Goal: Task Accomplishment & Management: Manage account settings

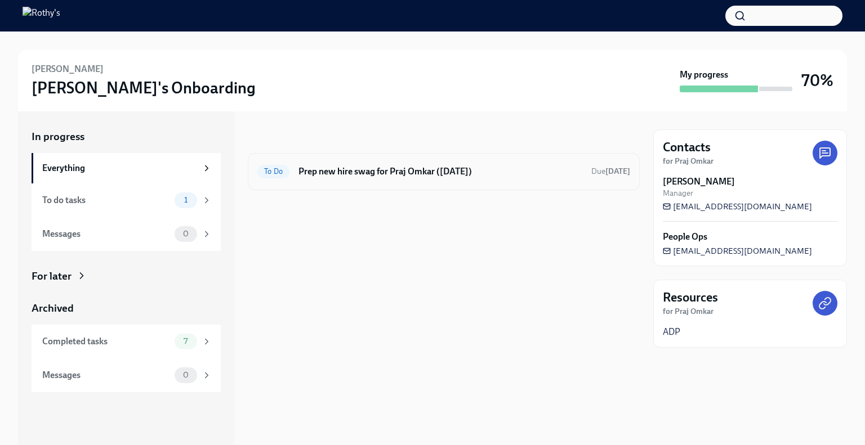
click at [329, 164] on div "To Do Prep new hire swag for Praj Omkar (09/30/2025) Due tomorrow" at bounding box center [443, 172] width 373 height 18
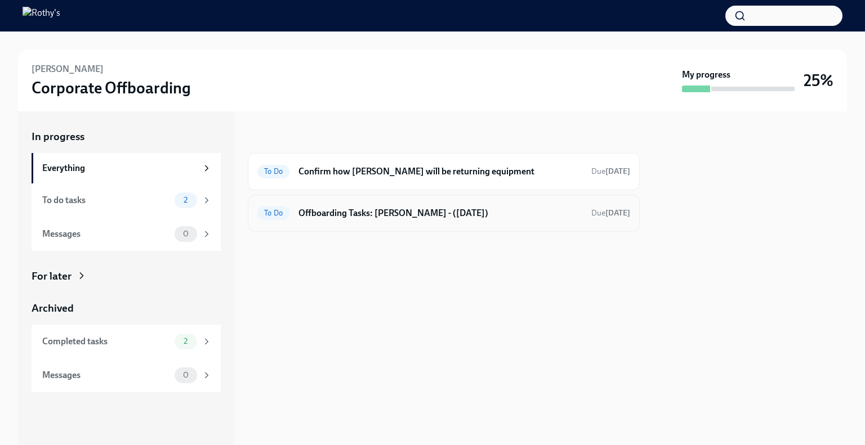
click at [386, 225] on div "To Do Offboarding Tasks: [PERSON_NAME] - ([DATE]) Due [DATE]" at bounding box center [444, 213] width 392 height 37
click at [488, 208] on h6 "Offboarding Tasks: [PERSON_NAME] - ([DATE])" at bounding box center [441, 213] width 284 height 12
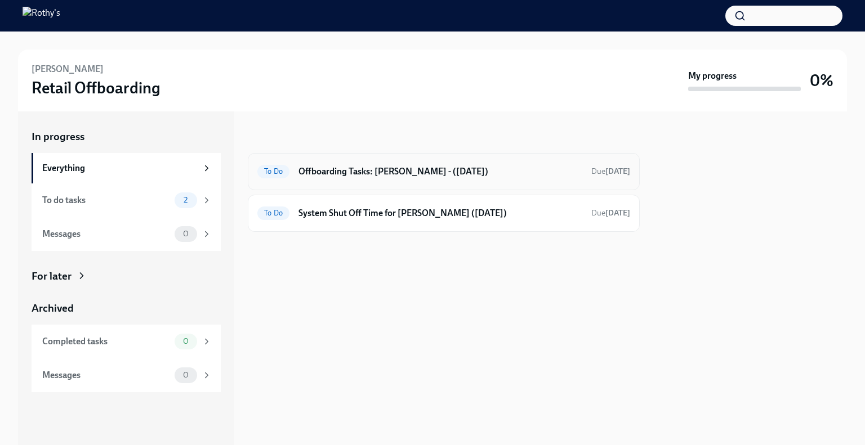
click at [363, 175] on h6 "Offboarding Tasks: [PERSON_NAME] - ([DATE])" at bounding box center [441, 172] width 284 height 12
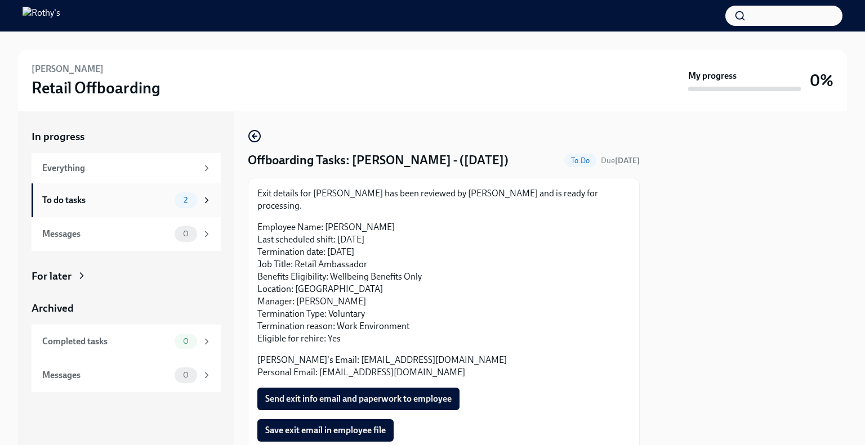
click at [150, 193] on div "To do tasks 2" at bounding box center [127, 201] width 170 height 16
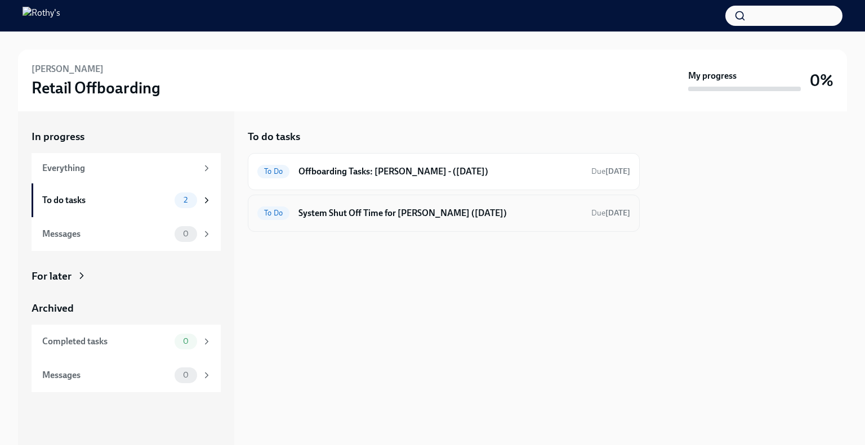
click at [398, 223] on div "To Do System Shut Off Time for [PERSON_NAME] ([DATE]) Due [DATE]" at bounding box center [444, 213] width 392 height 37
click at [408, 222] on div "To Do System Shut Off Time for [PERSON_NAME] ([DATE]) Due [DATE]" at bounding box center [444, 213] width 392 height 37
click at [391, 211] on h6 "System Shut Off Time for [PERSON_NAME] ([DATE])" at bounding box center [441, 213] width 284 height 12
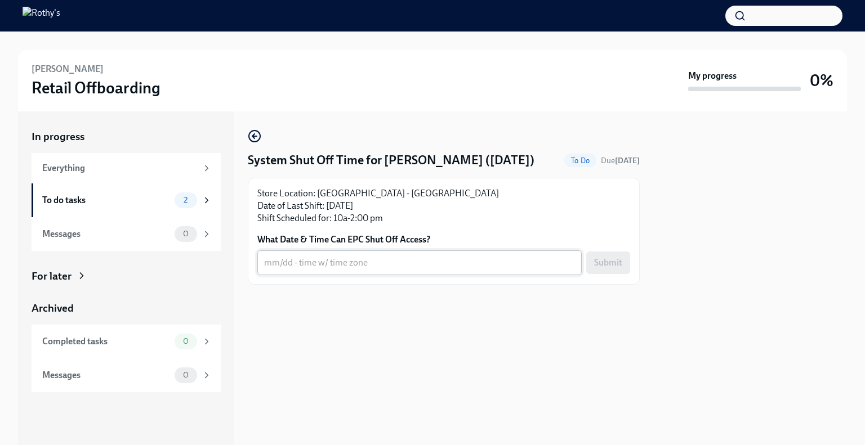
click at [339, 256] on textarea "What Date & Time Can EPC Shut Off Access?" at bounding box center [419, 263] width 311 height 14
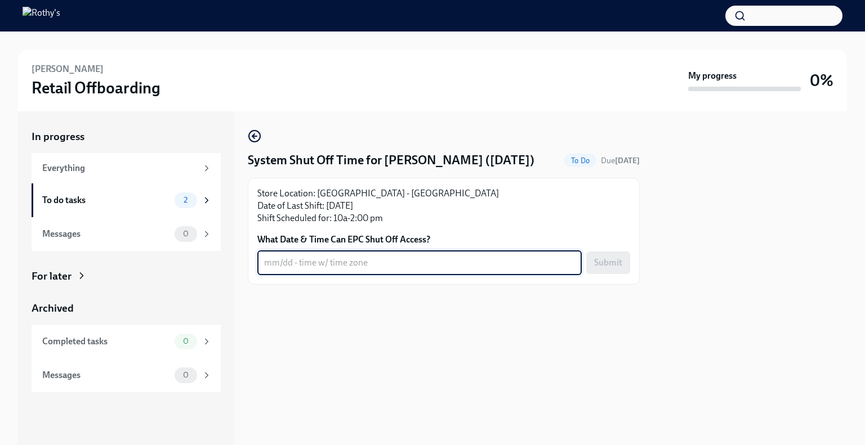
click at [387, 263] on textarea "What Date & Time Can EPC Shut Off Access?" at bounding box center [419, 263] width 311 height 14
paste textarea "Immediately"
type textarea "Immediately"
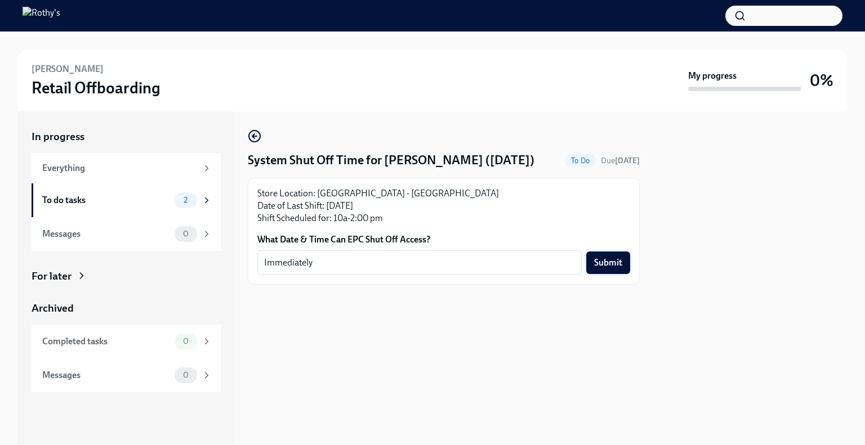
click at [622, 268] on span "Submit" at bounding box center [608, 262] width 28 height 11
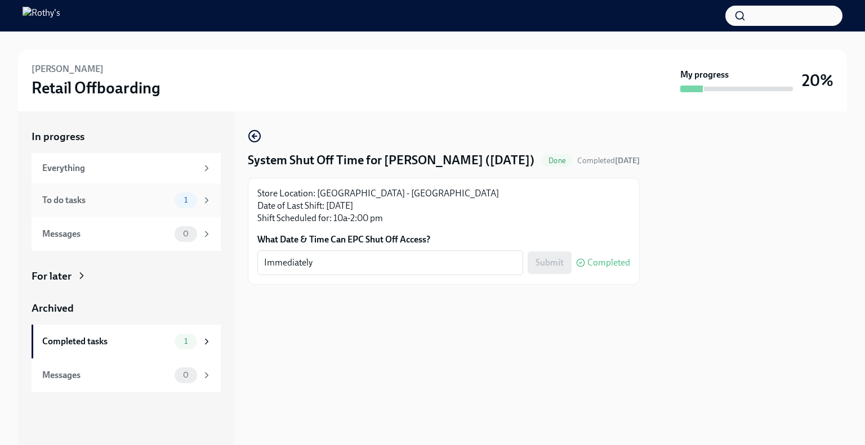
click at [105, 197] on div "To do tasks" at bounding box center [106, 200] width 128 height 12
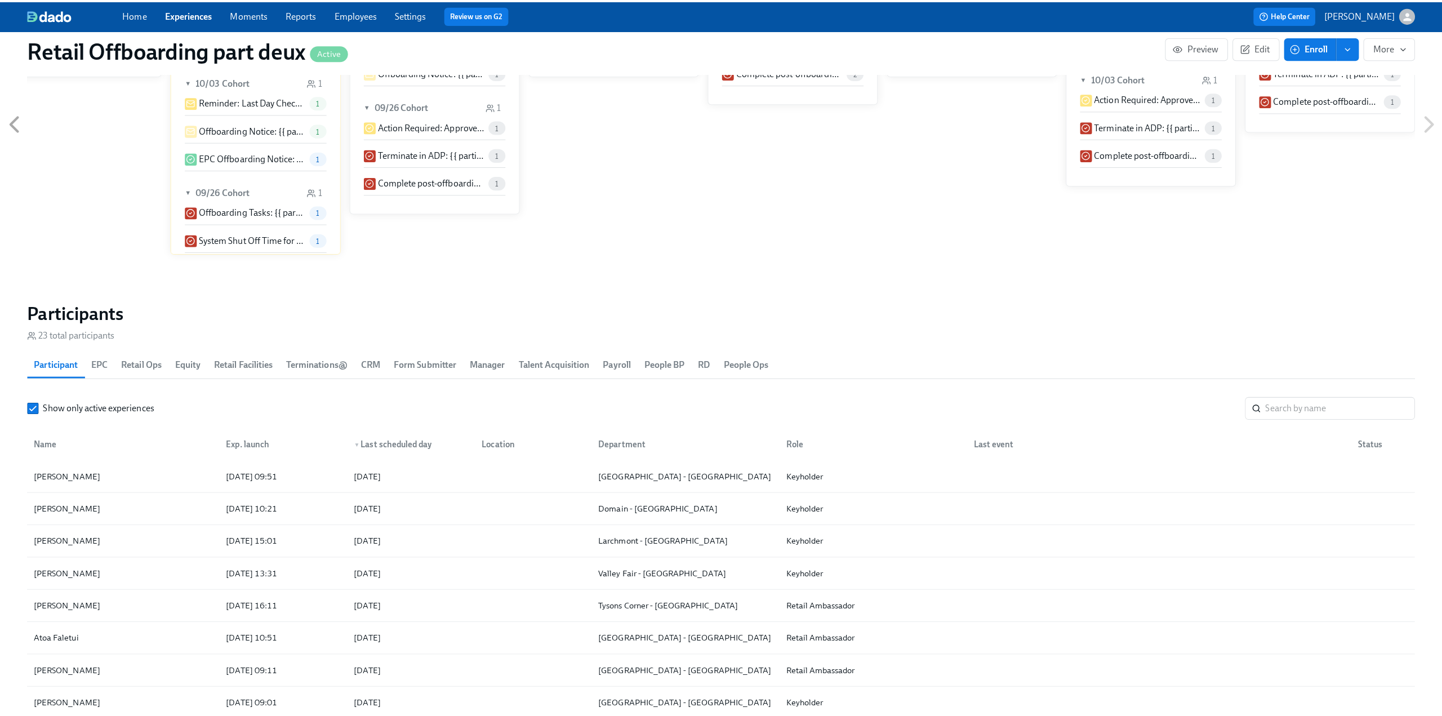
scroll to position [788, 0]
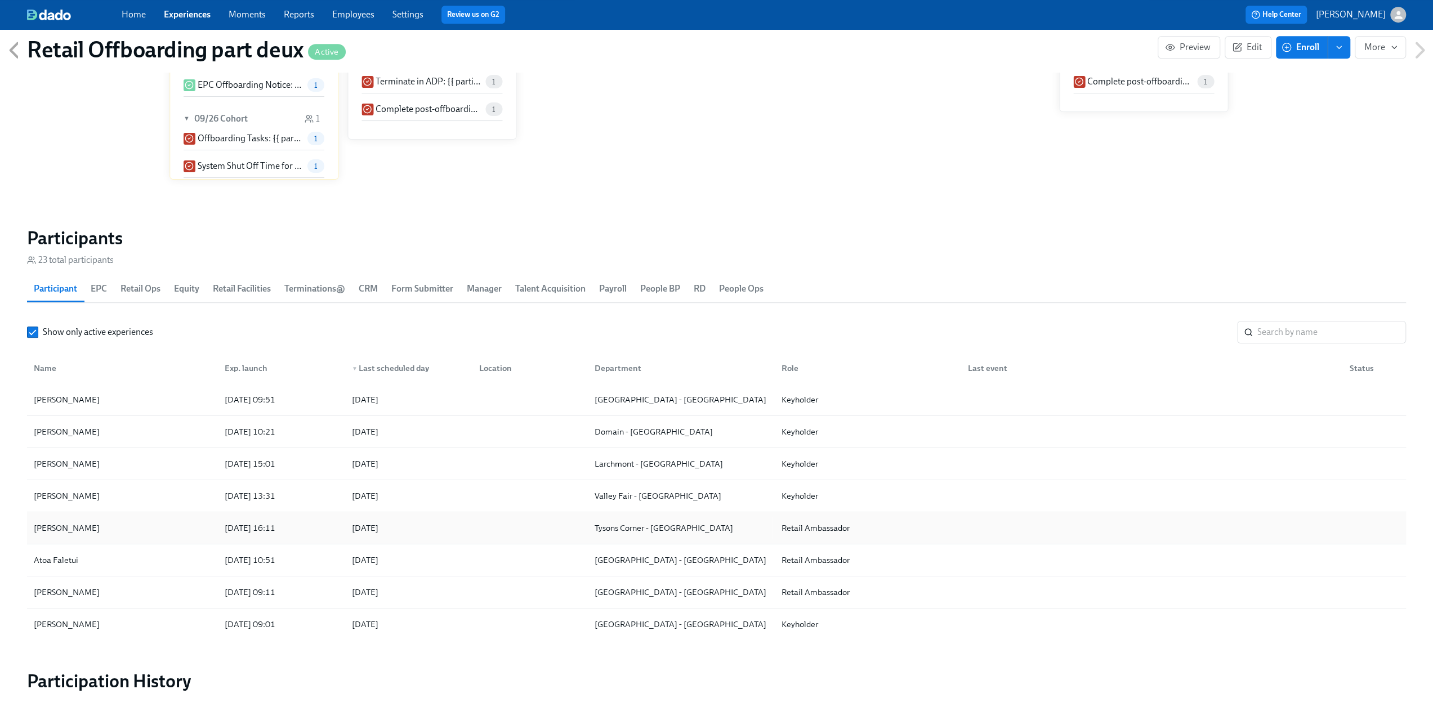
click at [98, 531] on div "Sherry Bolduc" at bounding box center [122, 528] width 186 height 23
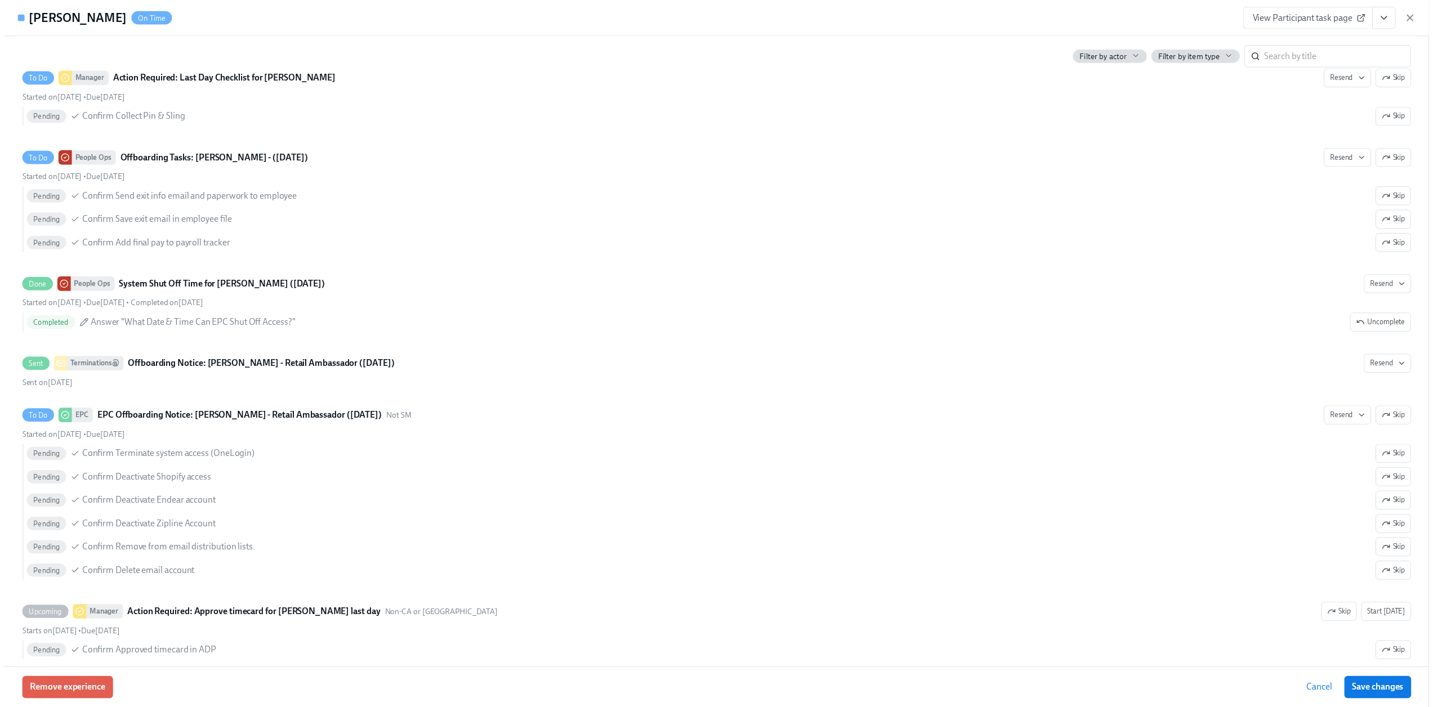
scroll to position [587, 0]
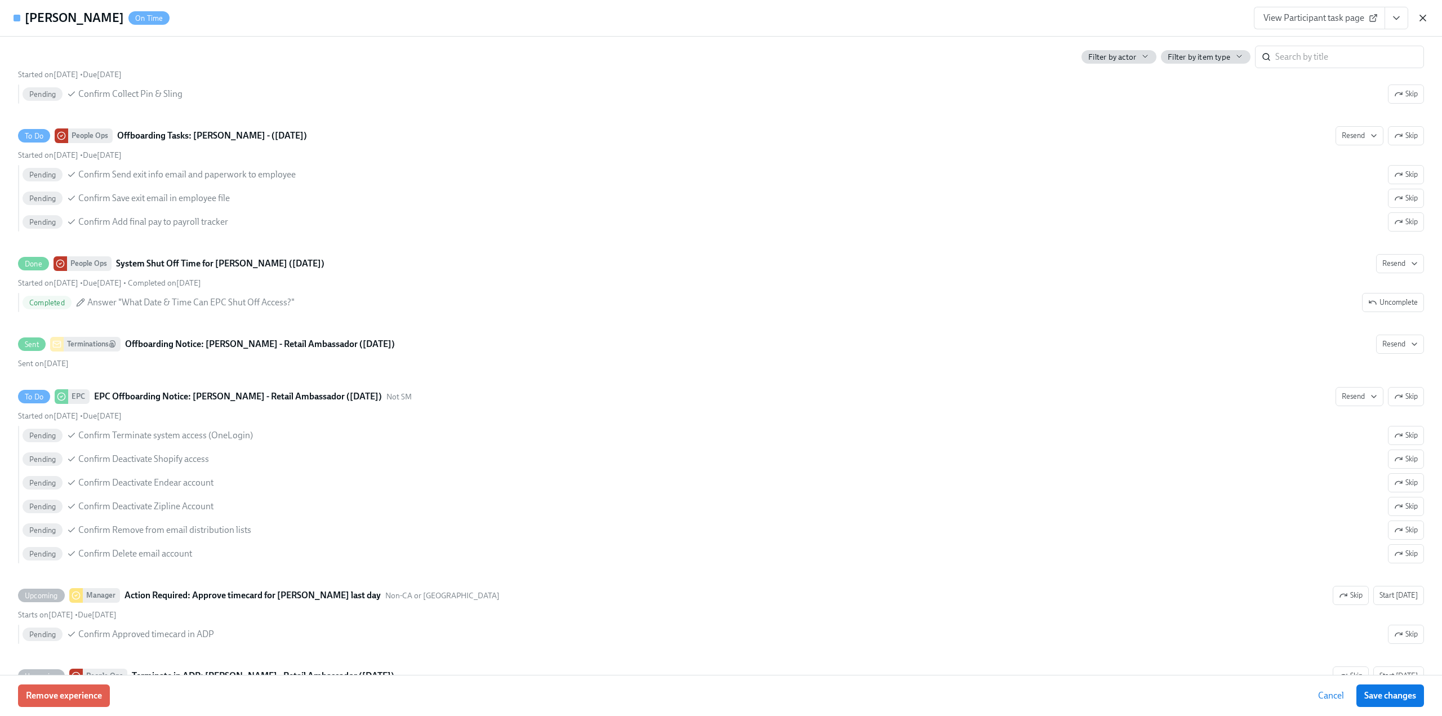
click at [1422, 18] on icon "button" at bounding box center [1422, 17] width 11 height 11
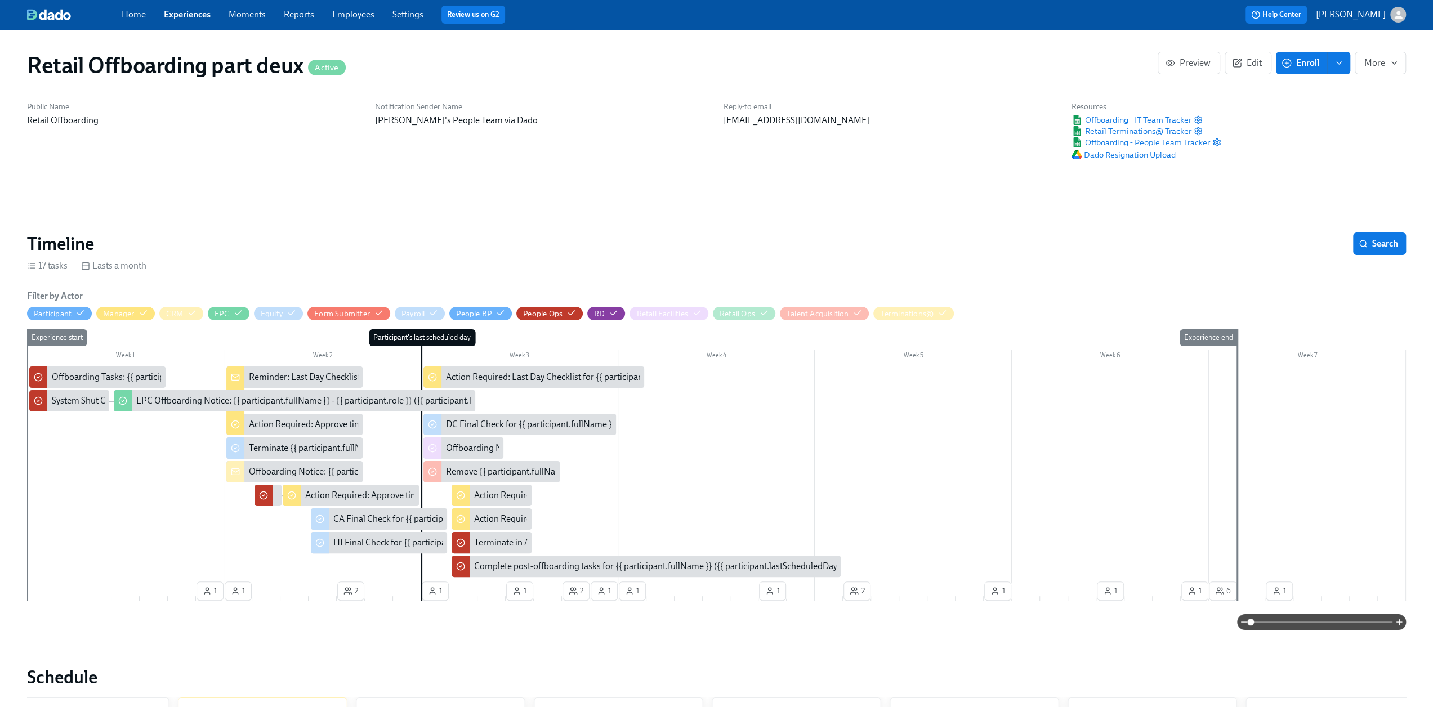
click at [201, 7] on div "Home Experiences Moments Reports Employees Settings Review us on G2" at bounding box center [443, 15] width 643 height 18
click at [195, 13] on link "Experiences" at bounding box center [187, 14] width 47 height 11
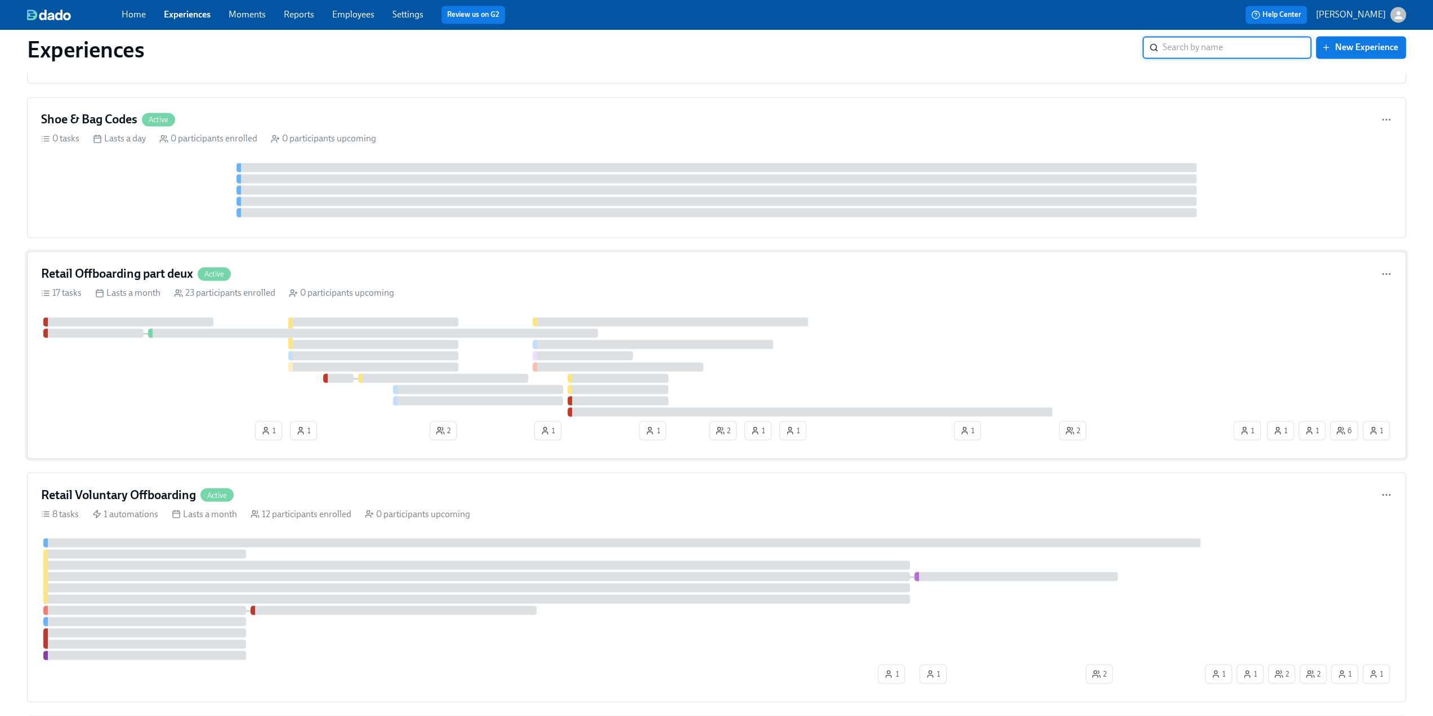
scroll to position [1802, 0]
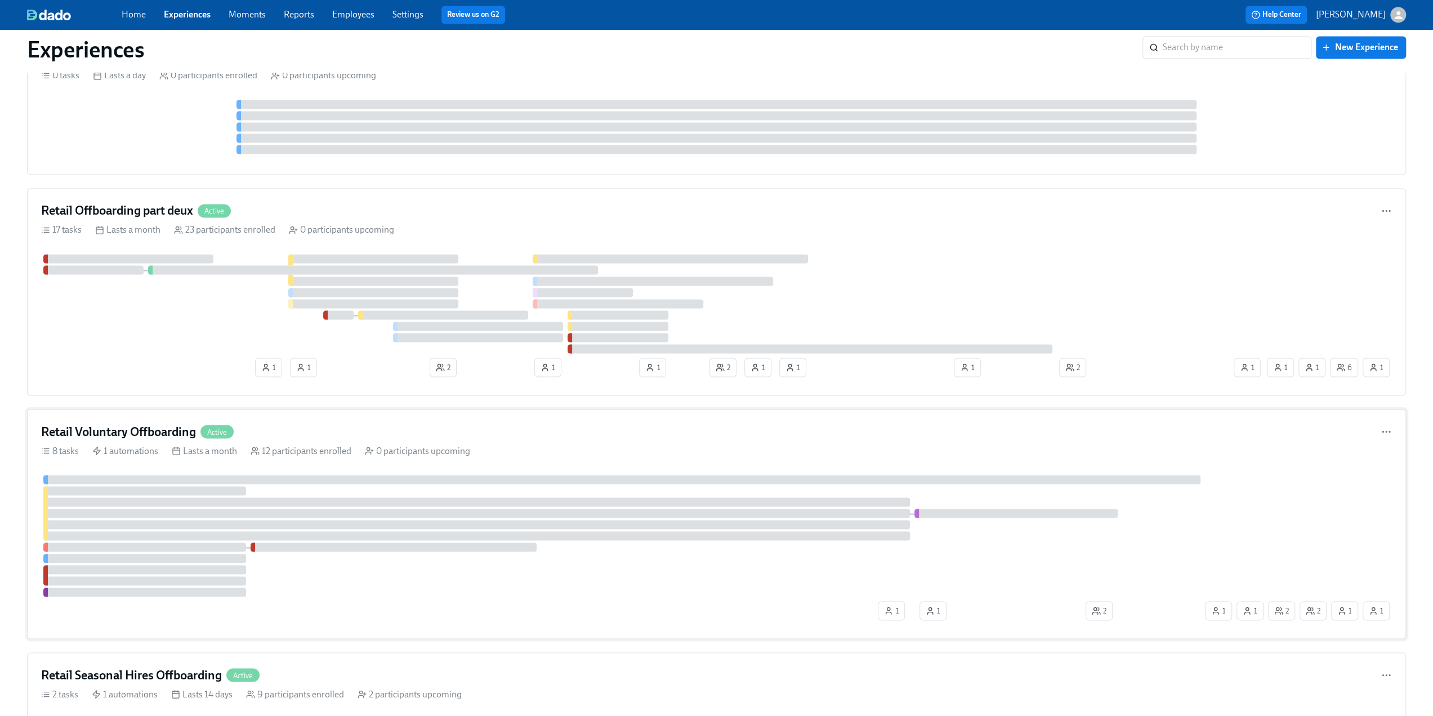
click at [139, 425] on h4 "Retail Voluntary Offboarding" at bounding box center [118, 431] width 155 height 17
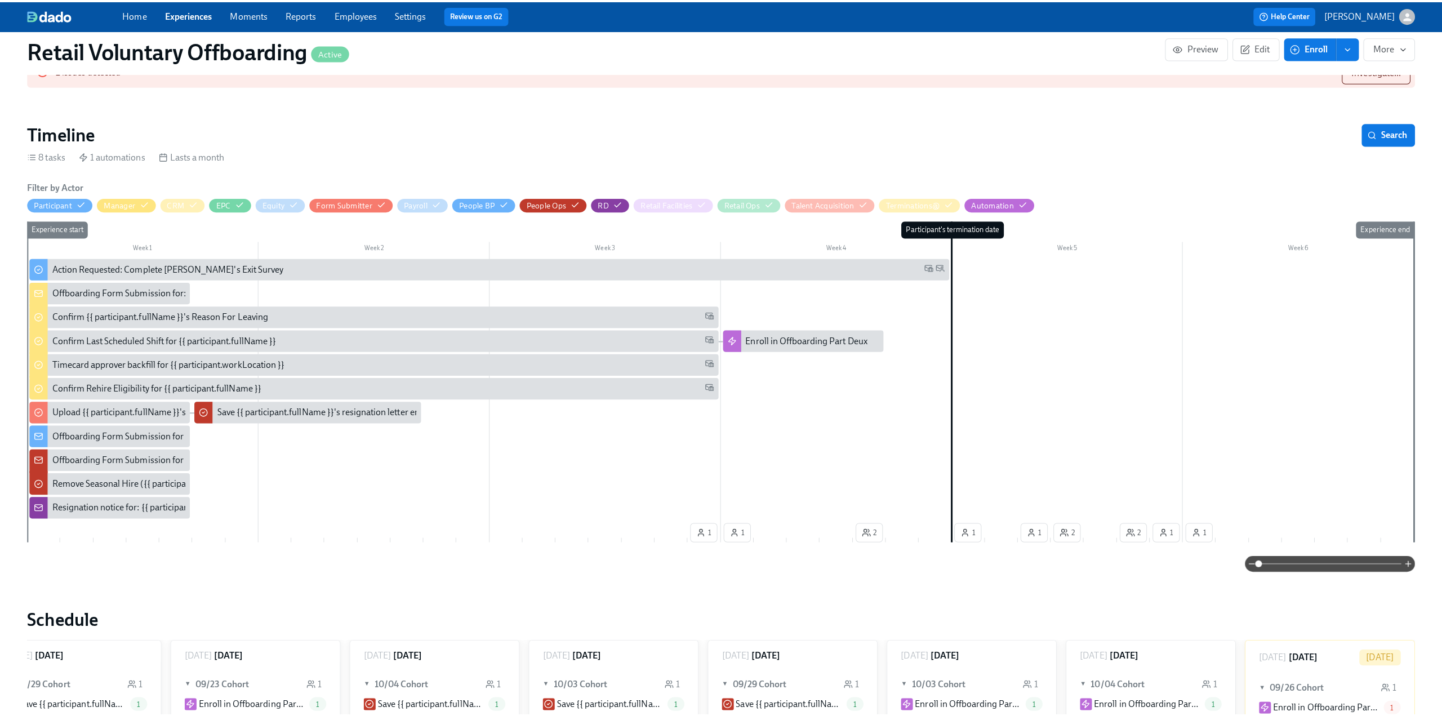
scroll to position [113, 0]
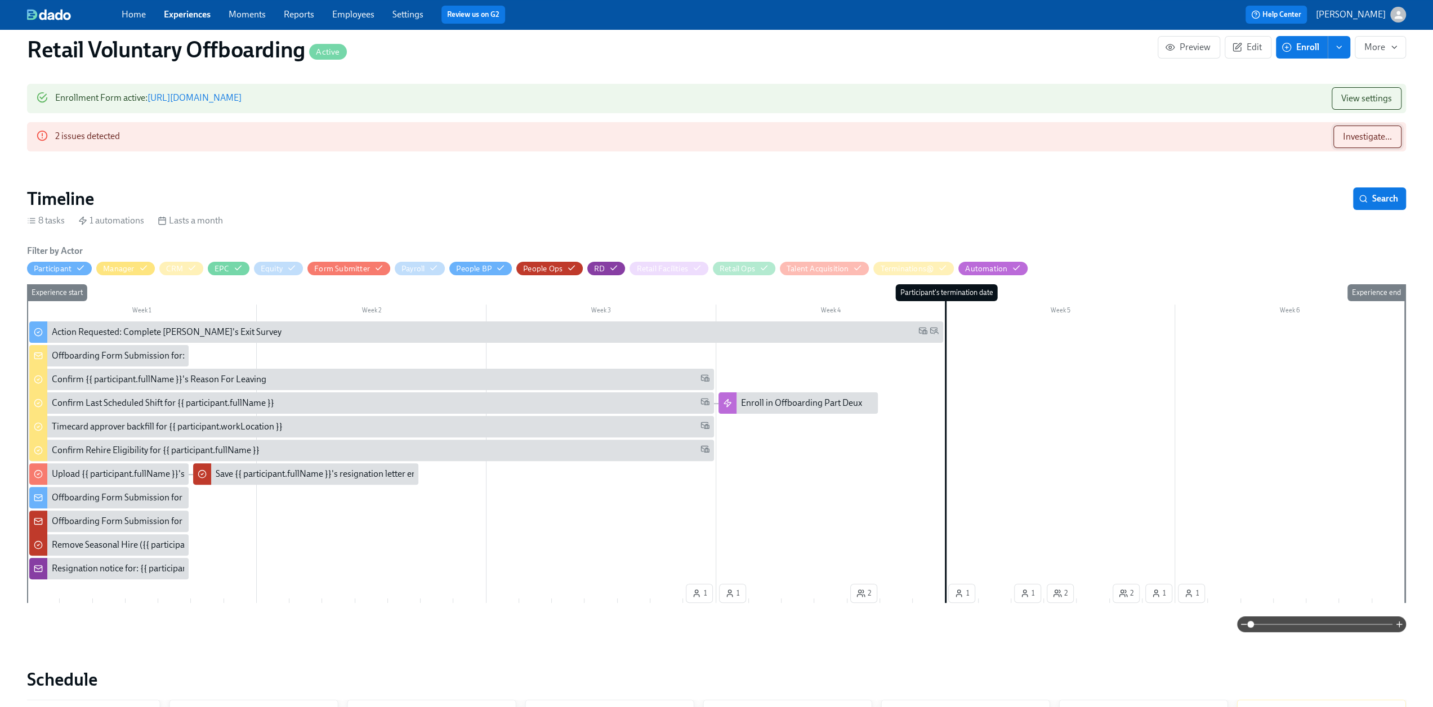
click at [1363, 138] on span "Investigate..." at bounding box center [1367, 136] width 49 height 11
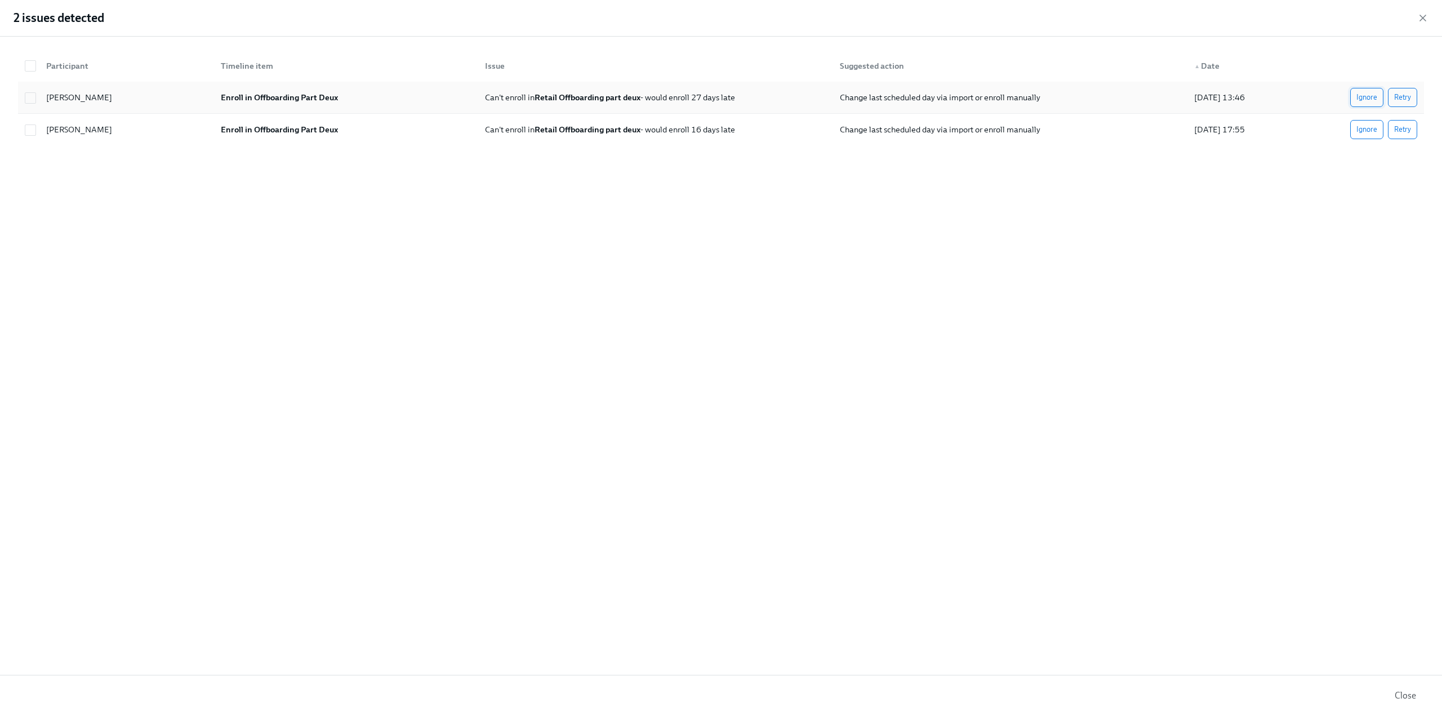
click at [1372, 100] on span "Ignore" at bounding box center [1366, 97] width 21 height 11
click at [1366, 97] on span "Ignore" at bounding box center [1366, 97] width 21 height 11
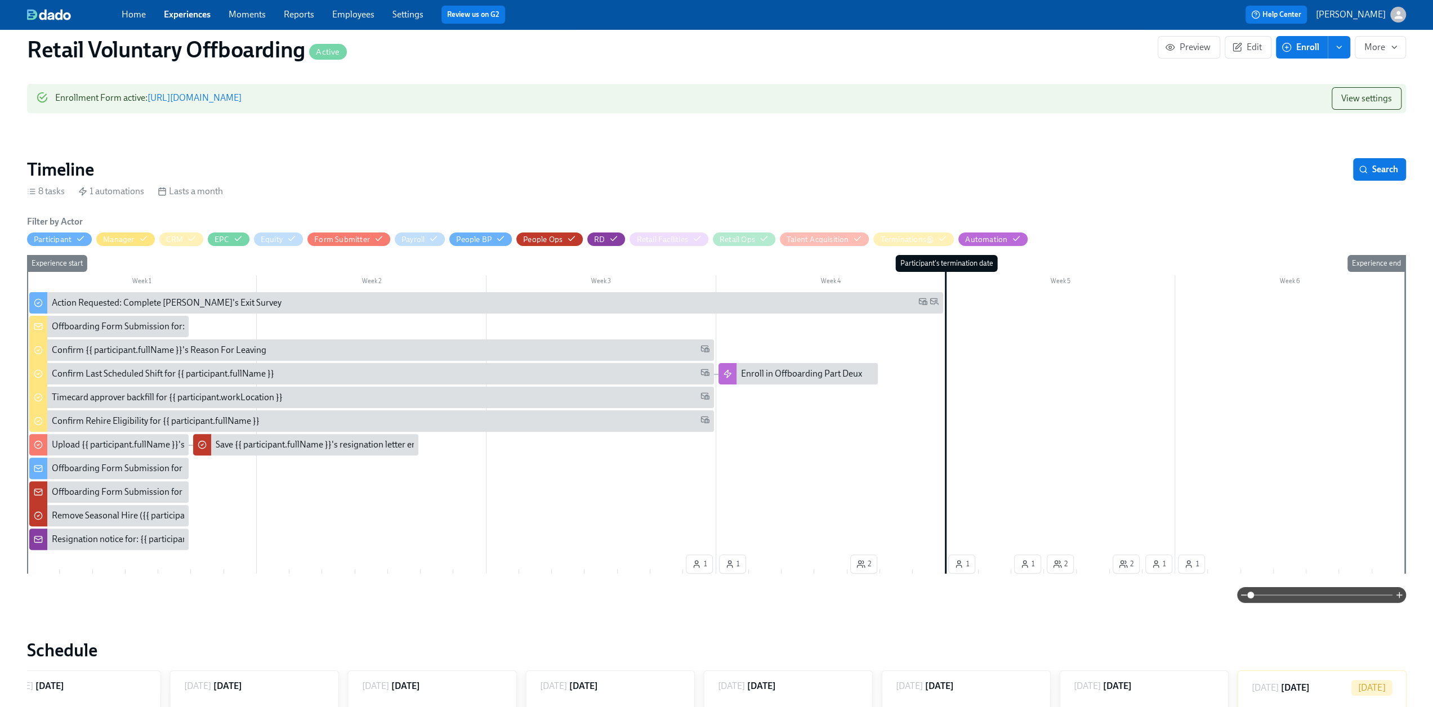
scroll to position [0, 2341]
click at [1423, 19] on div "Home Experiences Moments Reports Employees Settings Review us on G2 Help Center…" at bounding box center [716, 14] width 1433 height 29
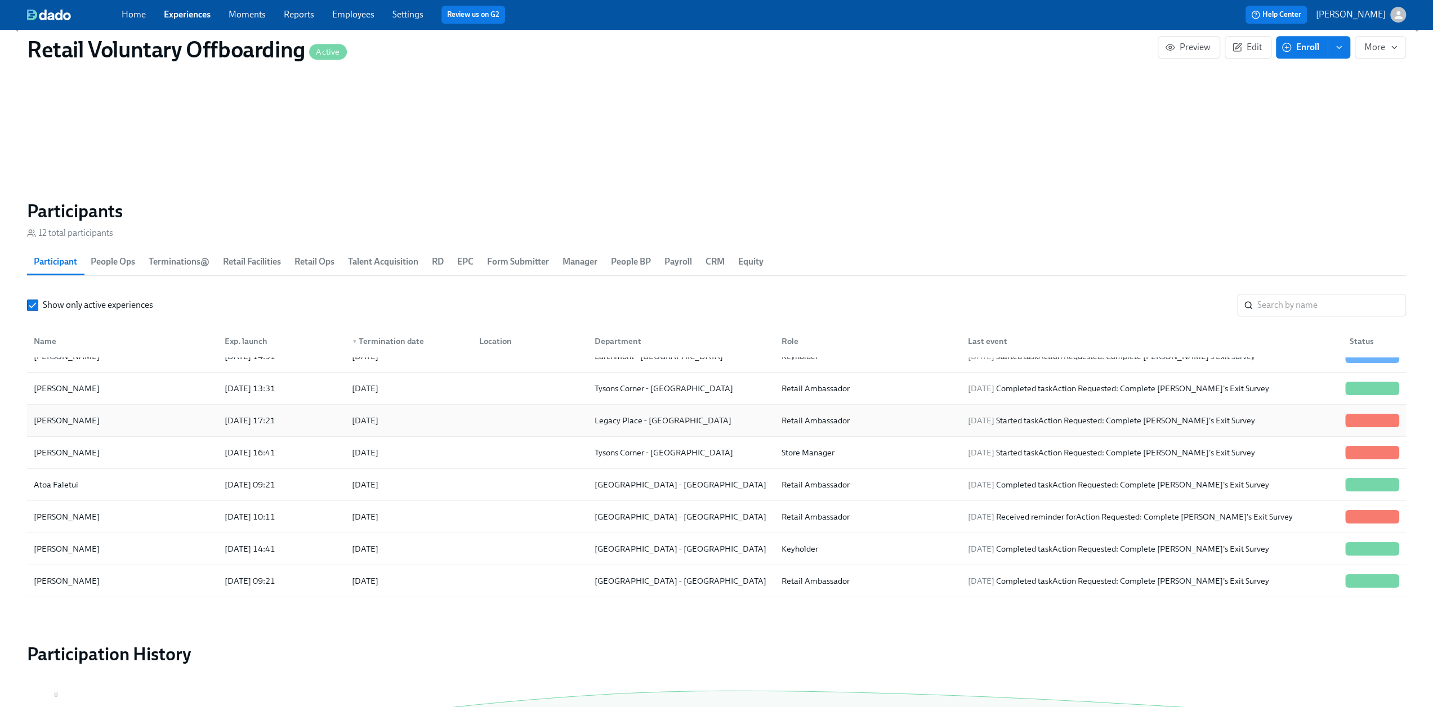
scroll to position [0, 0]
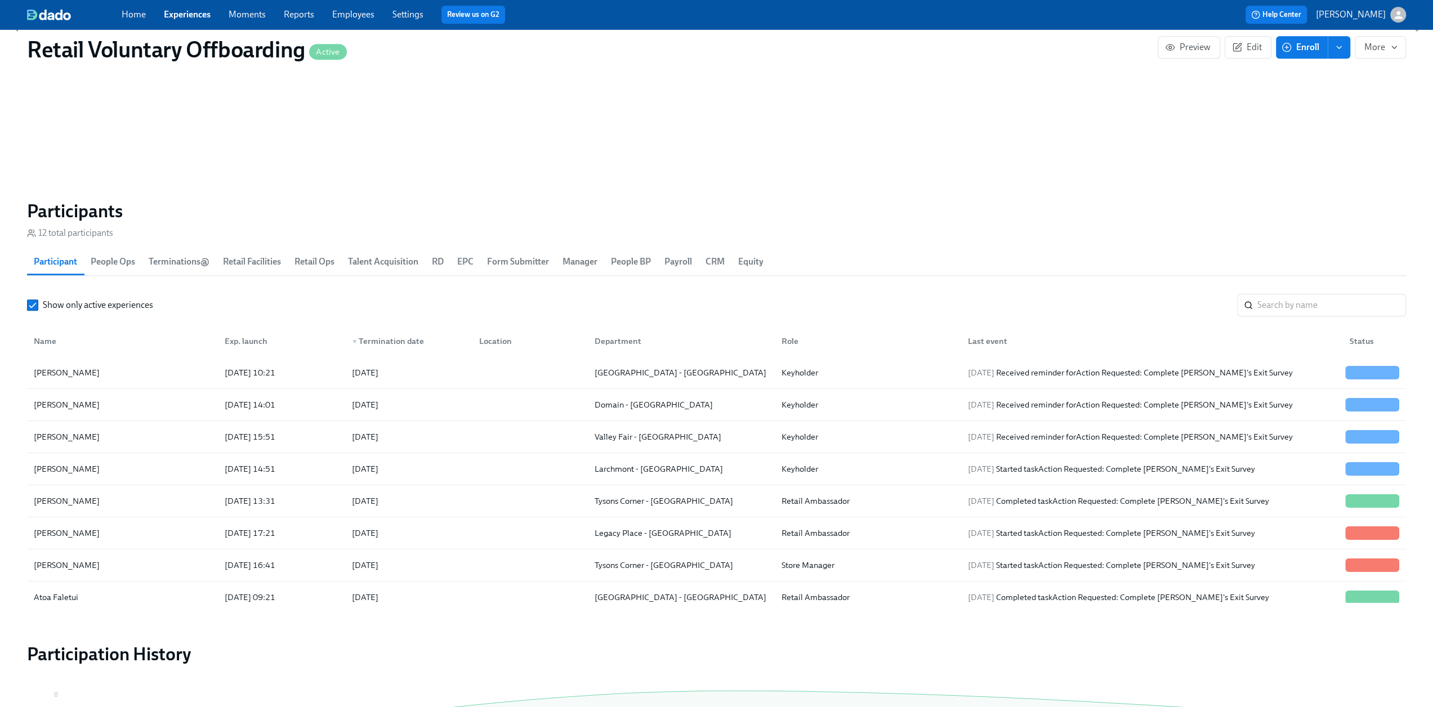
click at [195, 19] on link "Experiences" at bounding box center [187, 14] width 47 height 11
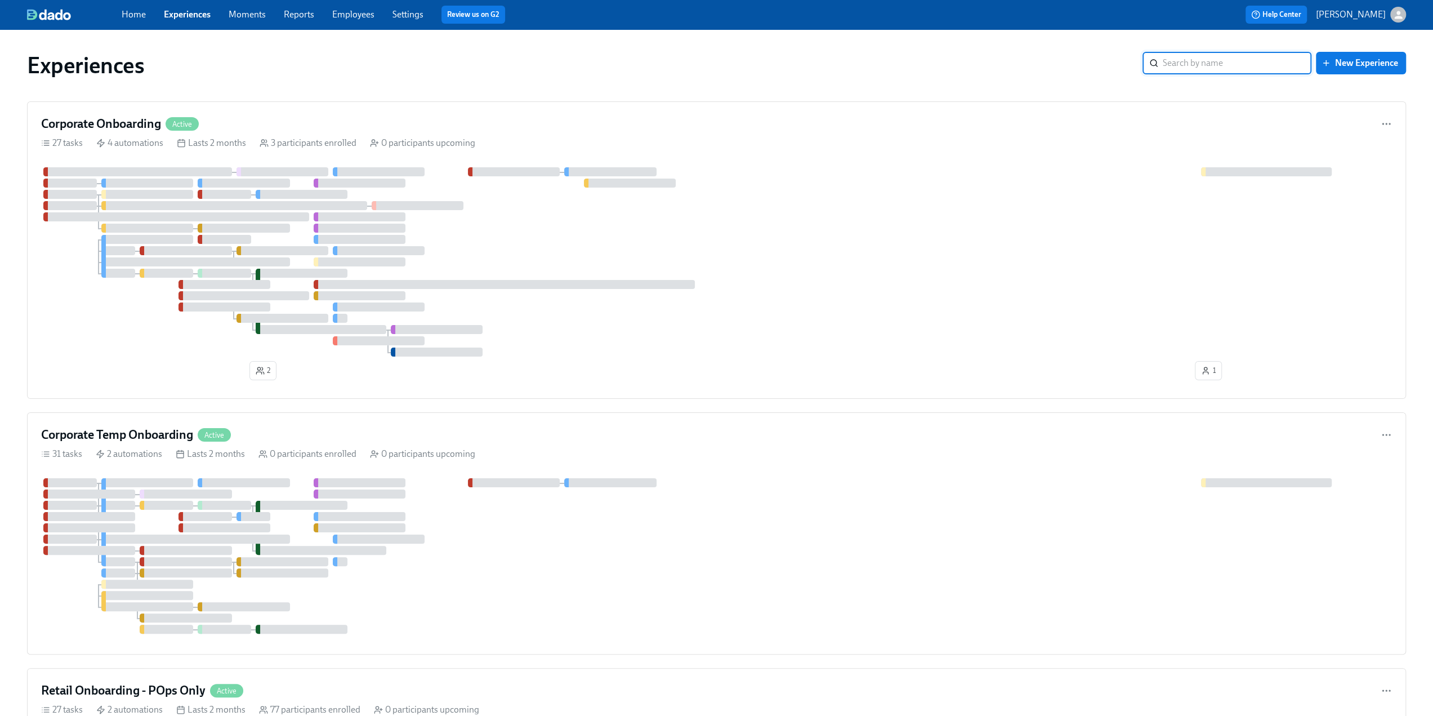
click at [1294, 59] on input "search" at bounding box center [1237, 63] width 149 height 23
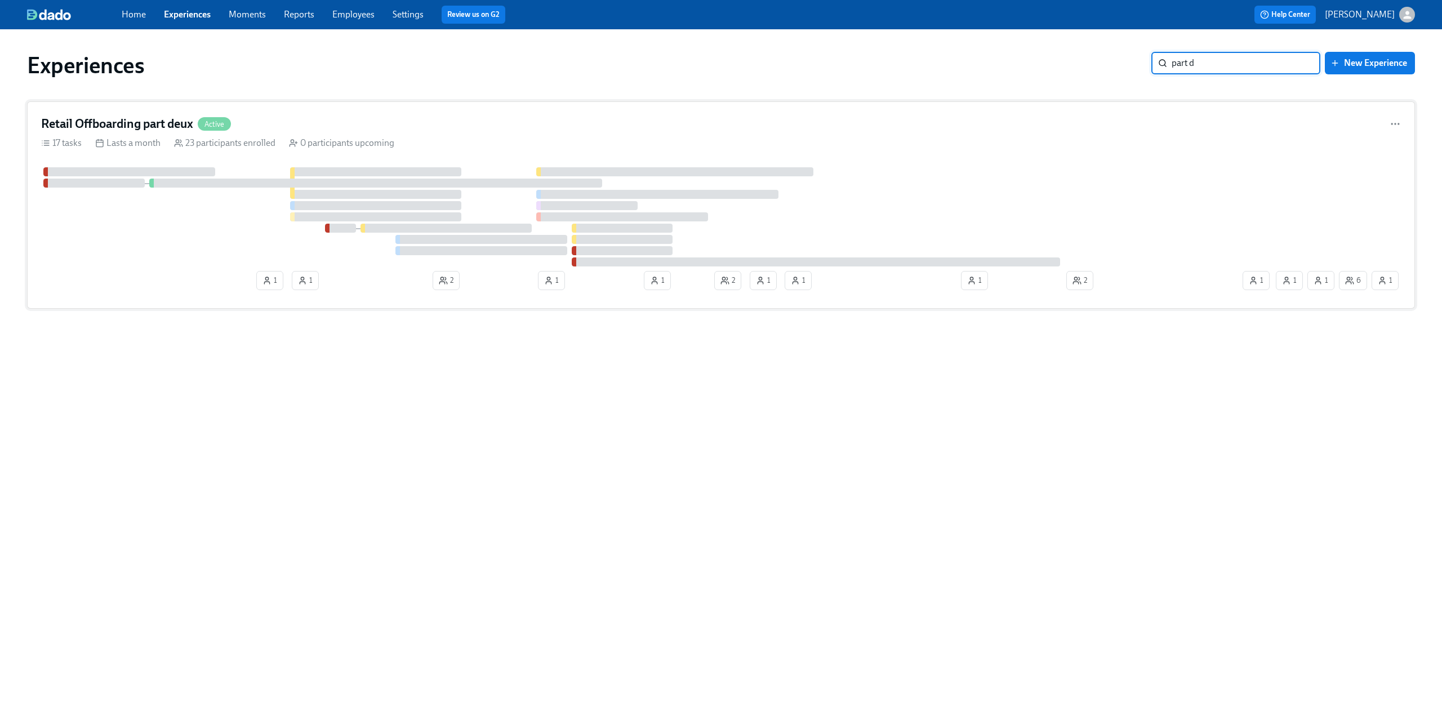
type input "part d"
click at [159, 120] on h4 "Retail Offboarding part deux" at bounding box center [117, 123] width 152 height 17
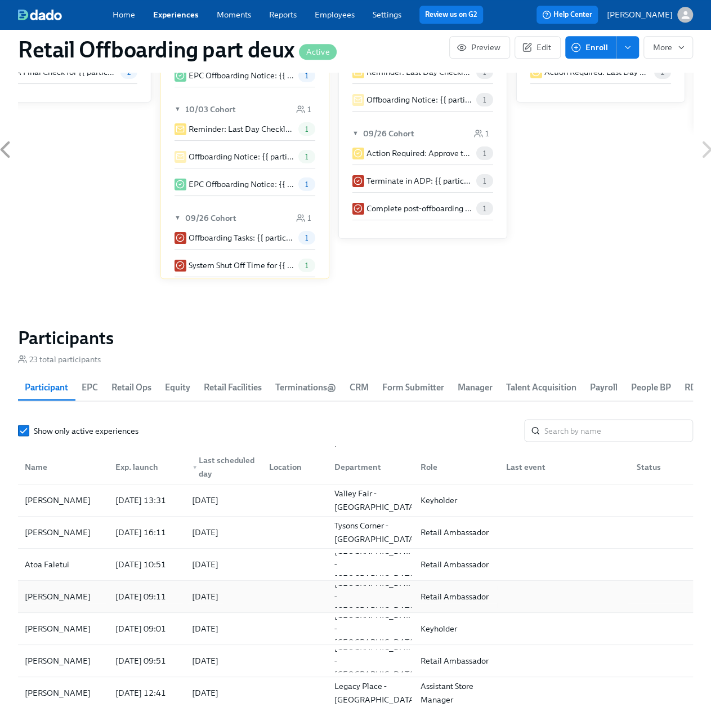
scroll to position [113, 0]
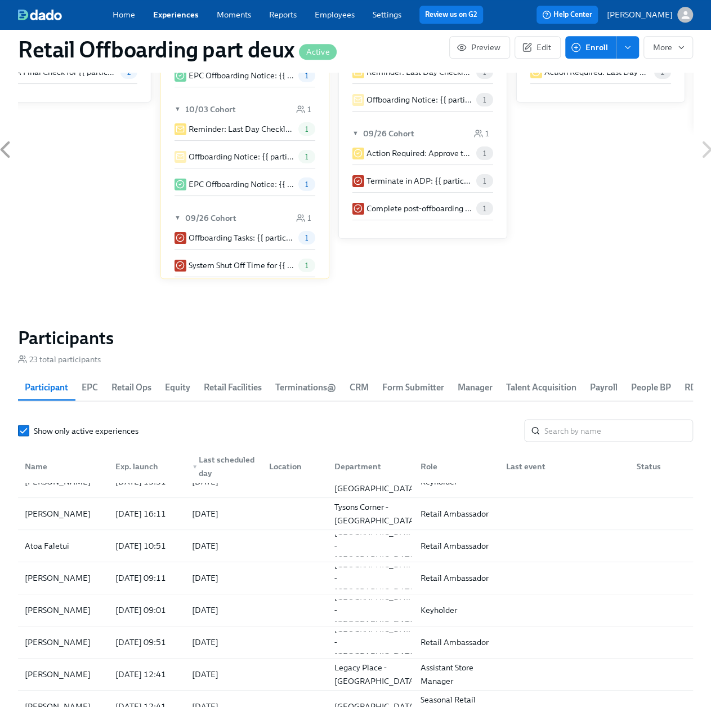
click at [600, 41] on button "Enroll" at bounding box center [590, 47] width 51 height 23
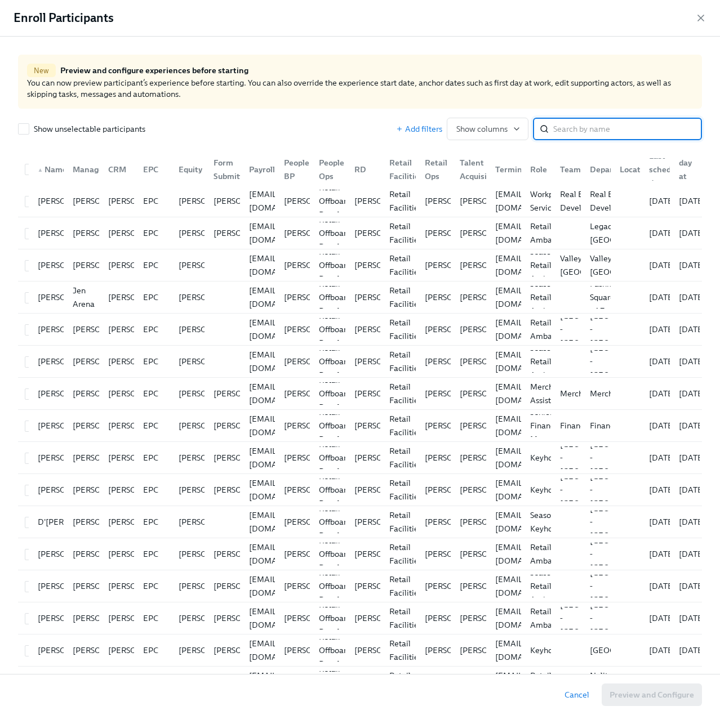
click at [578, 127] on input "search" at bounding box center [627, 129] width 149 height 23
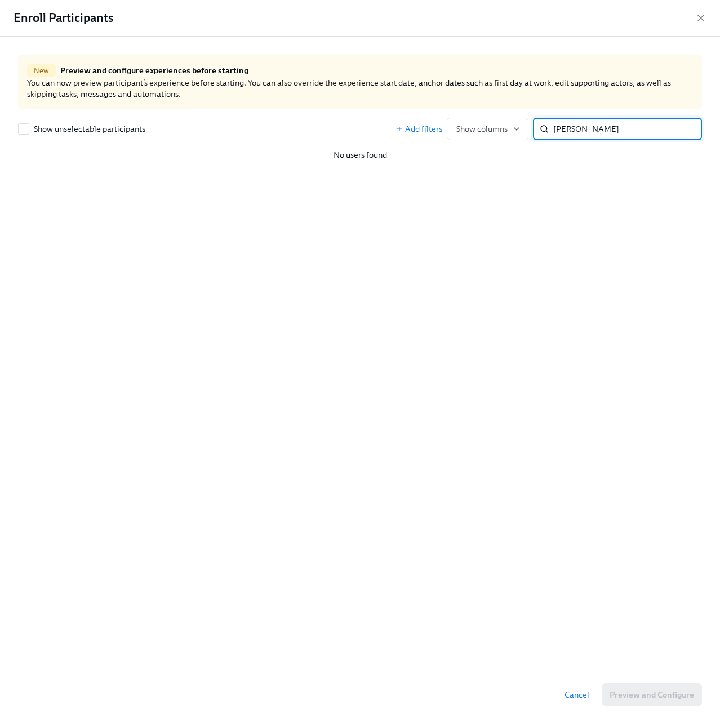
drag, startPoint x: 589, startPoint y: 132, endPoint x: 530, endPoint y: 132, distance: 59.1
click at [530, 132] on div "Add filters Show columns kendra ​" at bounding box center [549, 129] width 306 height 23
type input "kendra"
click at [702, 18] on icon "button" at bounding box center [700, 17] width 11 height 11
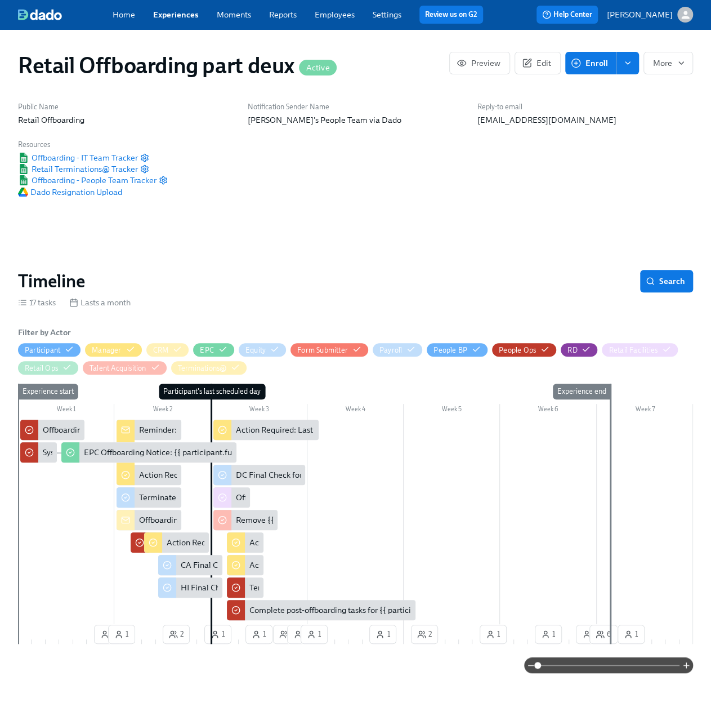
click at [626, 60] on icon "enroll" at bounding box center [627, 63] width 9 height 9
click at [534, 65] on span "Edit" at bounding box center [537, 62] width 27 height 11
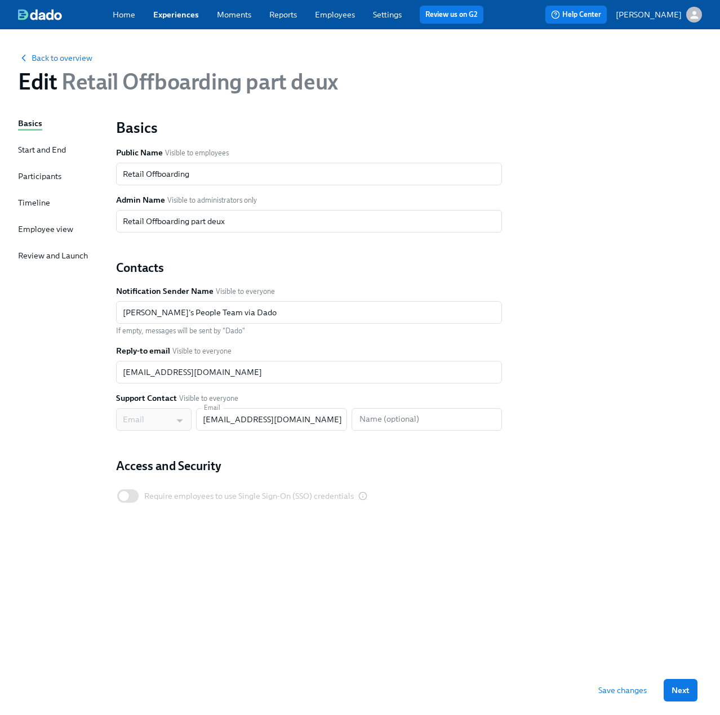
click at [37, 174] on div "Participants" at bounding box center [39, 176] width 43 height 11
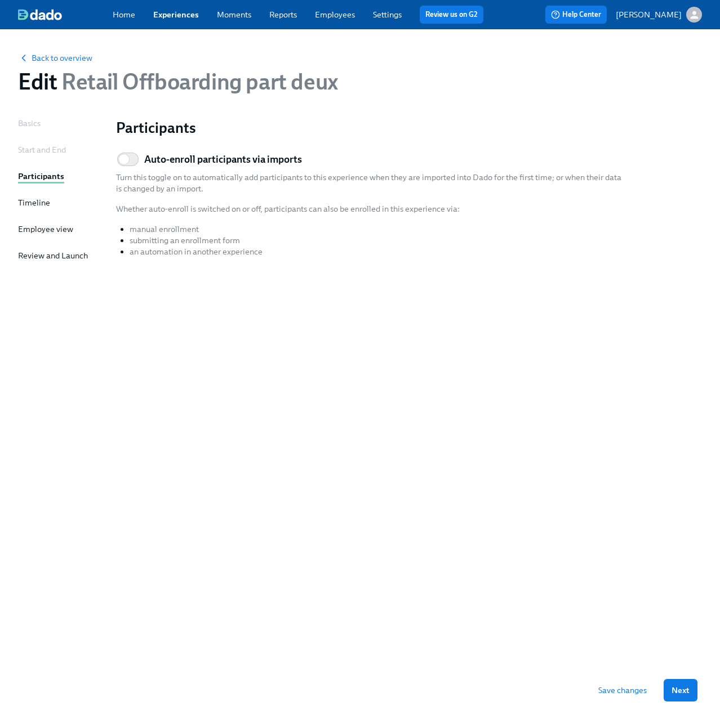
click at [39, 153] on div "Start and End" at bounding box center [42, 149] width 48 height 11
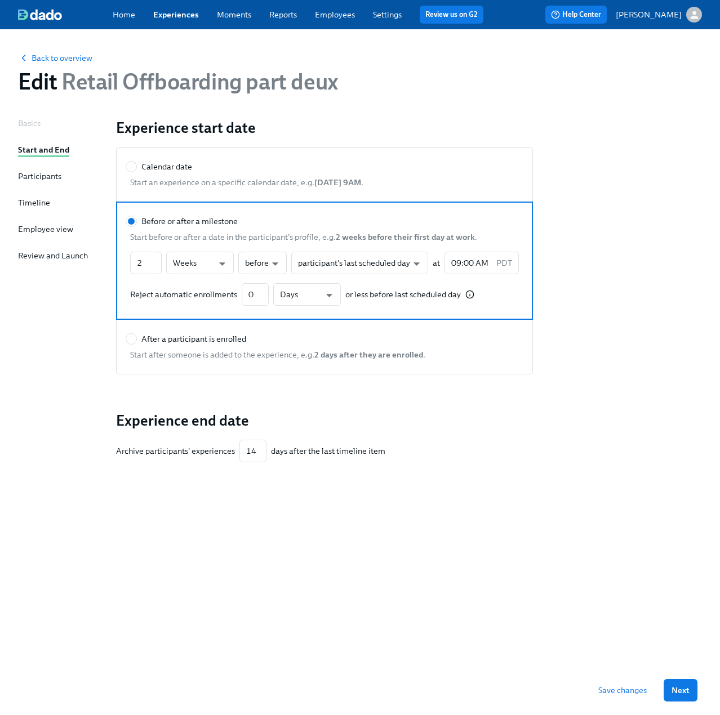
click at [39, 179] on div "Participants" at bounding box center [39, 176] width 43 height 11
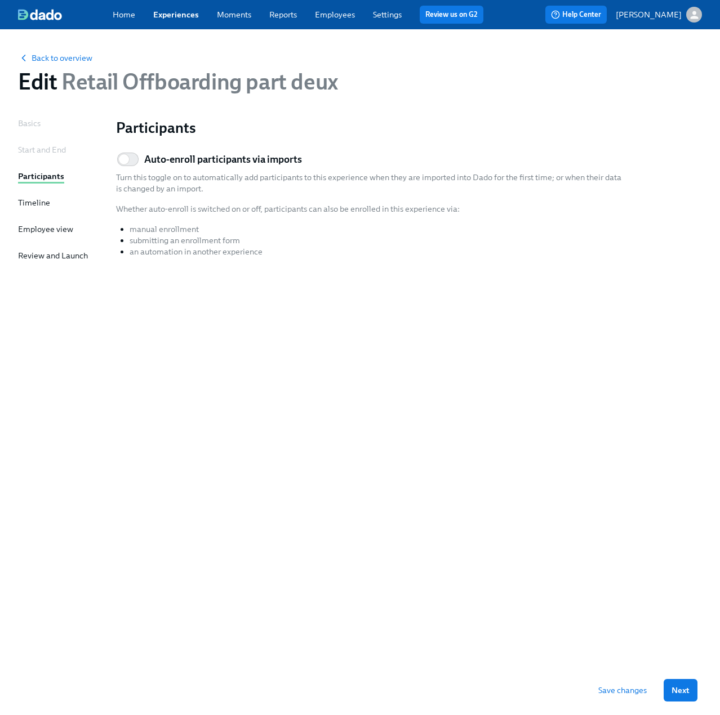
click at [36, 204] on div "Timeline" at bounding box center [34, 202] width 32 height 11
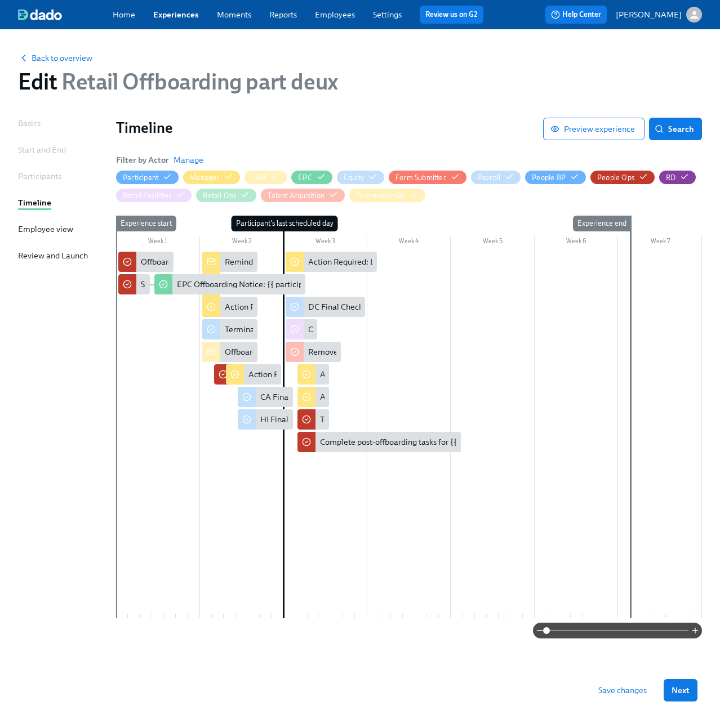
click at [32, 146] on div "Start and End" at bounding box center [42, 149] width 48 height 11
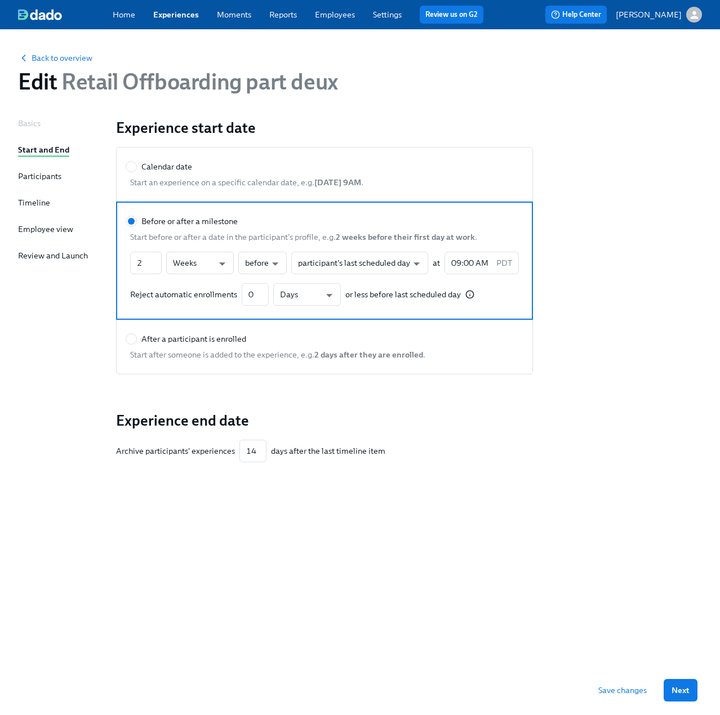
click at [34, 121] on div "Basics" at bounding box center [29, 123] width 23 height 11
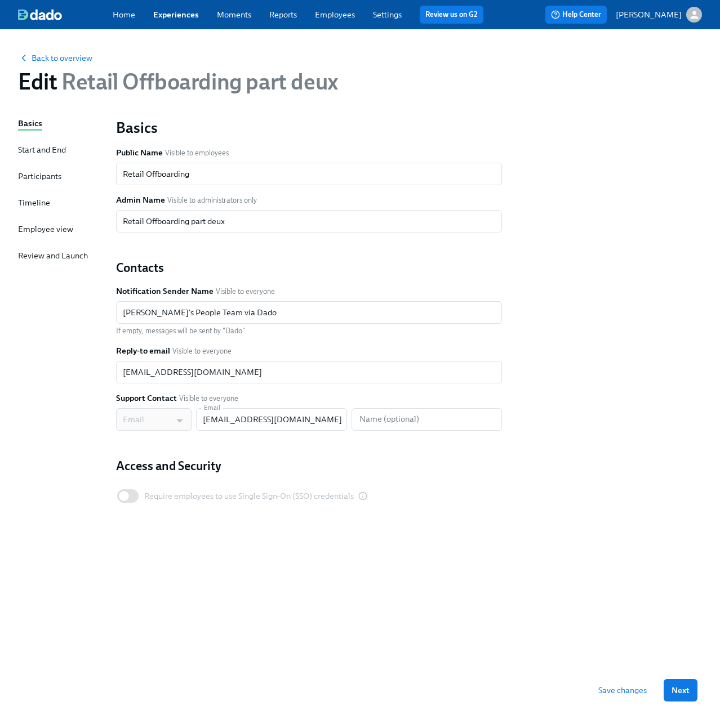
click at [36, 152] on div "Start and End" at bounding box center [42, 149] width 48 height 11
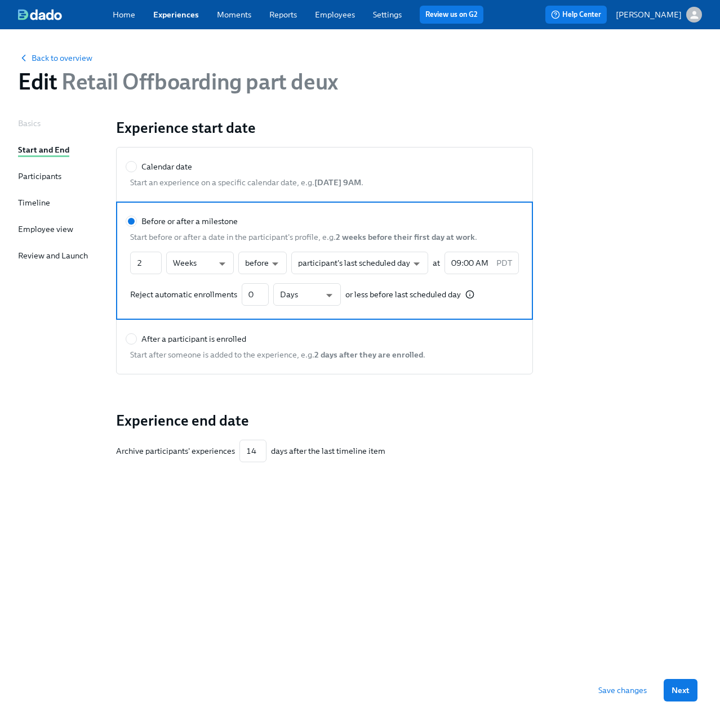
click at [33, 181] on div "Participants" at bounding box center [39, 176] width 43 height 11
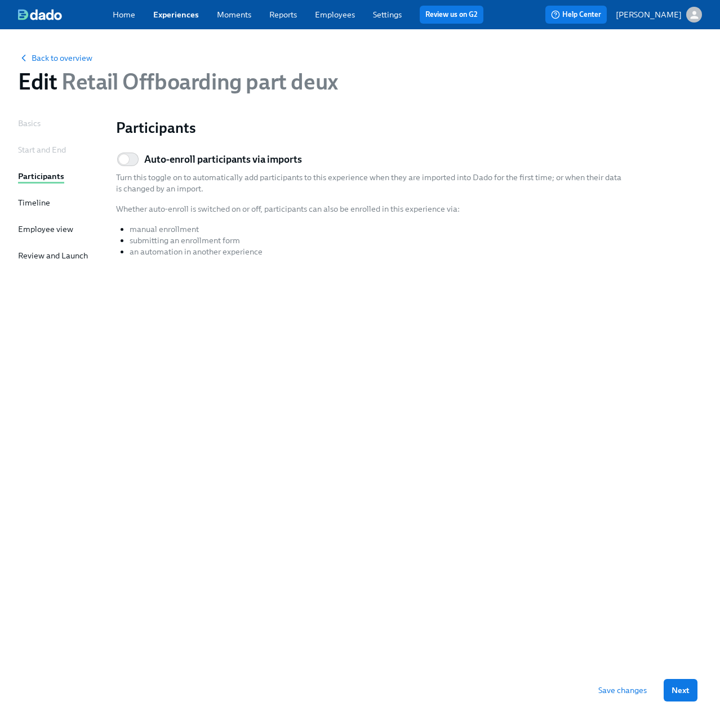
click at [30, 207] on div "Timeline" at bounding box center [34, 202] width 32 height 11
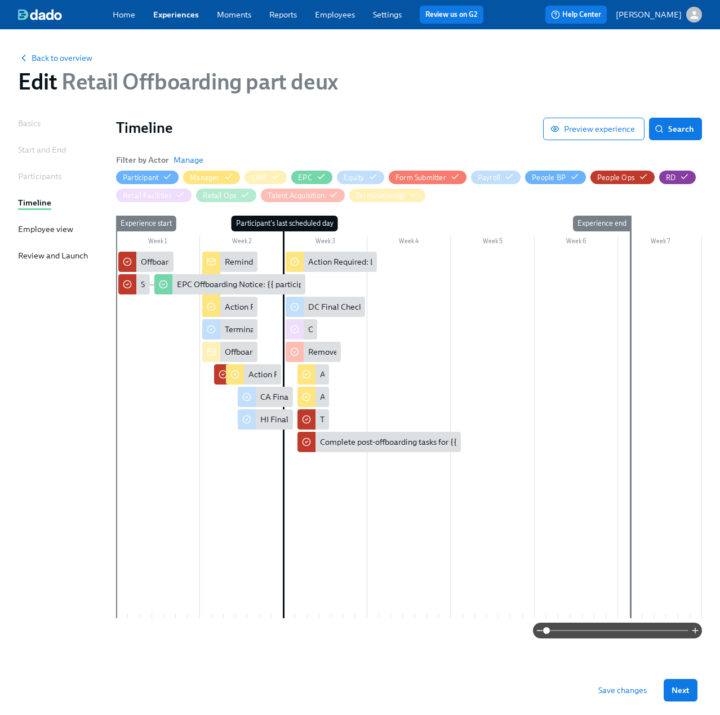
click at [29, 233] on div "Employee view" at bounding box center [45, 229] width 55 height 11
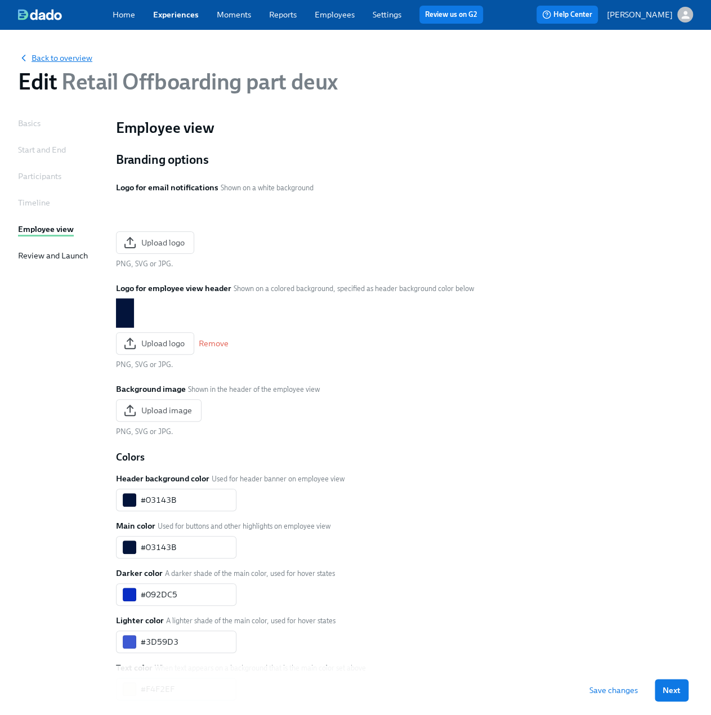
click at [54, 64] on div "Back to overview Edit Retail Offboarding part deux" at bounding box center [355, 73] width 693 height 61
click at [54, 57] on span "Back to overview" at bounding box center [55, 57] width 74 height 11
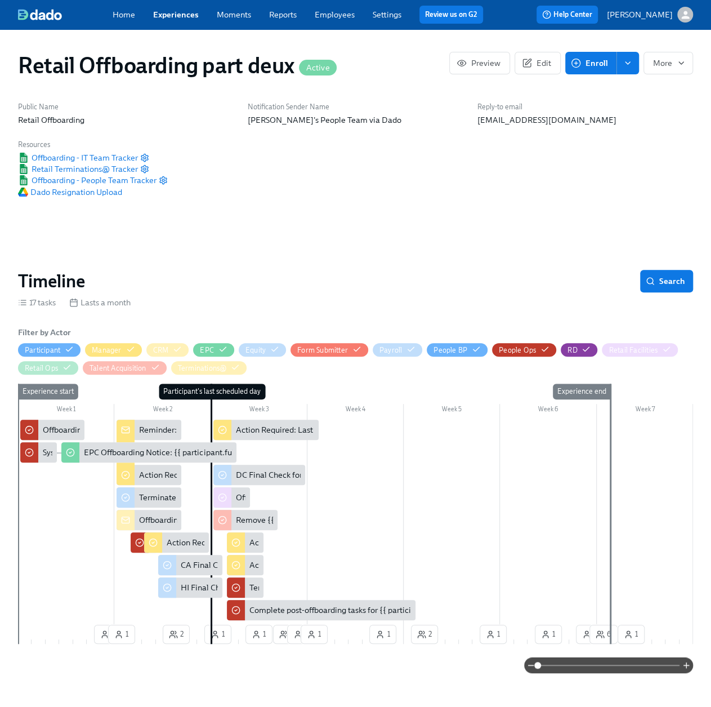
scroll to position [0, 6047]
click at [595, 61] on span "Enroll" at bounding box center [590, 62] width 35 height 11
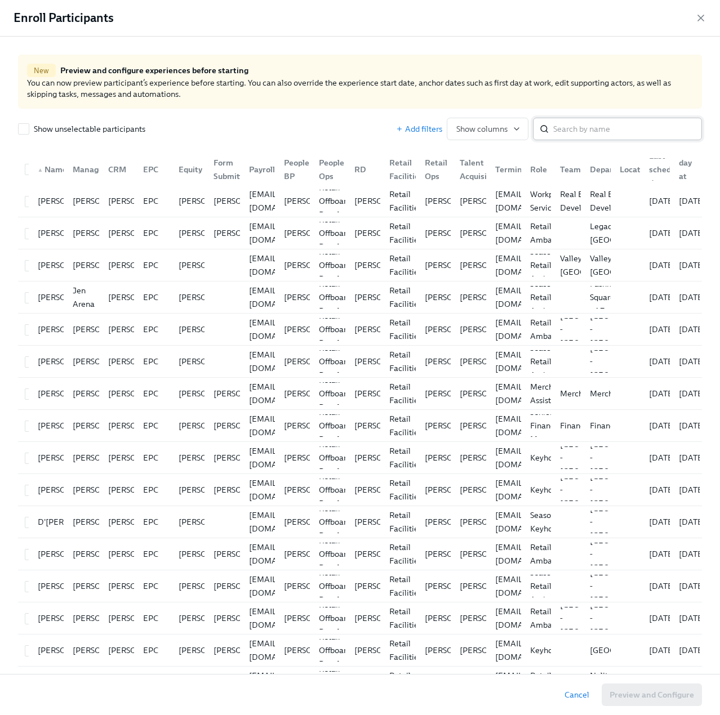
click at [651, 131] on input "search" at bounding box center [627, 129] width 149 height 23
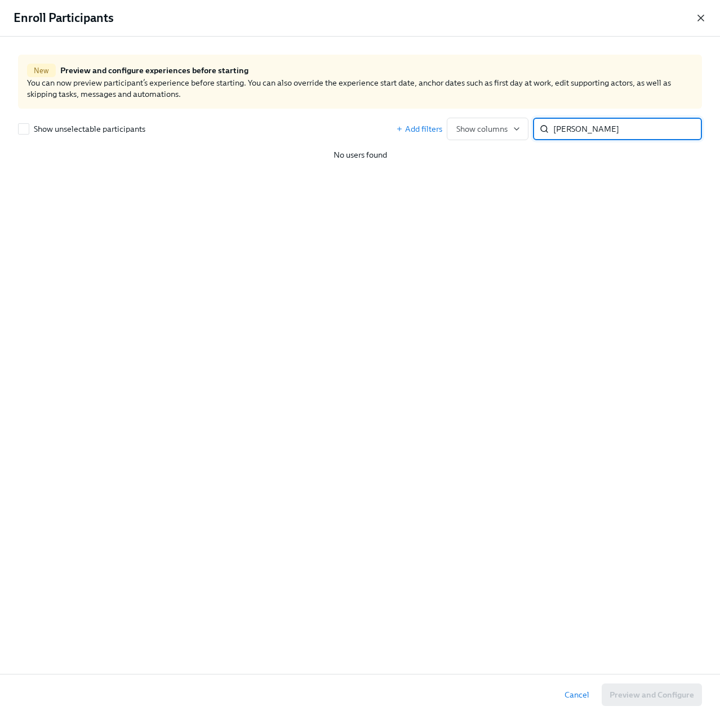
type input "kay"
click at [696, 20] on icon "button" at bounding box center [700, 17] width 11 height 11
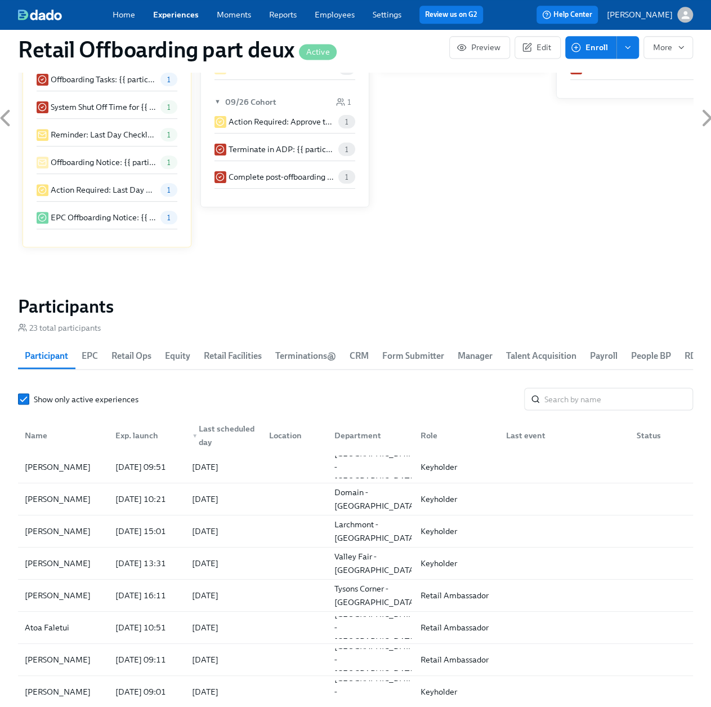
scroll to position [788, 0]
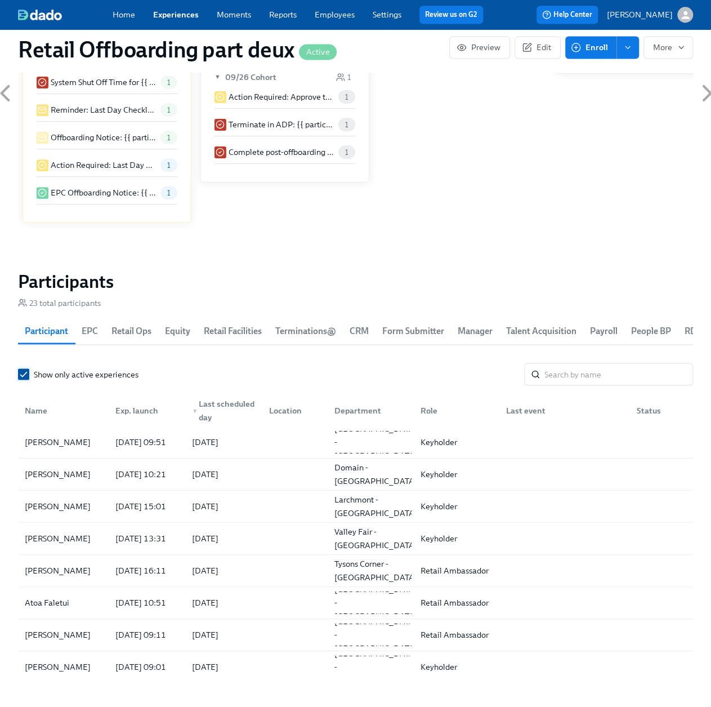
click at [25, 372] on input "Show only active experiences" at bounding box center [24, 374] width 10 height 10
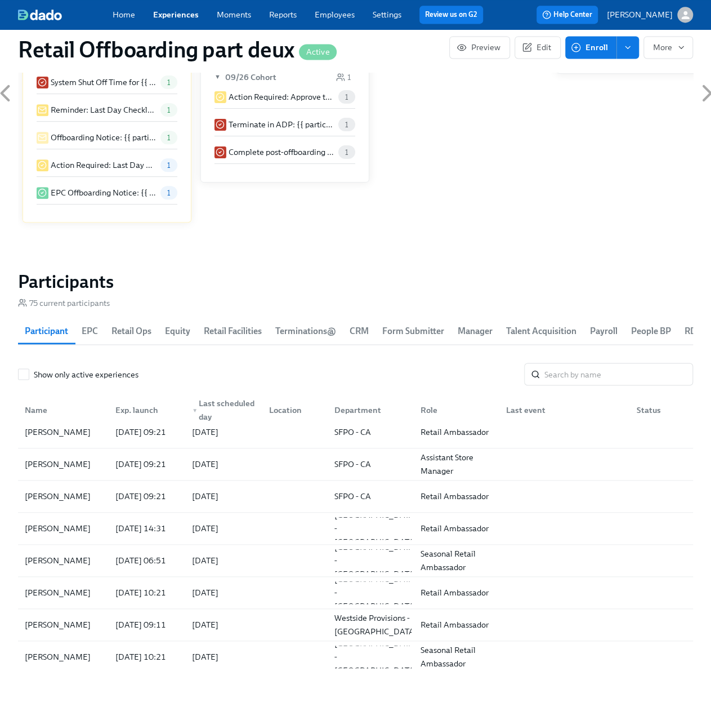
scroll to position [451, 0]
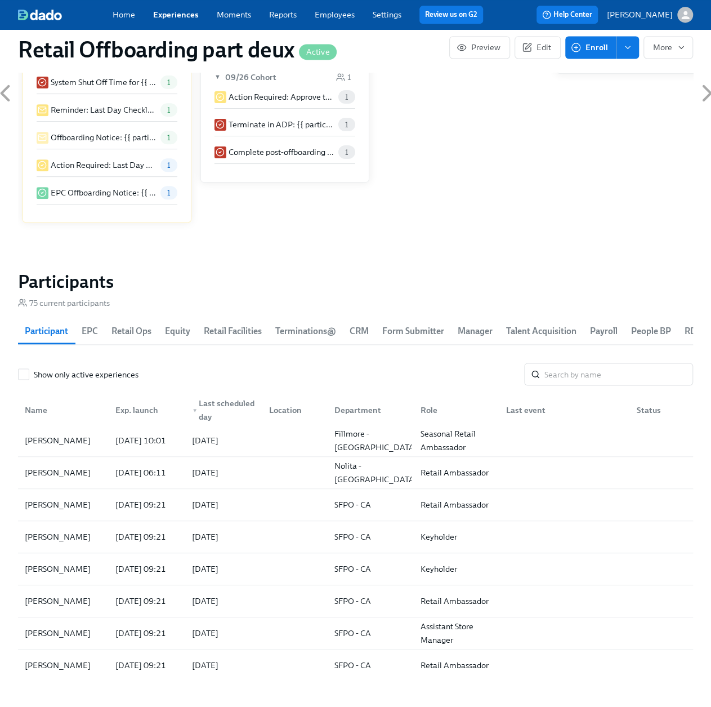
click at [335, 16] on link "Employees" at bounding box center [335, 15] width 40 height 10
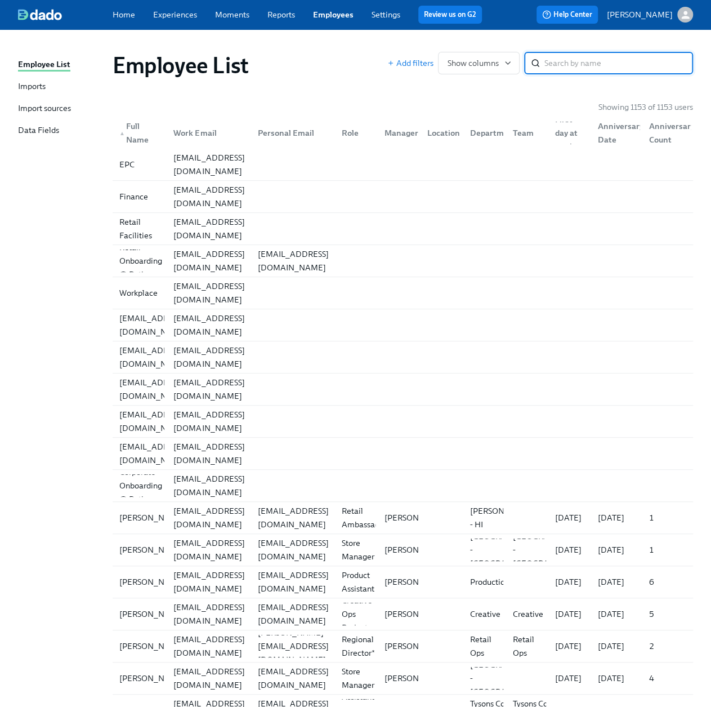
click at [564, 65] on input "search" at bounding box center [619, 63] width 149 height 23
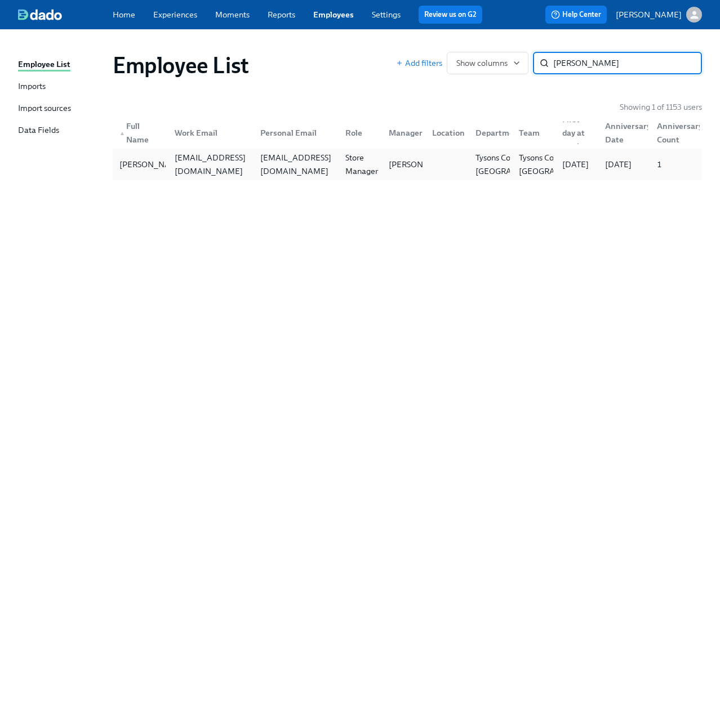
type input "kendra"
click at [260, 163] on div "kendrakaywood@icloud.com" at bounding box center [296, 164] width 81 height 27
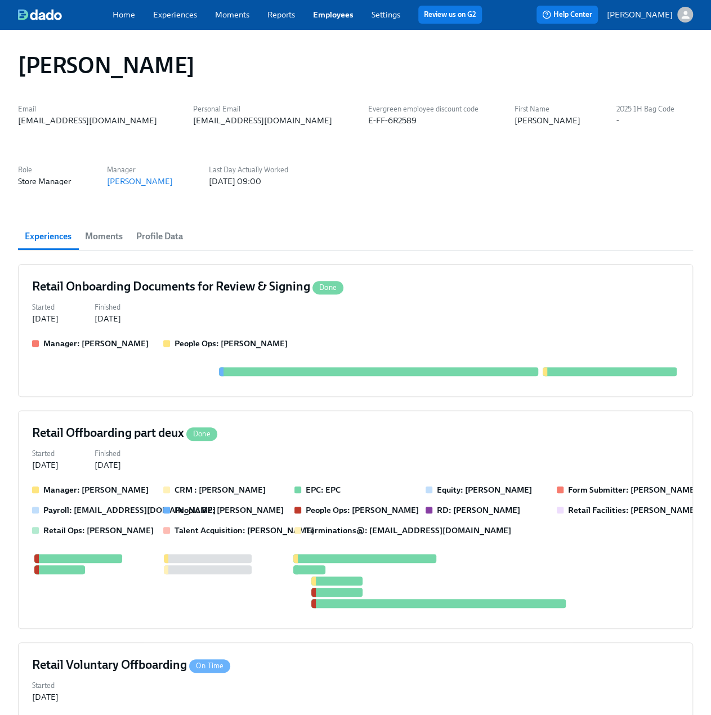
click at [157, 17] on link "Experiences" at bounding box center [175, 15] width 44 height 10
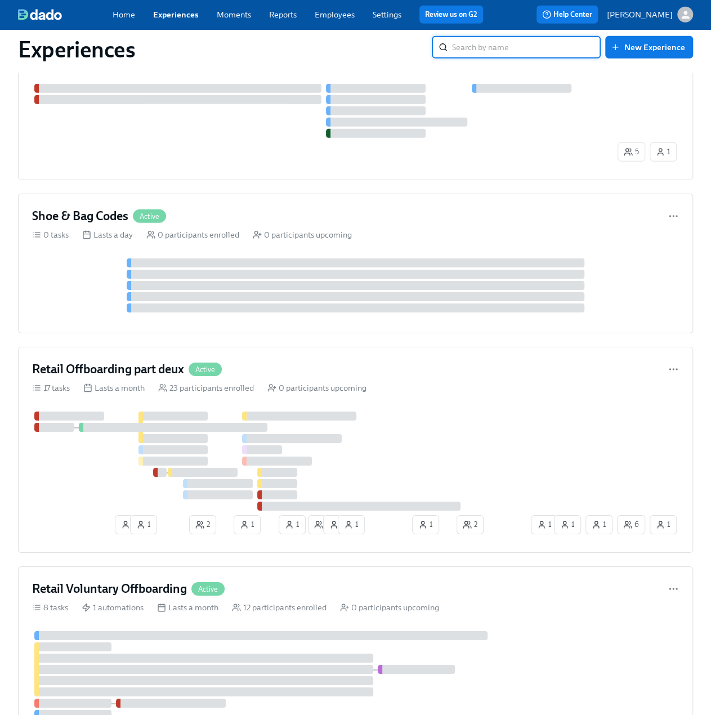
scroll to position [1859, 0]
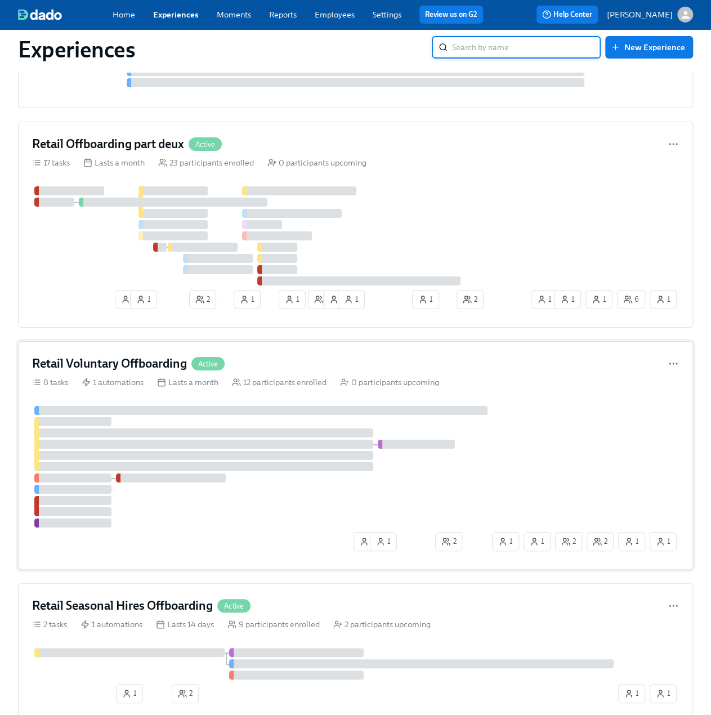
click at [110, 363] on h4 "Retail Voluntary Offboarding" at bounding box center [109, 363] width 155 height 17
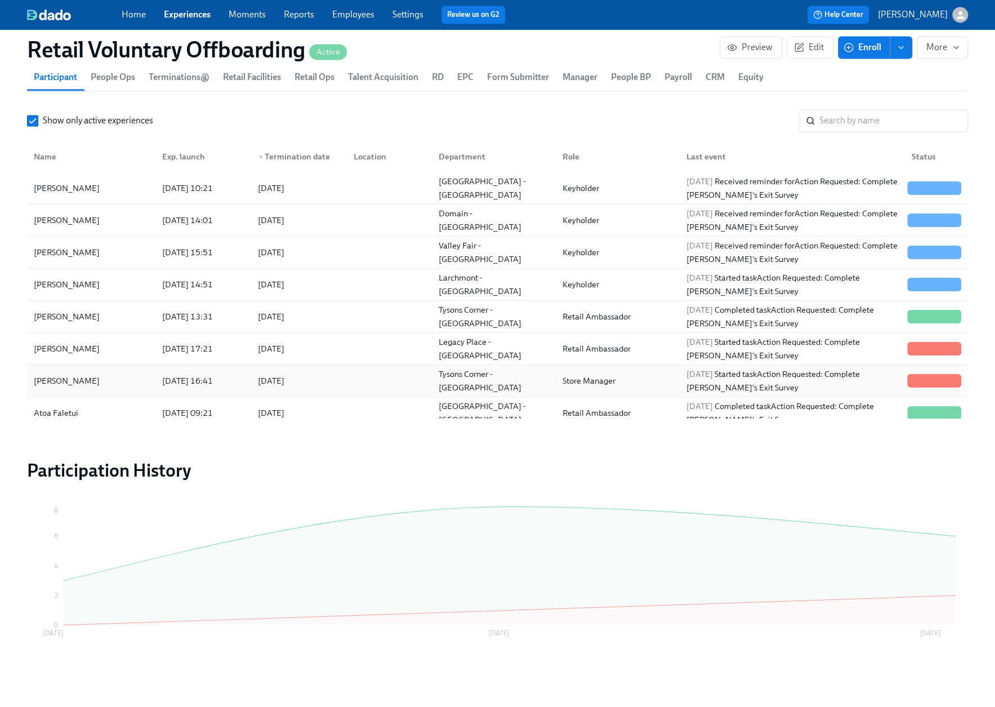
click at [93, 376] on div "Kendra Kaywood" at bounding box center [66, 381] width 75 height 14
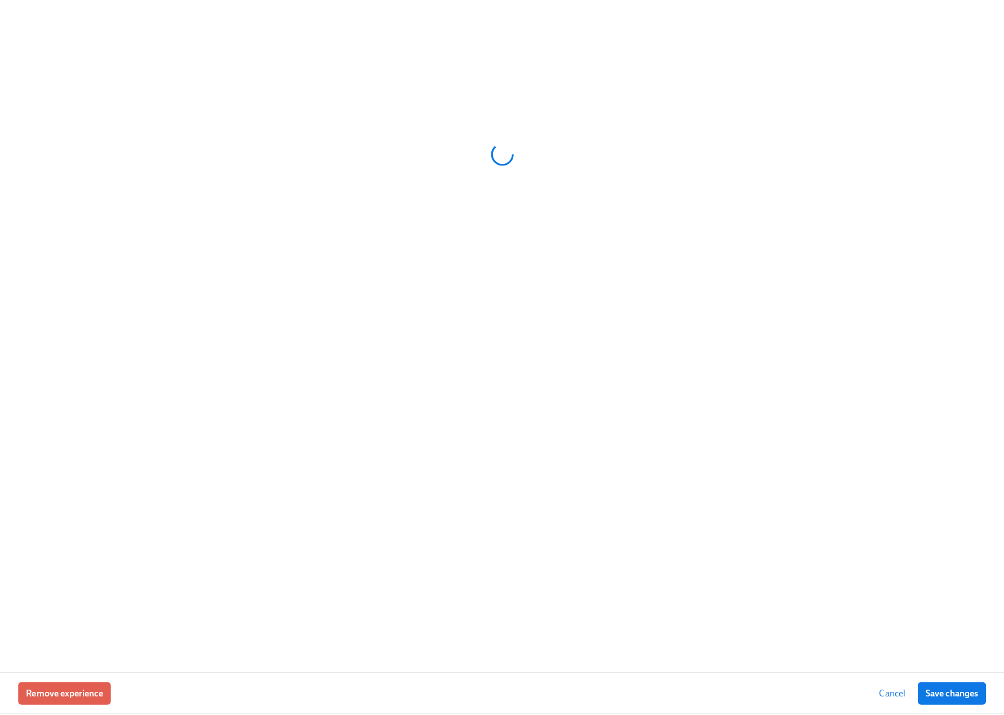
scroll to position [0, 2787]
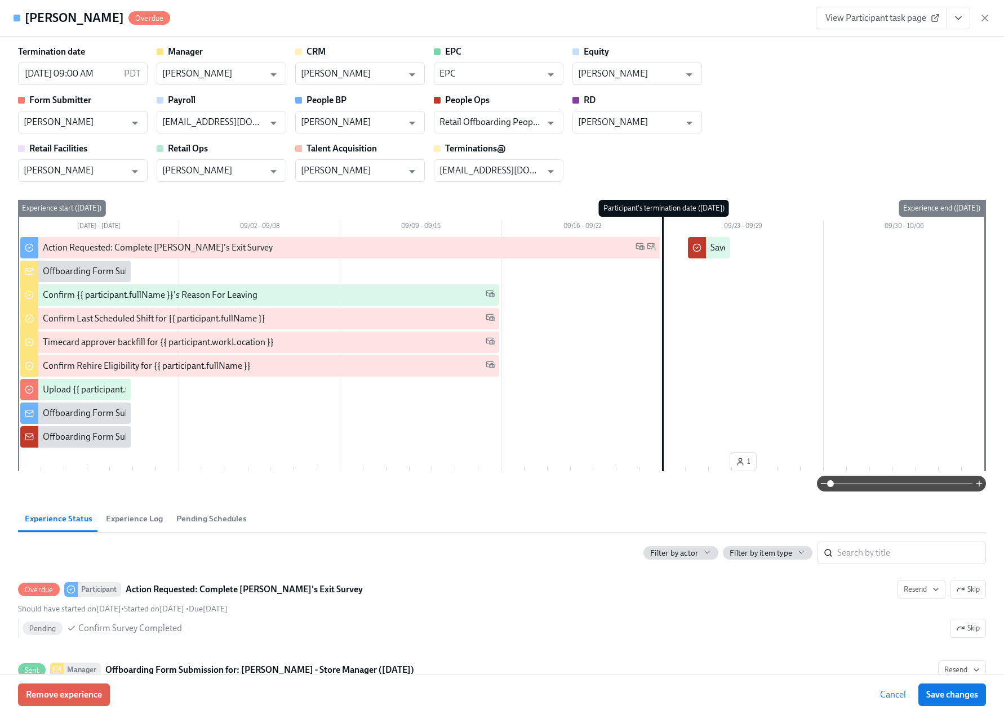
click at [961, 17] on icon "View task page" at bounding box center [958, 18] width 6 height 3
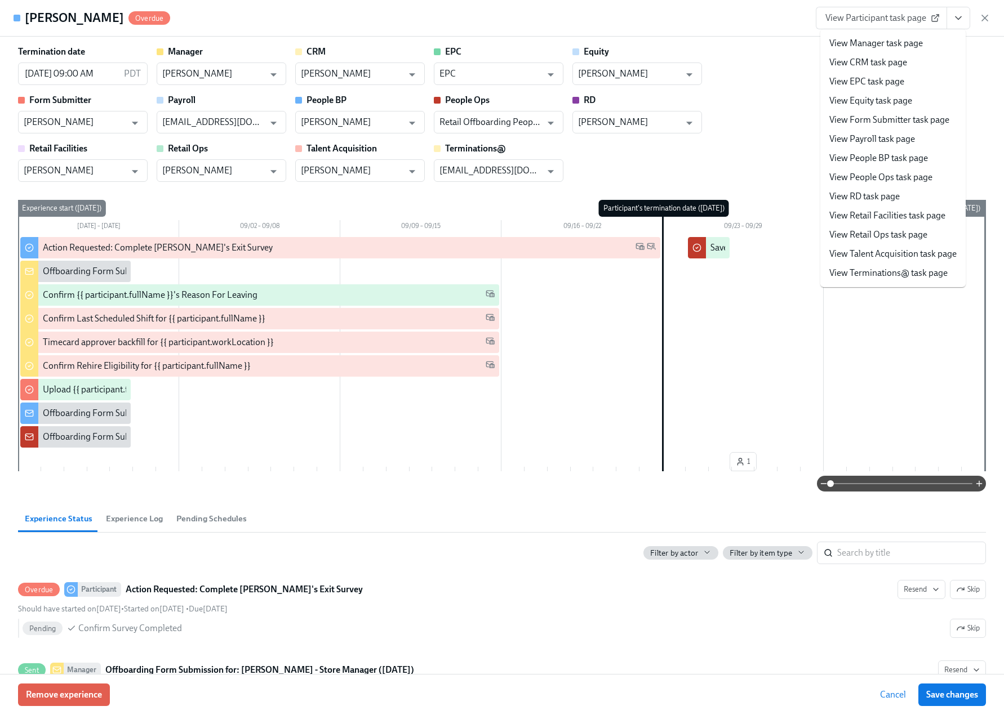
click at [894, 44] on link "View Manager task page" at bounding box center [875, 43] width 93 height 12
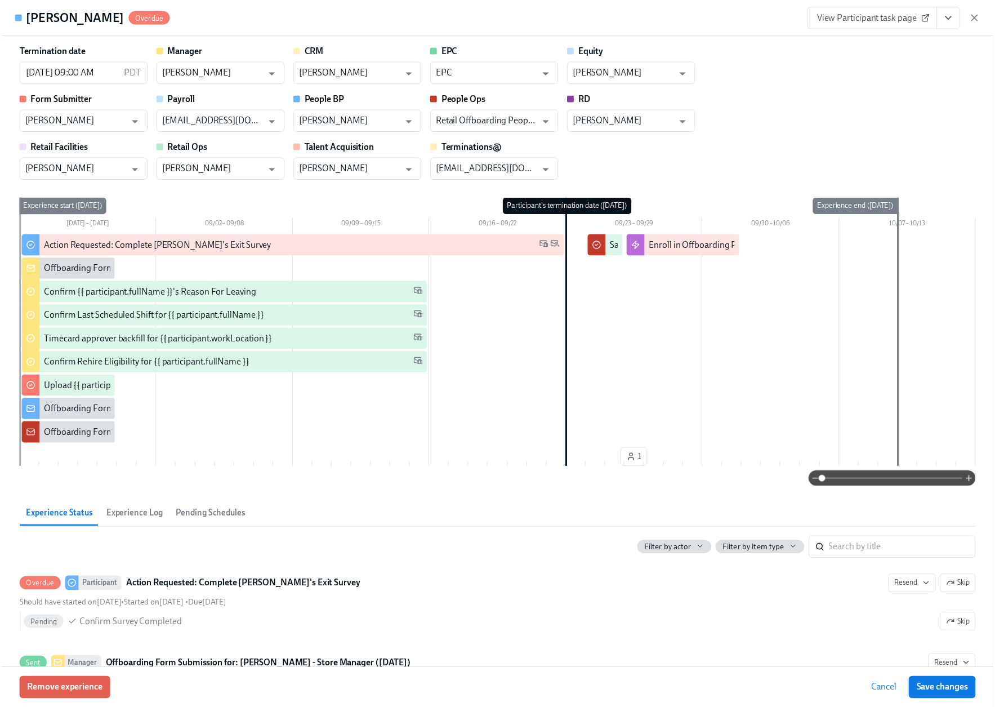
scroll to position [1163, 0]
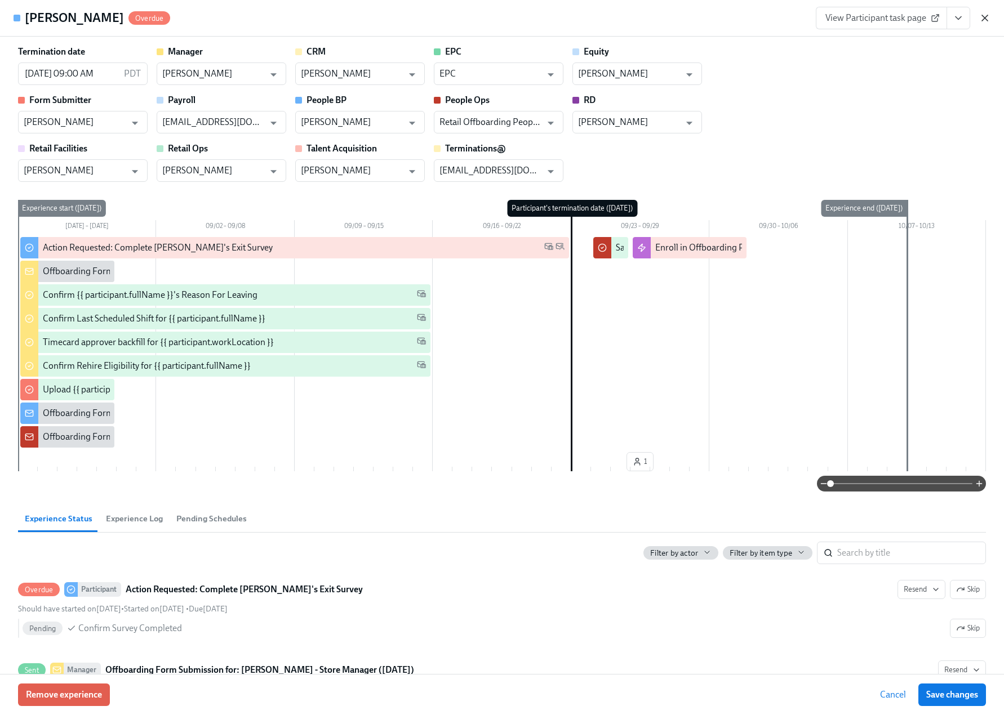
click at [983, 16] on icon "button" at bounding box center [984, 17] width 11 height 11
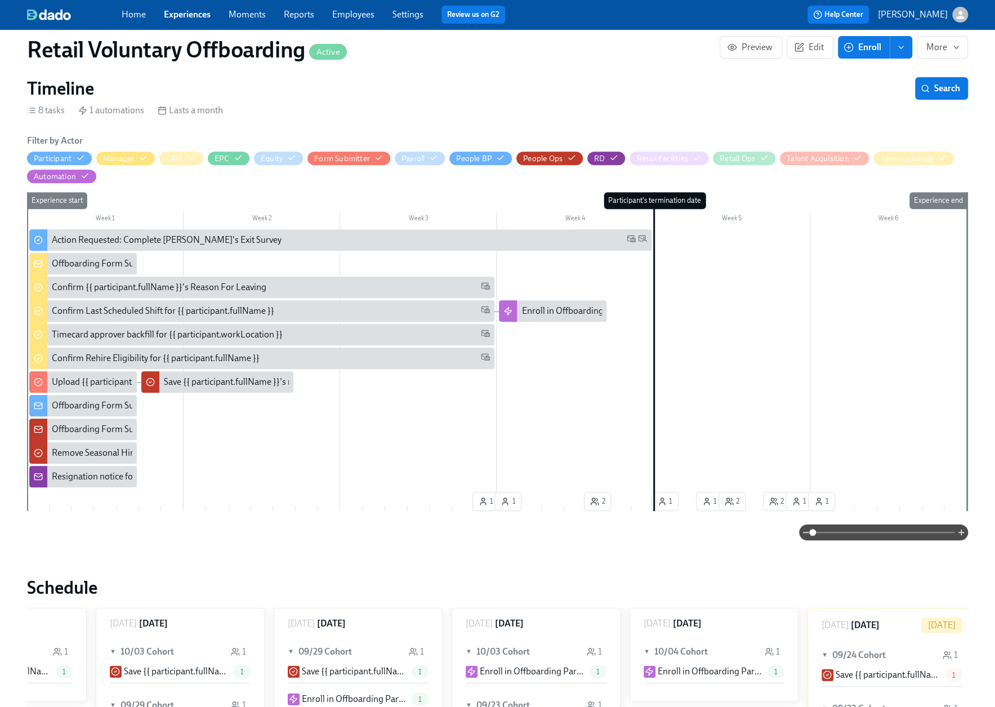
scroll to position [37, 0]
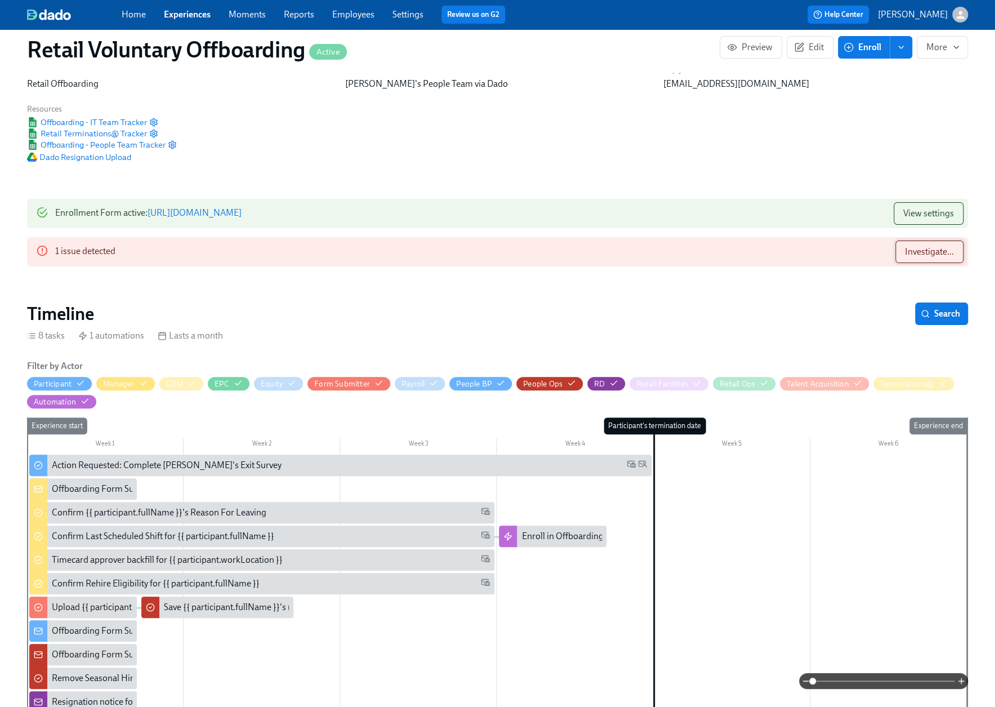
click at [921, 251] on span "Investigate..." at bounding box center [929, 251] width 49 height 11
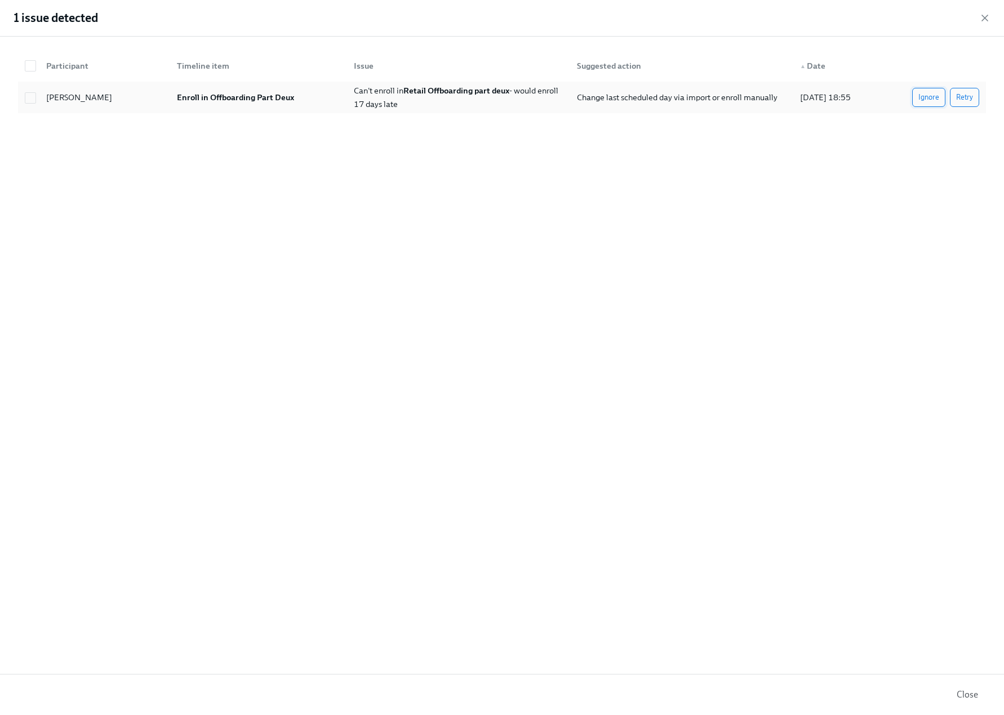
click at [929, 94] on span "Ignore" at bounding box center [928, 97] width 21 height 11
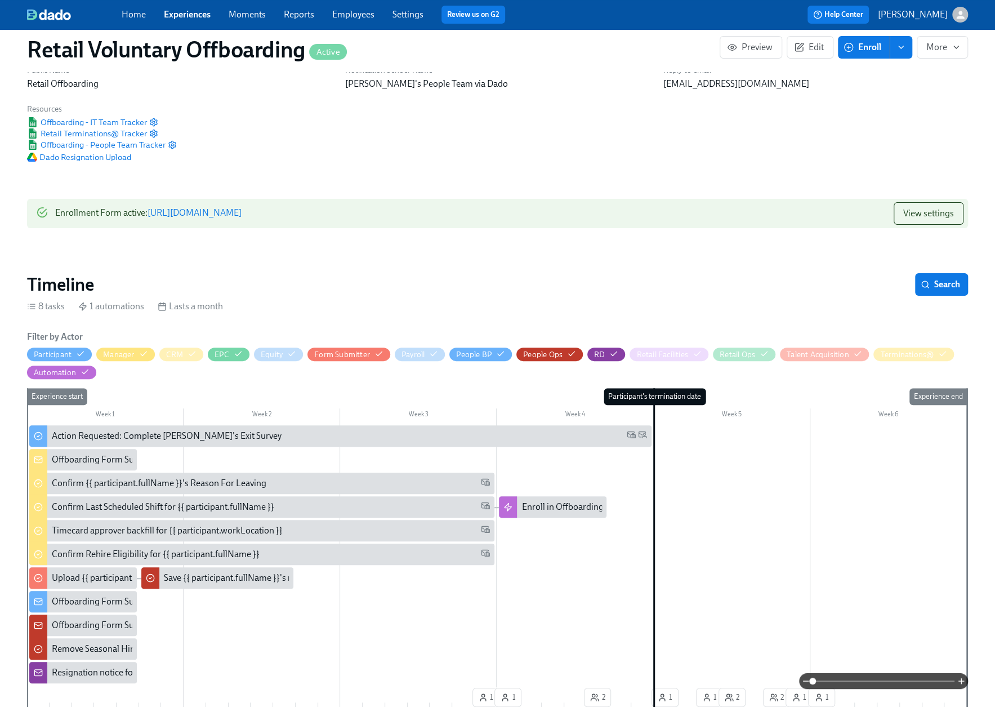
scroll to position [0, 2787]
click at [176, 14] on link "Experiences" at bounding box center [187, 14] width 47 height 11
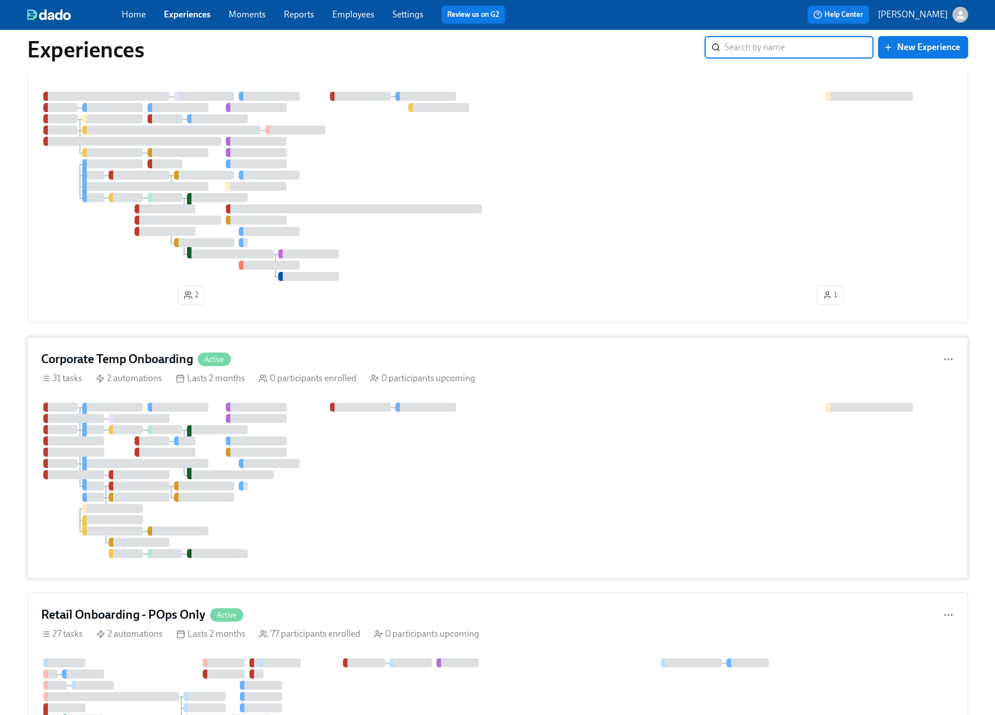
scroll to position [169, 0]
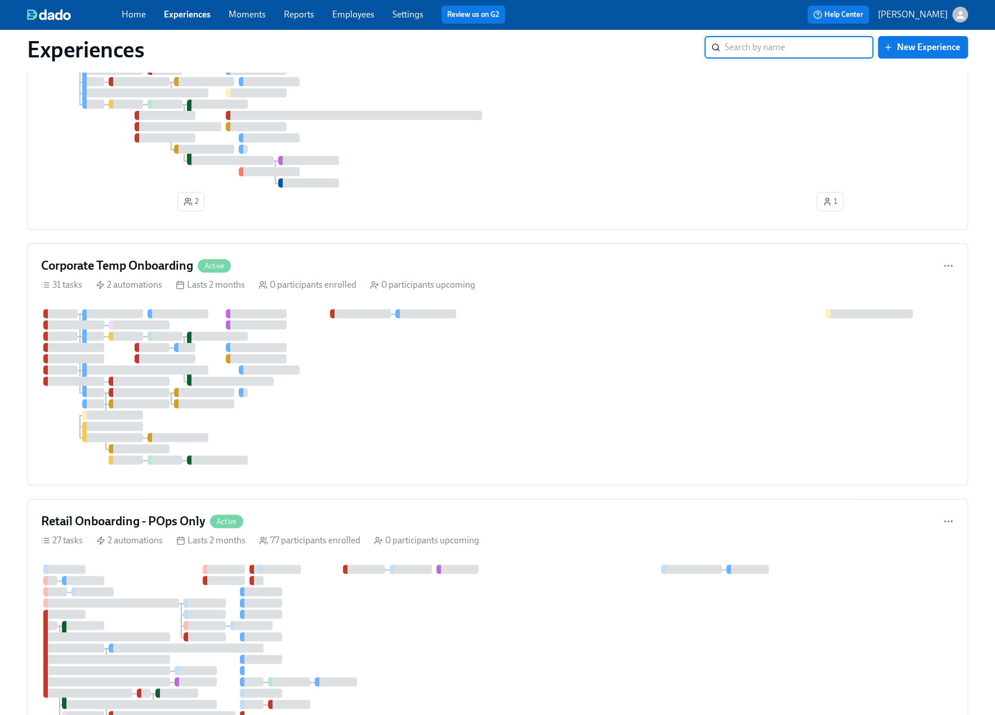
click at [816, 52] on input "search" at bounding box center [799, 47] width 149 height 23
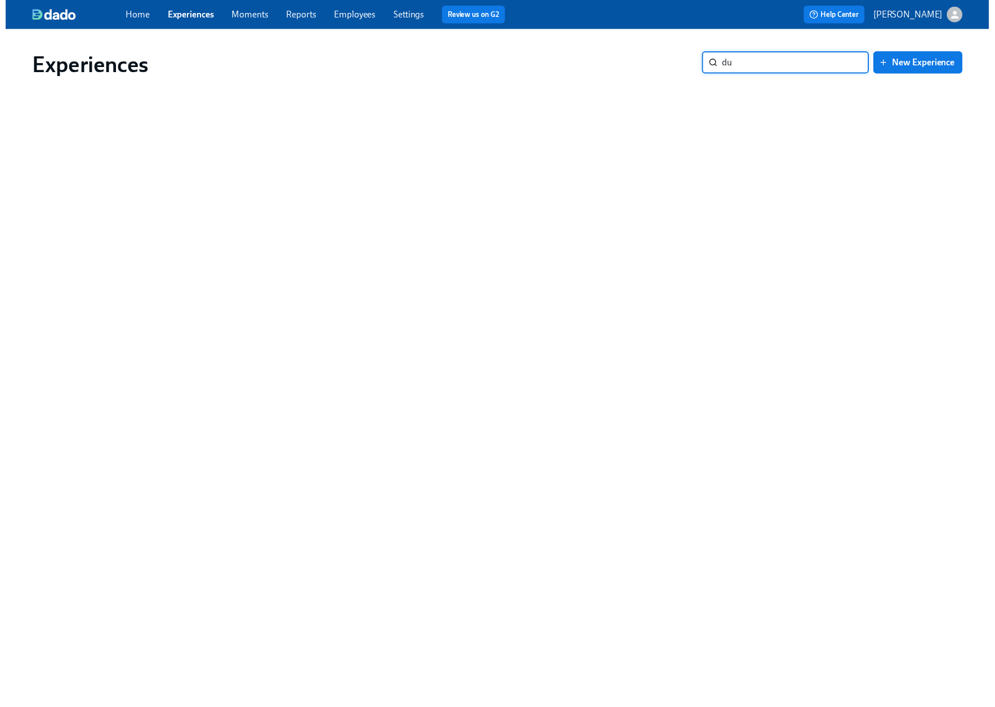
scroll to position [0, 0]
drag, startPoint x: 700, startPoint y: 61, endPoint x: 656, endPoint y: 61, distance: 43.9
click at [656, 61] on div "Experiences duex ​ New Experience" at bounding box center [502, 65] width 950 height 27
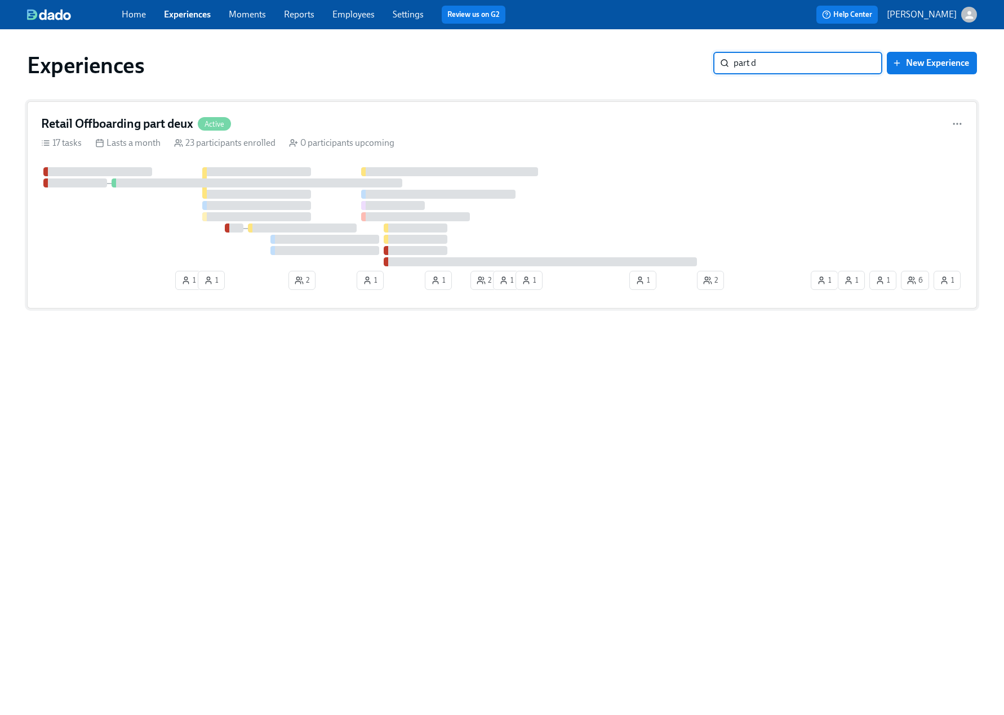
type input "part d"
click at [160, 127] on h4 "Retail Offboarding part deux" at bounding box center [117, 123] width 152 height 17
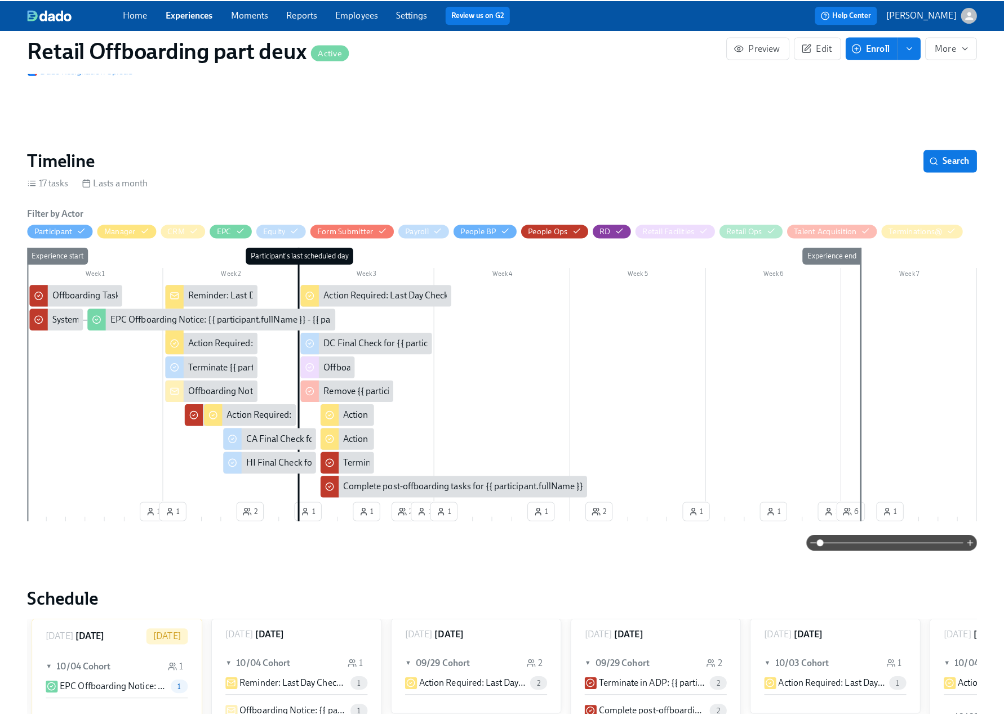
scroll to position [56, 0]
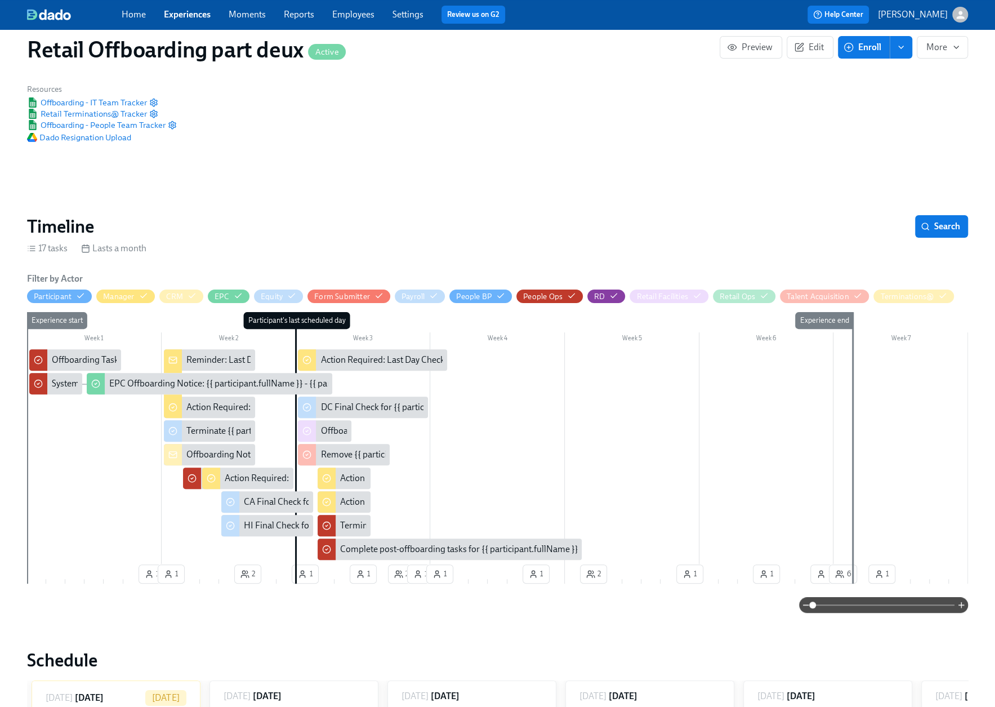
click at [873, 45] on span "Enroll" at bounding box center [863, 47] width 35 height 11
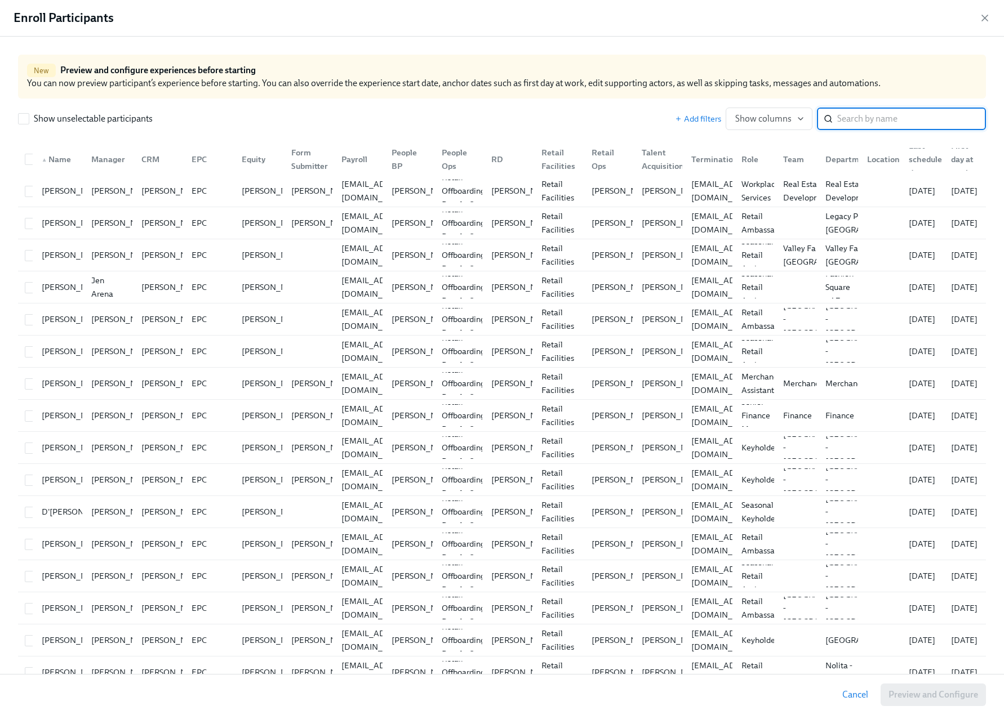
click at [841, 109] on input "search" at bounding box center [911, 119] width 149 height 23
click at [843, 116] on input "search" at bounding box center [911, 119] width 149 height 23
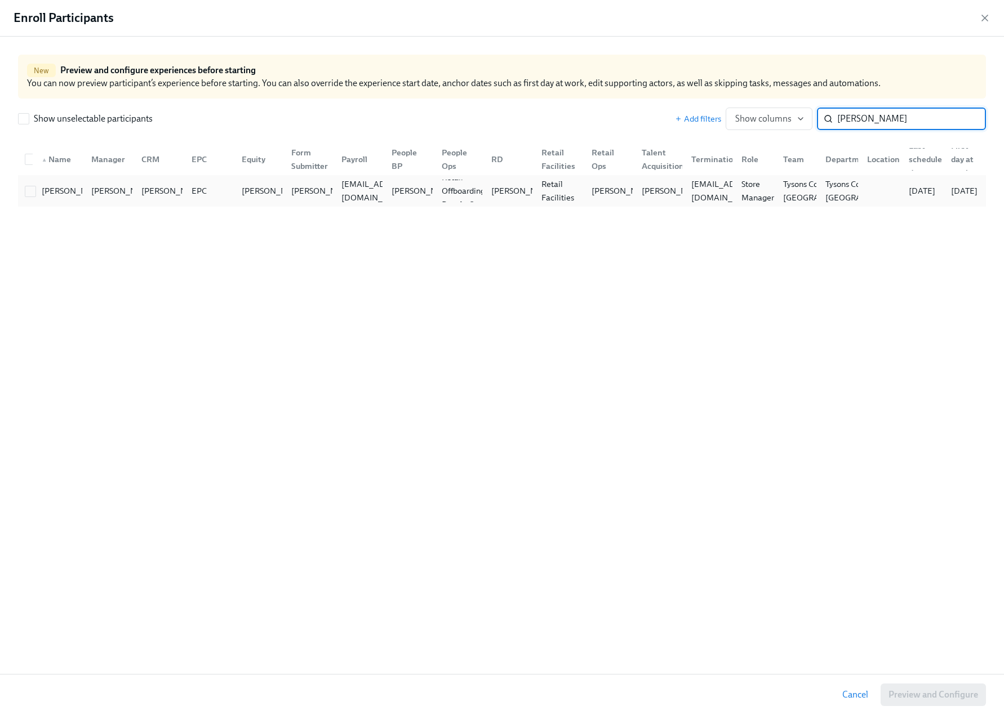
type input "kendra"
click at [23, 194] on div at bounding box center [30, 191] width 20 height 12
checkbox input "true"
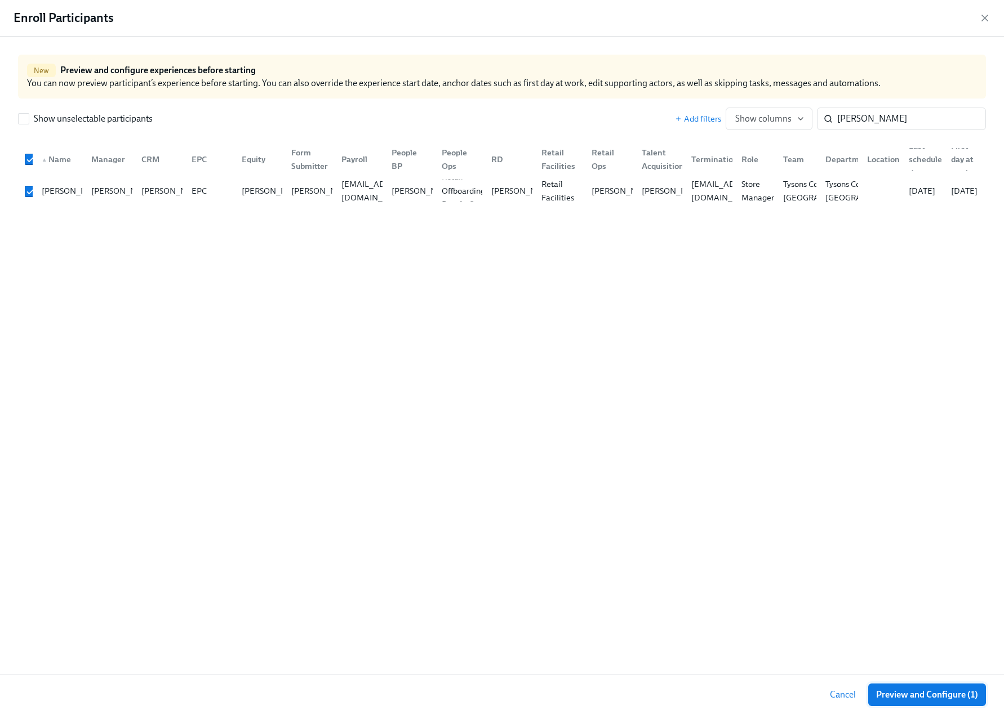
click at [919, 692] on span "Preview and Configure (1)" at bounding box center [927, 694] width 102 height 11
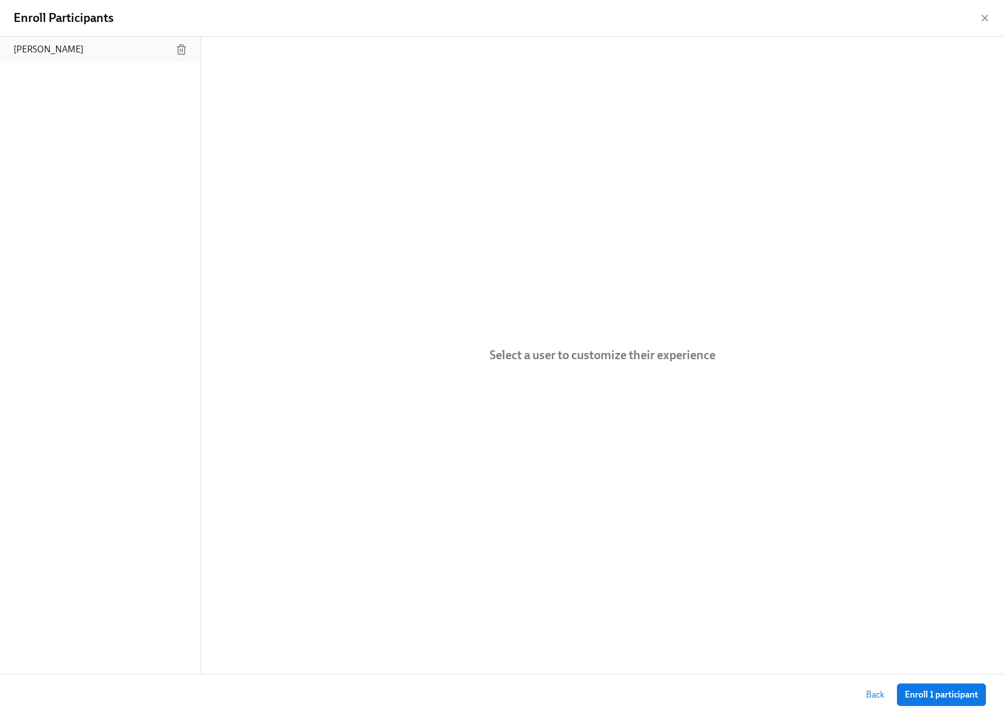
click at [56, 54] on p "Kendra Kaywood" at bounding box center [49, 49] width 70 height 12
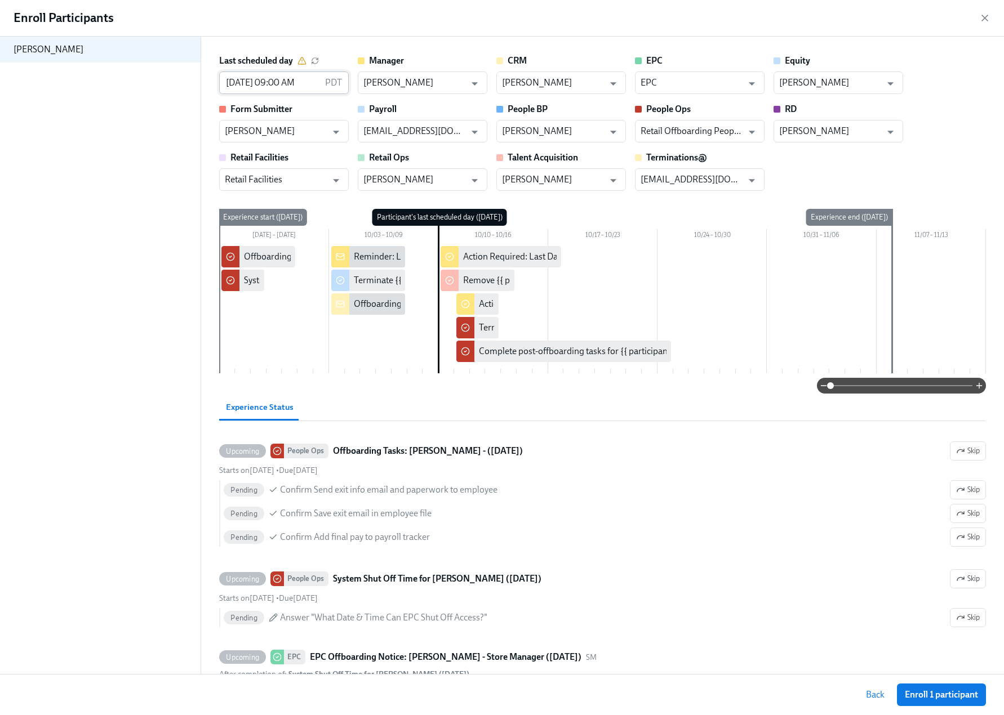
click at [260, 80] on input "10/10/2025 09:00 AM" at bounding box center [269, 83] width 101 height 23
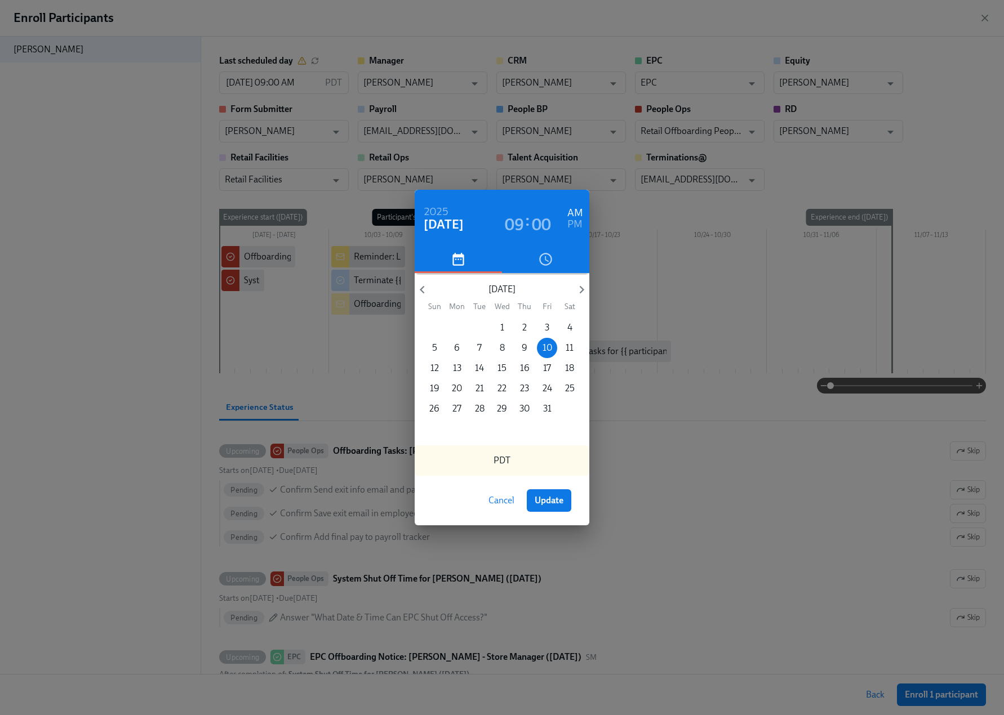
click at [427, 288] on icon "button" at bounding box center [422, 289] width 15 height 15
click at [481, 390] on p "23" at bounding box center [479, 388] width 9 height 12
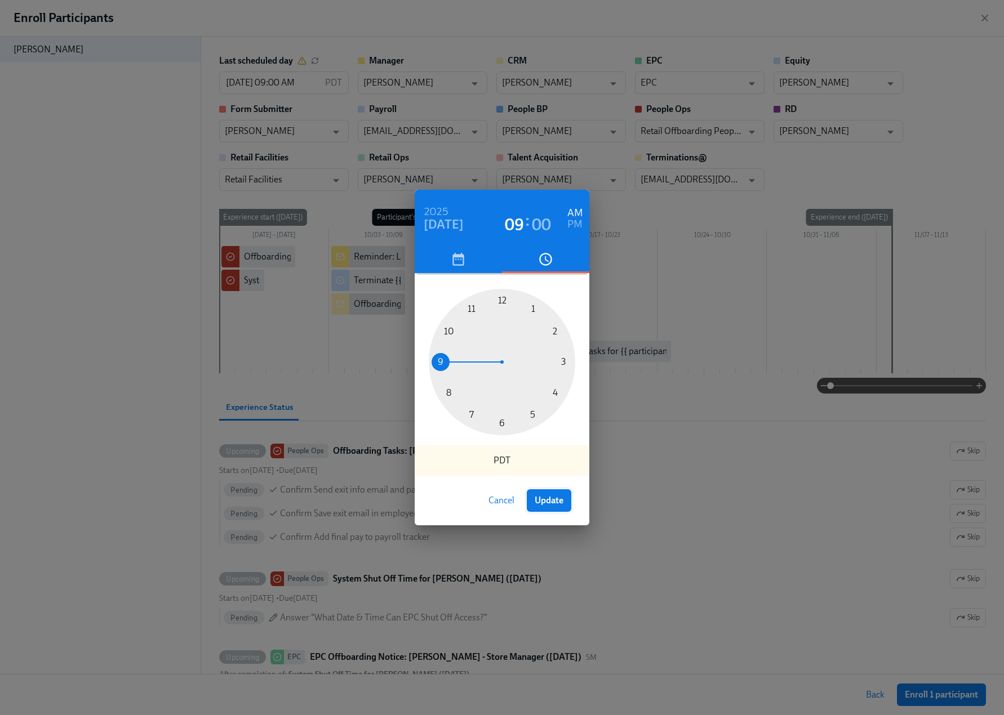
click at [558, 504] on span "Update" at bounding box center [548, 500] width 29 height 11
type input "09/23/2025 09:00 AM"
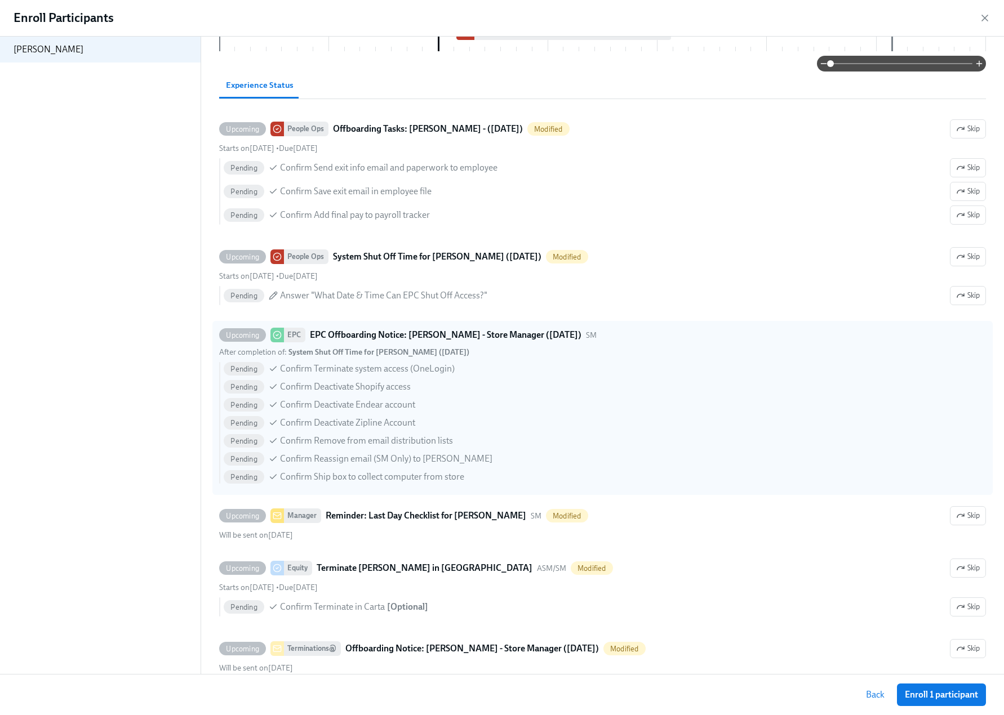
scroll to position [338, 0]
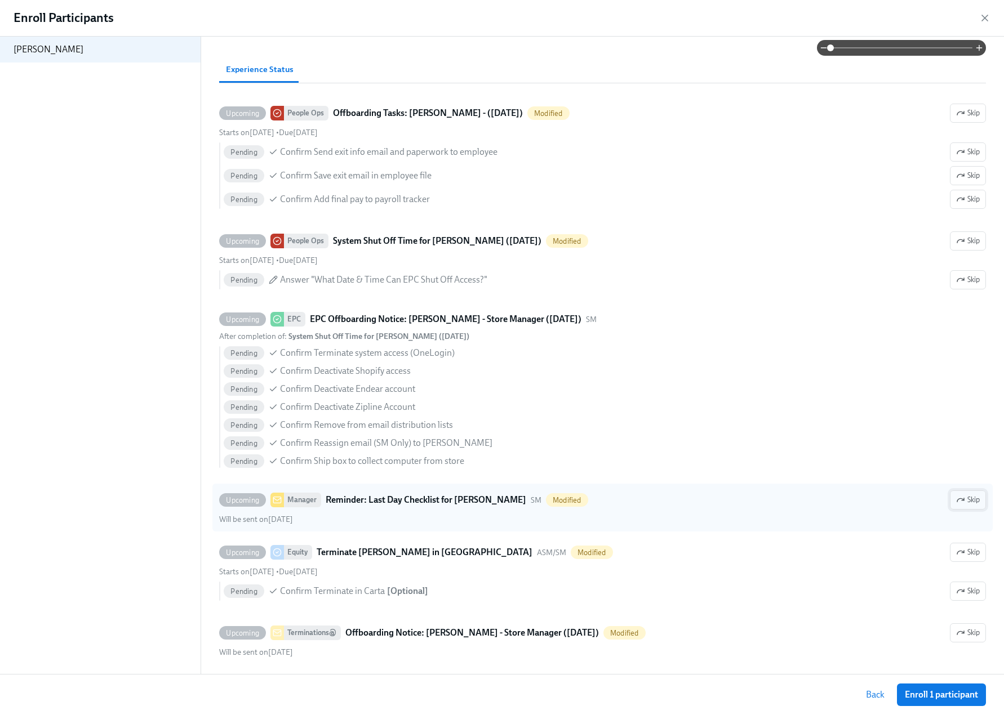
click at [956, 498] on icon "button" at bounding box center [960, 500] width 9 height 9
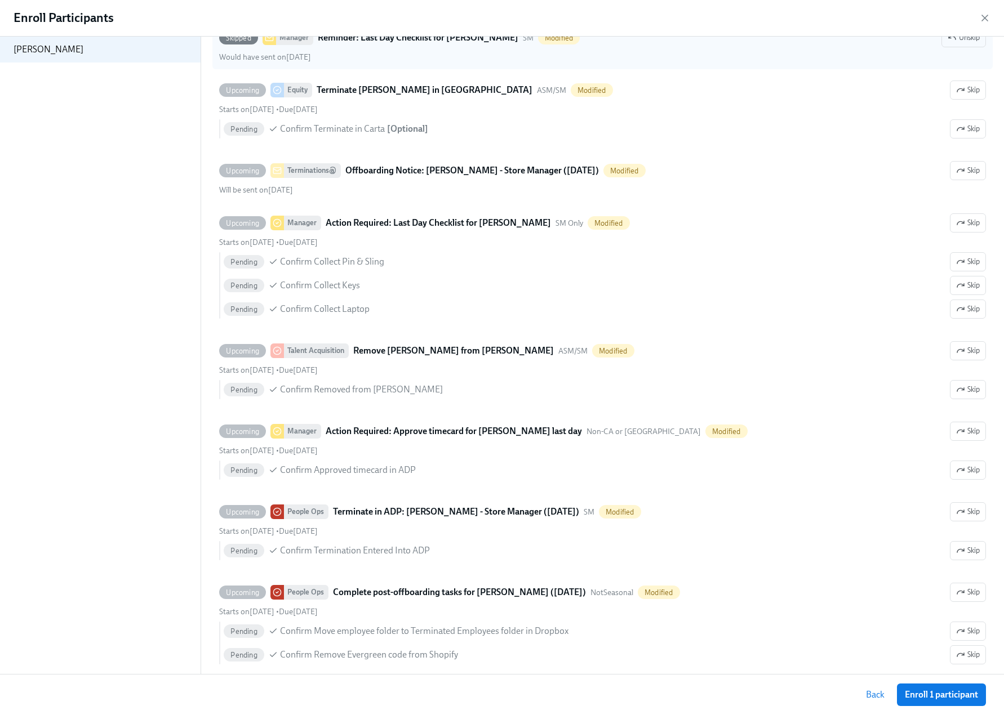
scroll to position [811, 0]
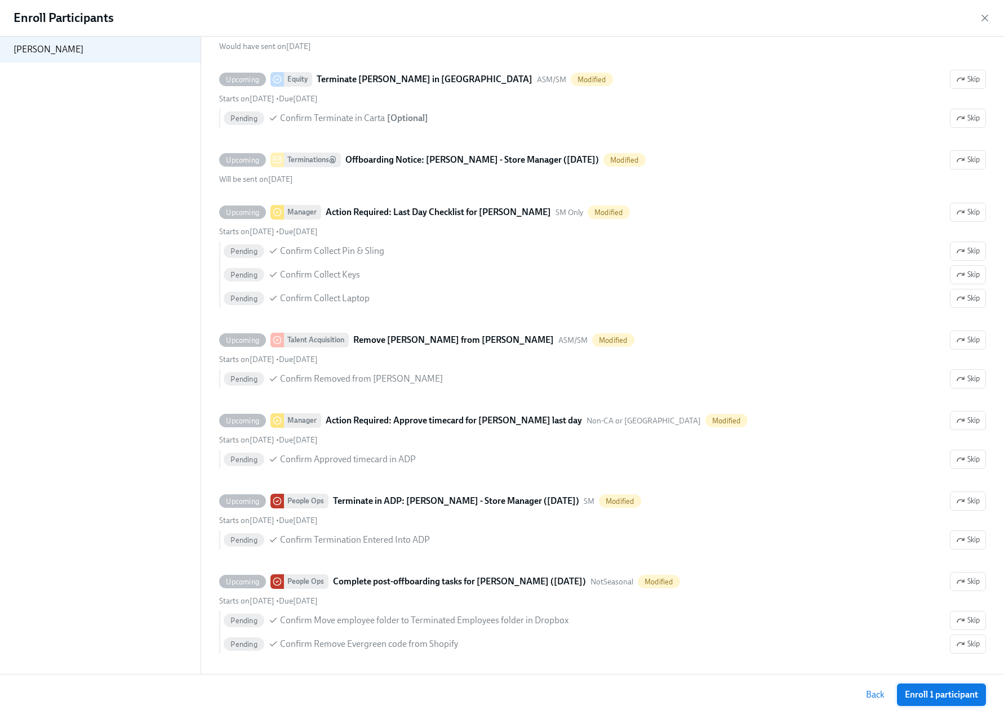
click at [947, 694] on span "Enroll 1 participant" at bounding box center [941, 694] width 73 height 11
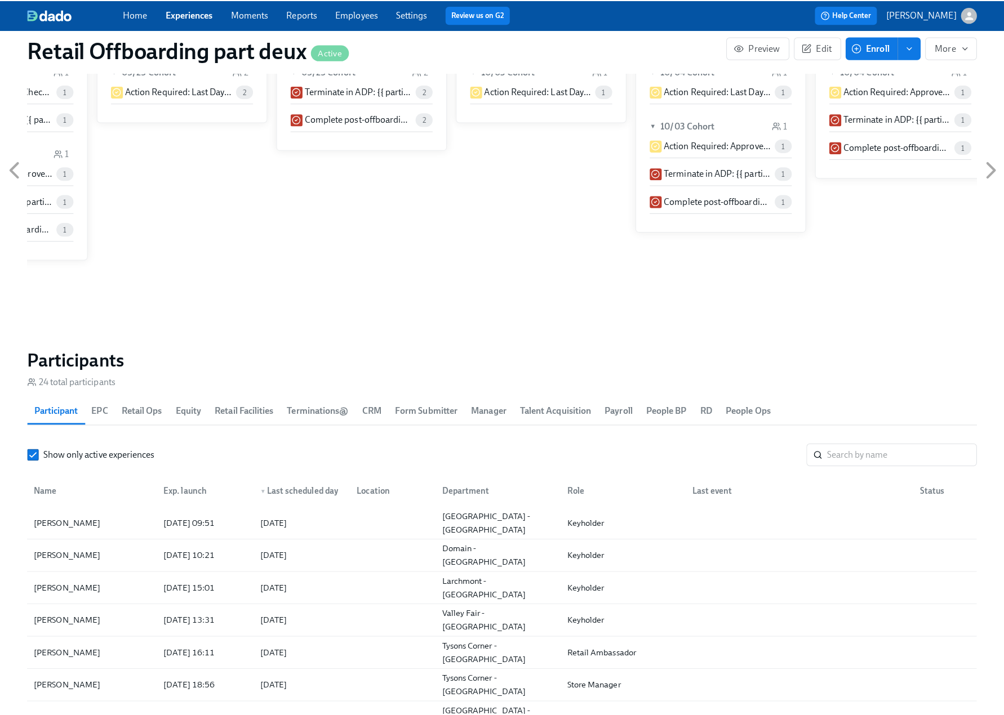
scroll to position [676, 0]
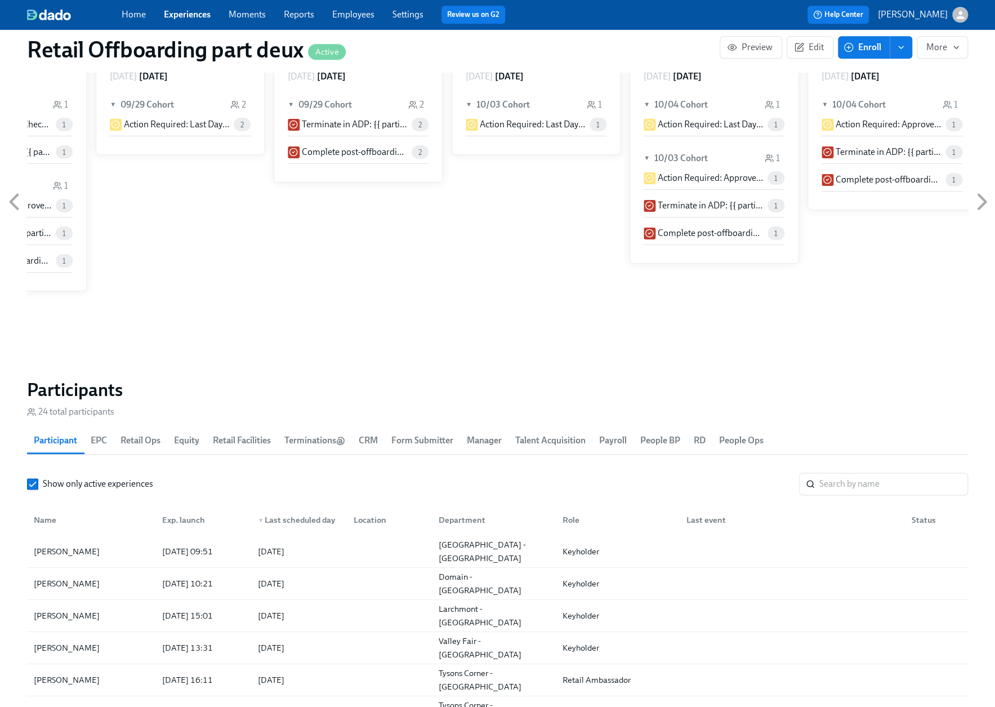
click at [856, 51] on span "Enroll" at bounding box center [863, 47] width 35 height 11
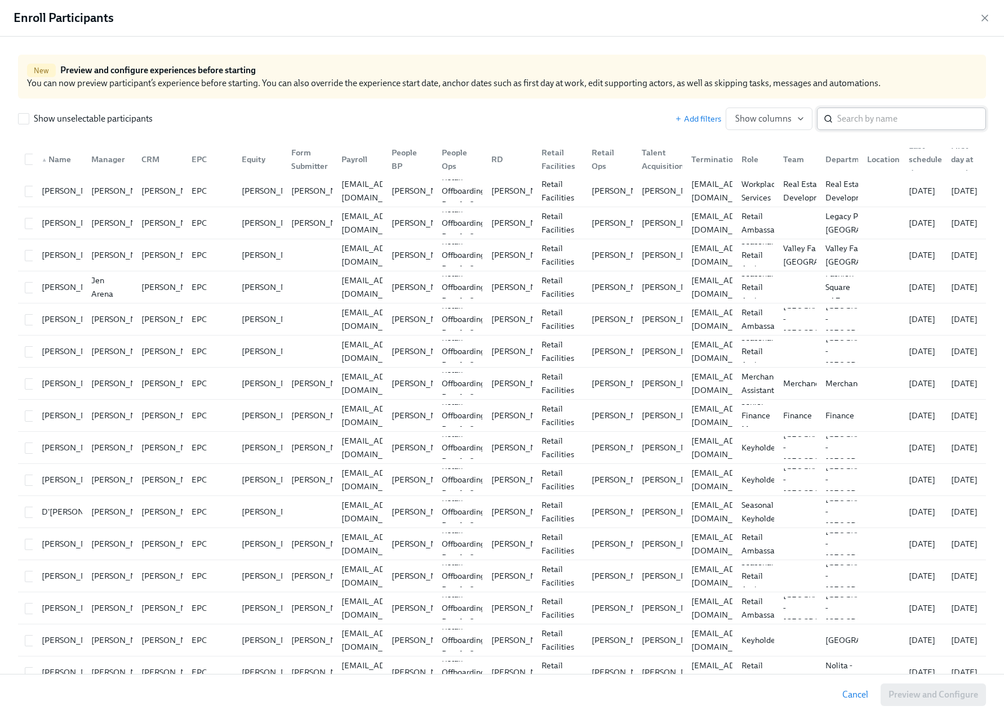
click at [870, 117] on input "search" at bounding box center [911, 119] width 149 height 23
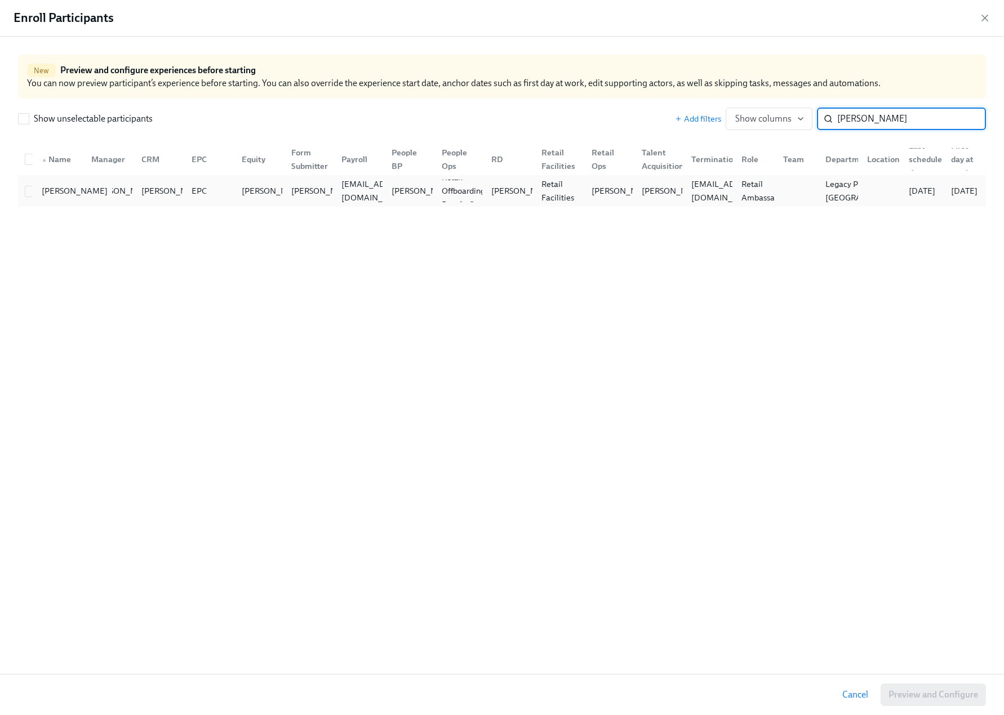
type input "aziz"
click at [37, 190] on div "Anisha Aziz" at bounding box center [74, 191] width 75 height 14
checkbox input "true"
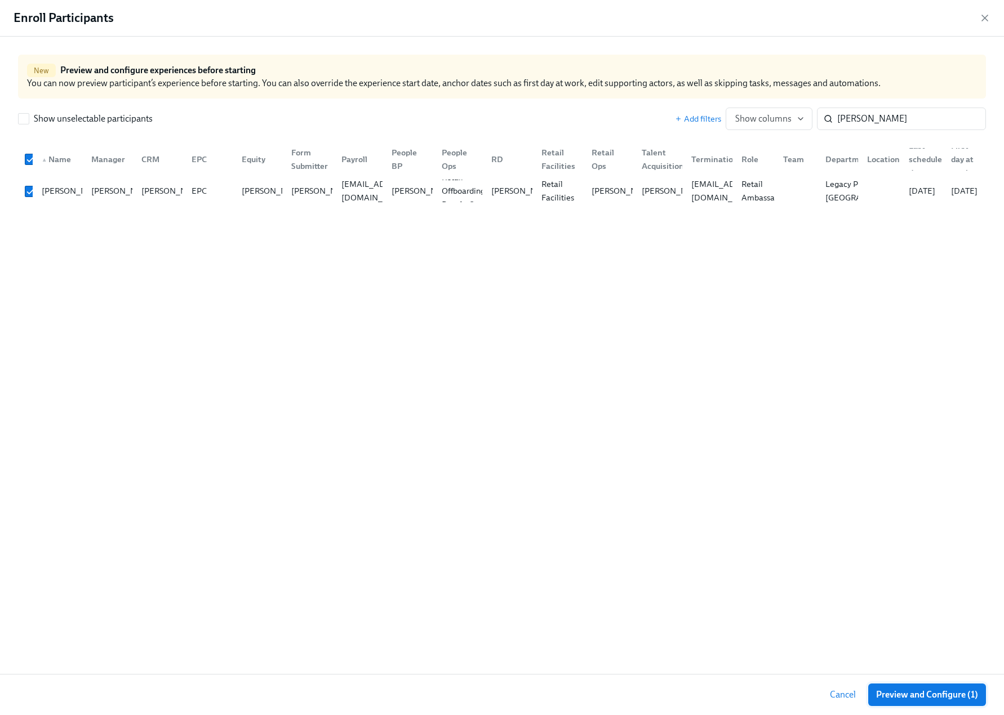
click at [937, 693] on span "Preview and Configure (1)" at bounding box center [927, 694] width 102 height 11
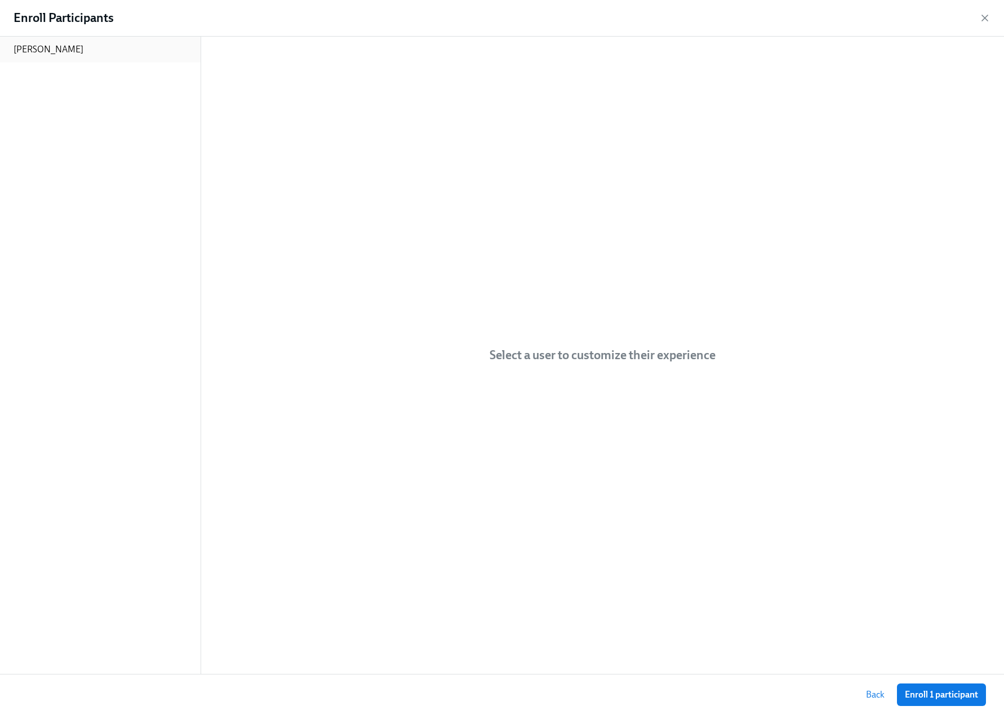
click at [46, 44] on p "Anisha Aziz" at bounding box center [49, 49] width 70 height 12
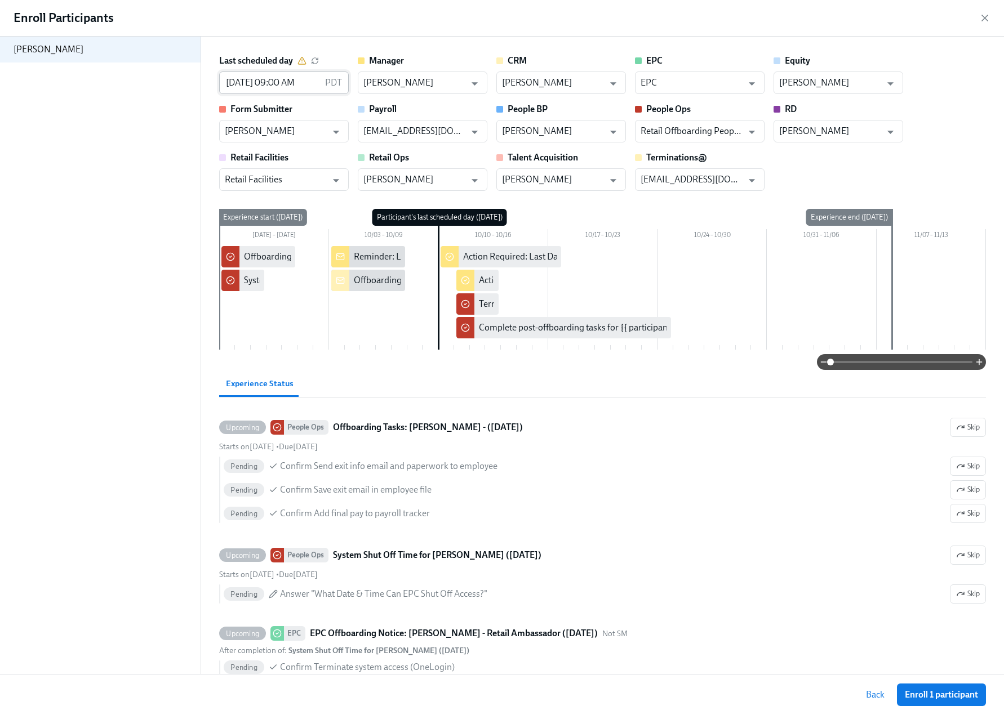
click at [260, 82] on input "10/10/2025 09:00 AM" at bounding box center [269, 83] width 101 height 23
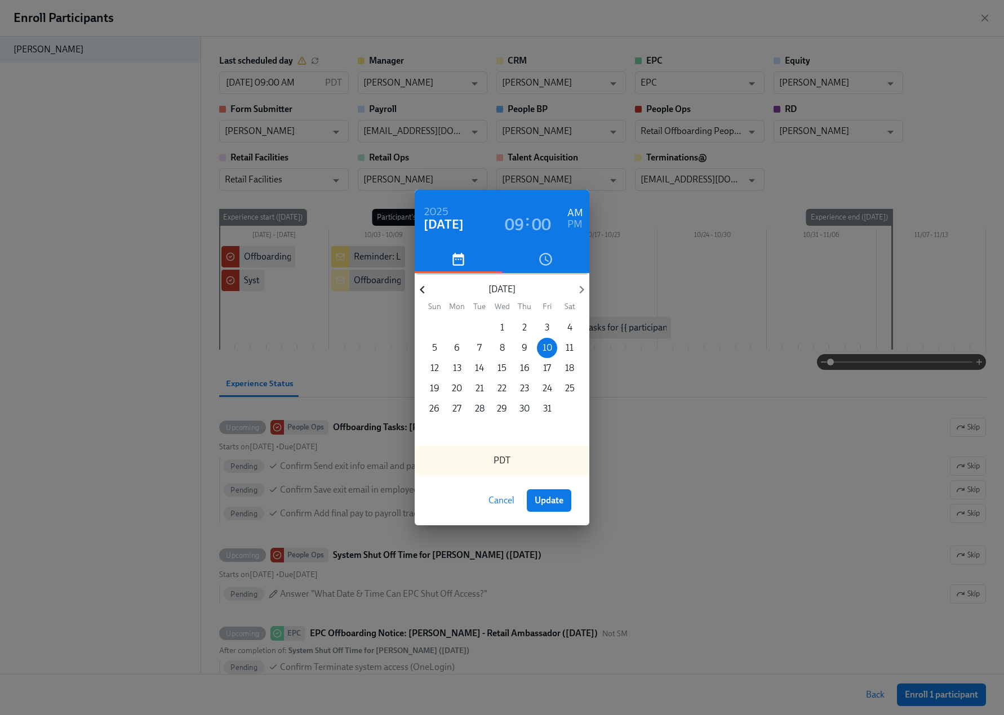
click at [425, 290] on icon "button" at bounding box center [422, 289] width 15 height 15
click at [501, 389] on p "24" at bounding box center [502, 388] width 10 height 12
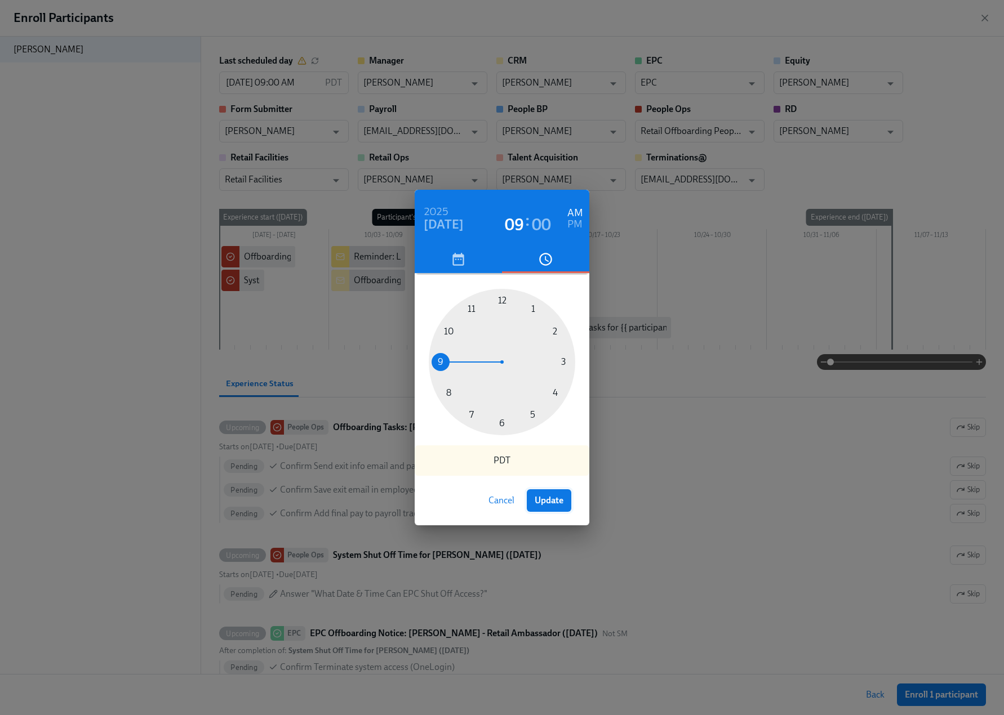
click at [553, 502] on span "Update" at bounding box center [548, 500] width 29 height 11
type input "09/24/2025 09:00 AM"
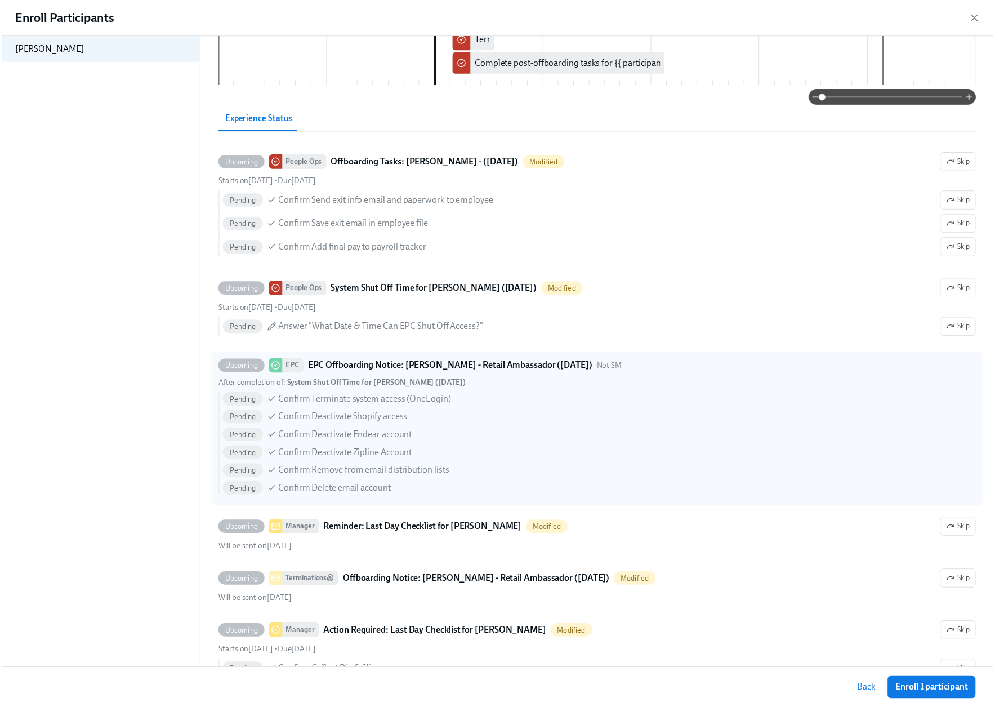
scroll to position [282, 0]
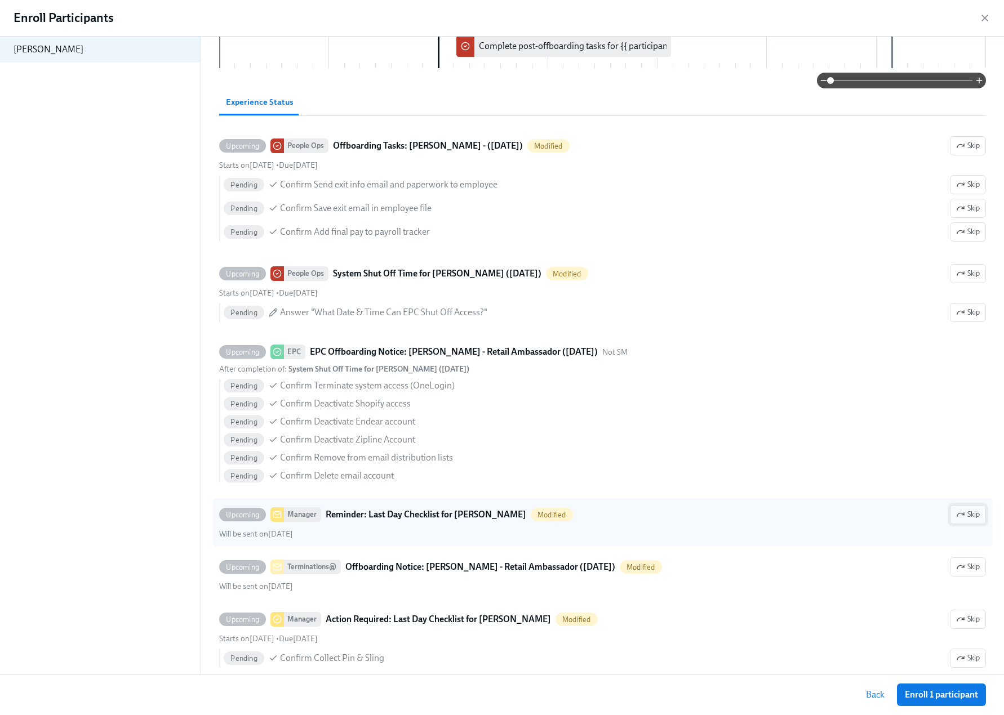
click at [957, 511] on span "Skip" at bounding box center [968, 514] width 24 height 11
click at [944, 694] on span "Enroll 1 participant" at bounding box center [941, 694] width 73 height 11
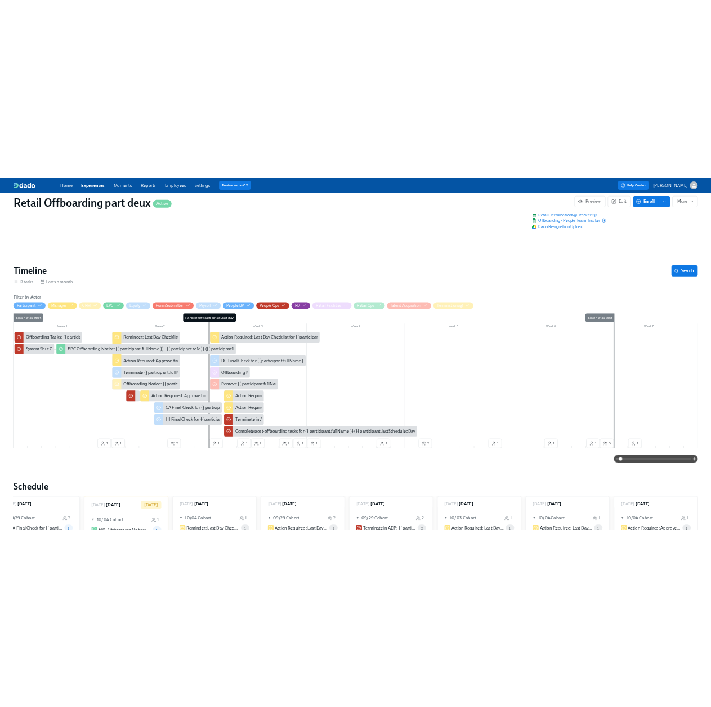
scroll to position [0, 5909]
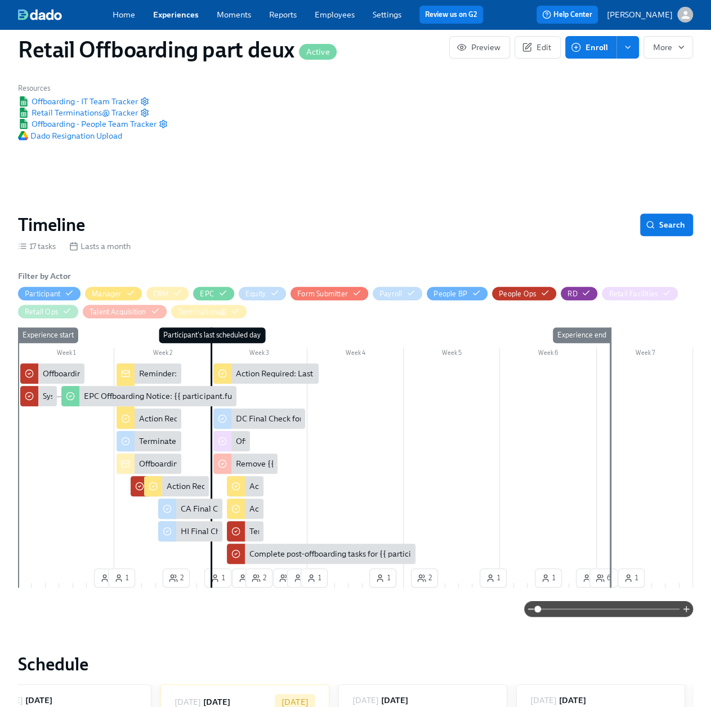
click at [167, 15] on link "Experiences" at bounding box center [176, 15] width 46 height 10
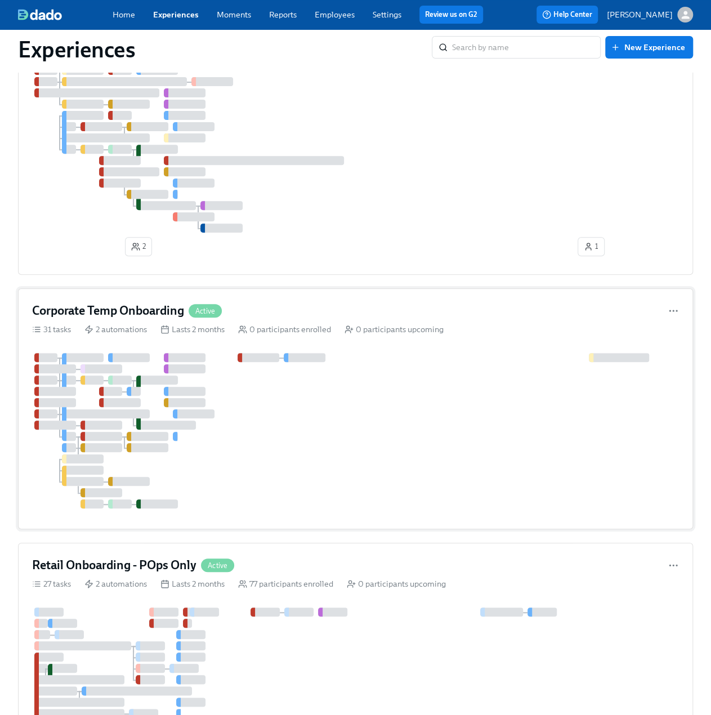
scroll to position [282, 0]
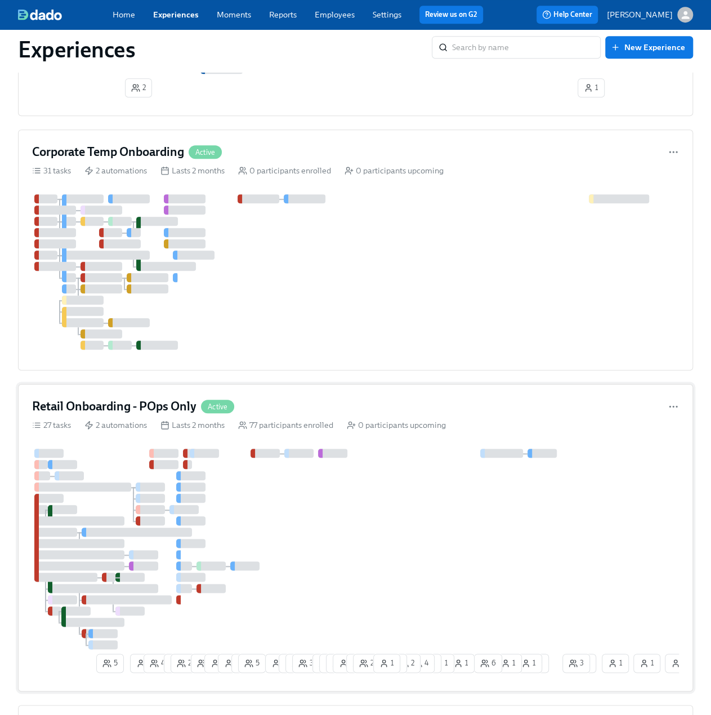
click at [141, 395] on div "Retail Onboarding - POps Only Active 27 tasks 2 automations Lasts 2 months 77 p…" at bounding box center [355, 538] width 675 height 308
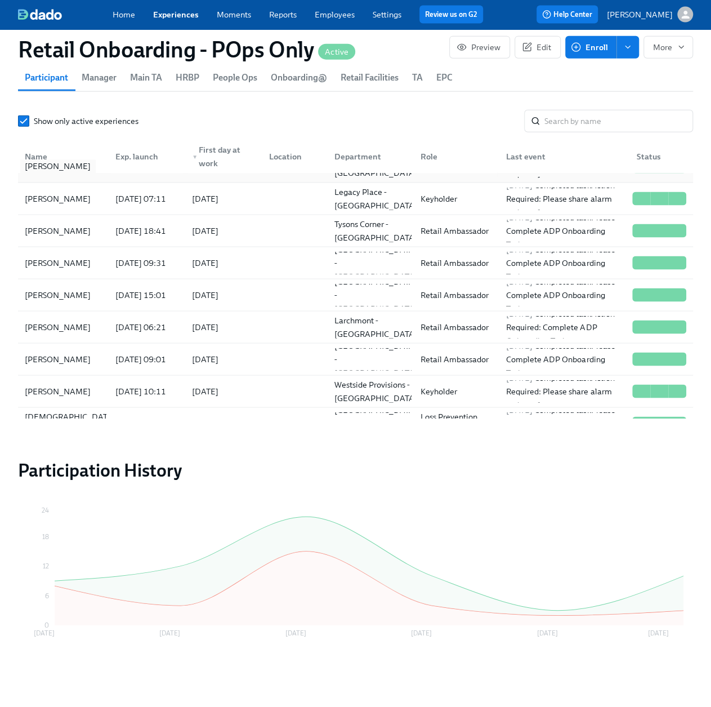
scroll to position [957, 0]
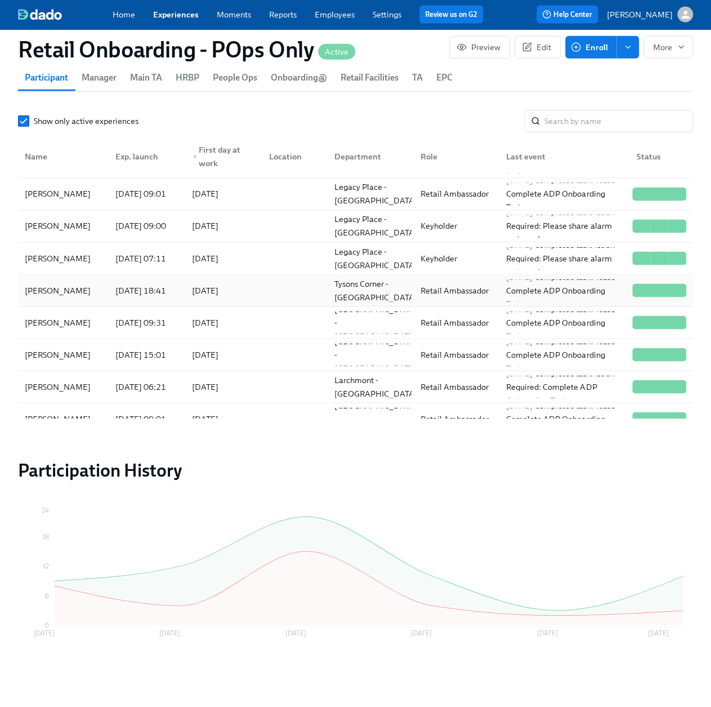
click at [70, 284] on div "Olu Obikoya" at bounding box center [57, 291] width 75 height 14
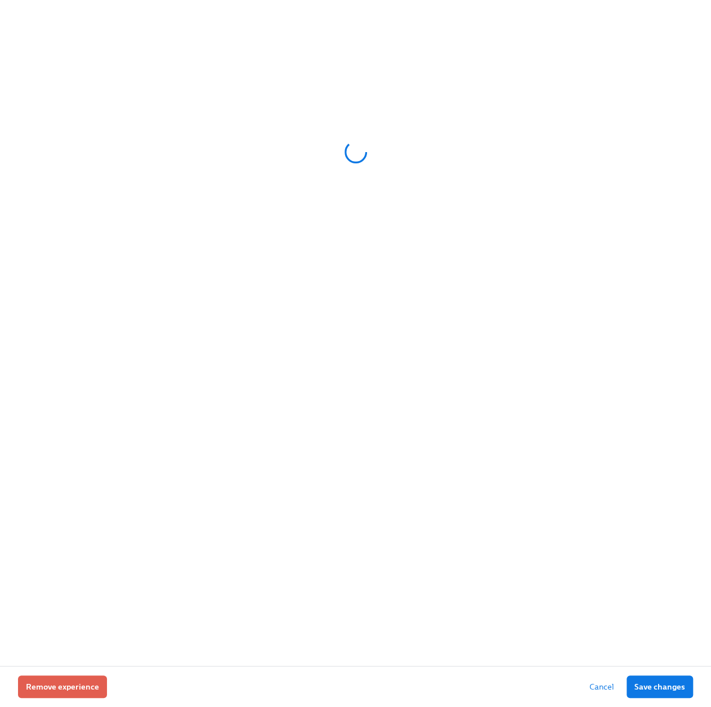
scroll to position [1300, 0]
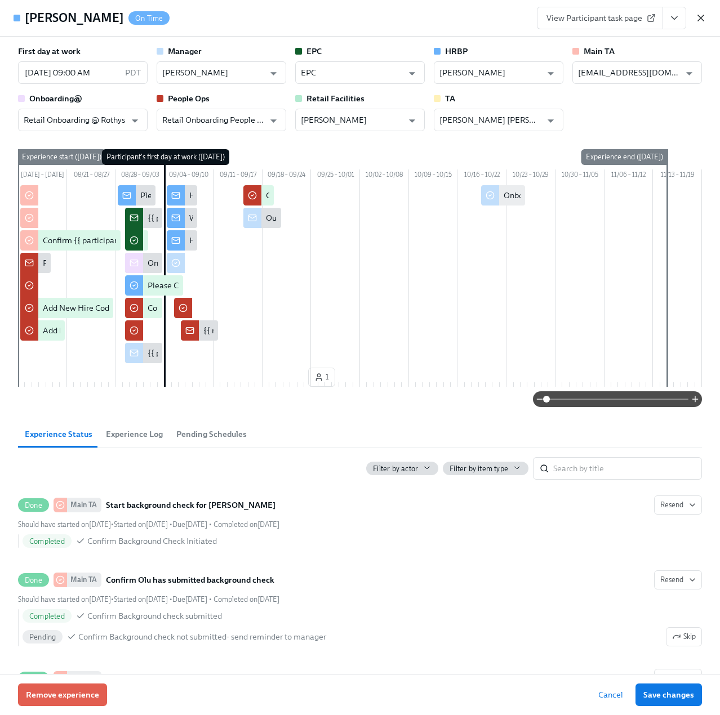
click at [698, 20] on icon "button" at bounding box center [700, 17] width 11 height 11
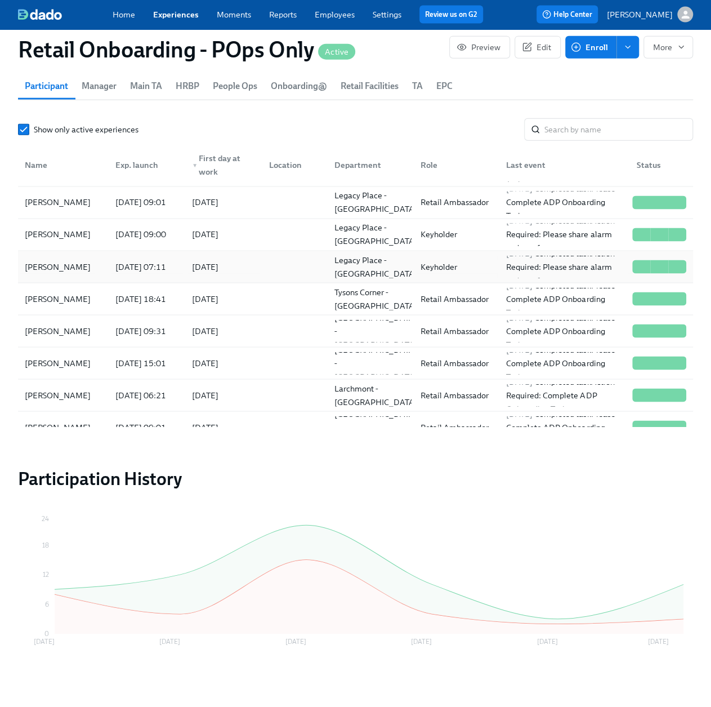
click at [63, 263] on div "Cristina Lussier" at bounding box center [57, 267] width 75 height 14
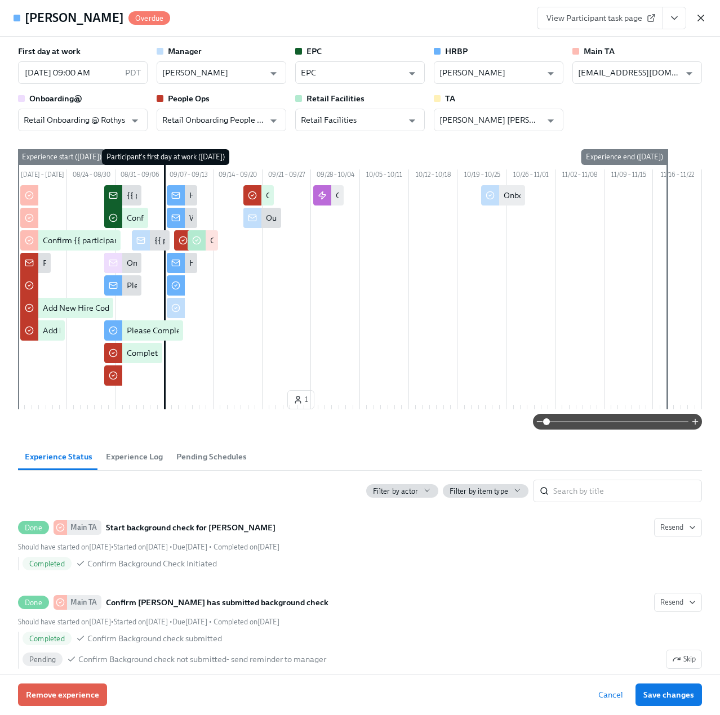
click at [703, 15] on icon "button" at bounding box center [701, 18] width 6 height 6
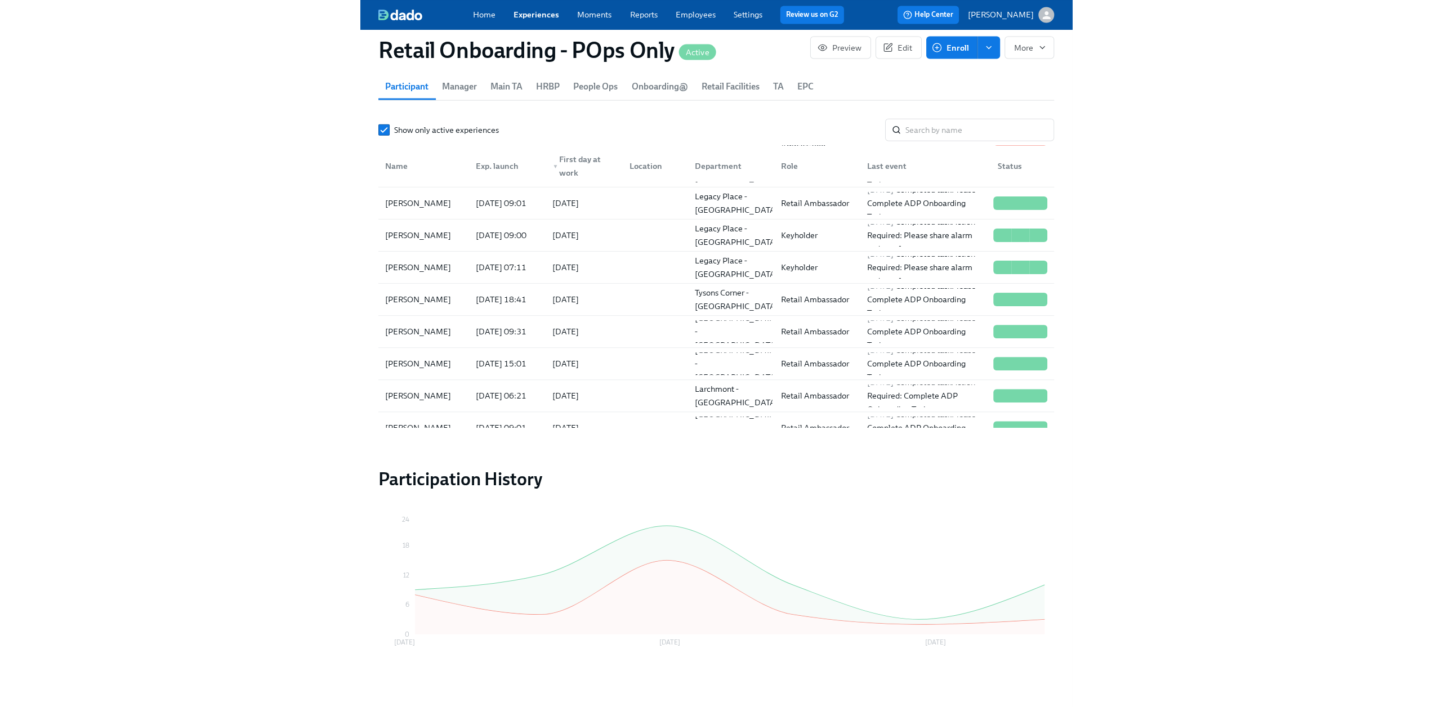
scroll to position [1294, 0]
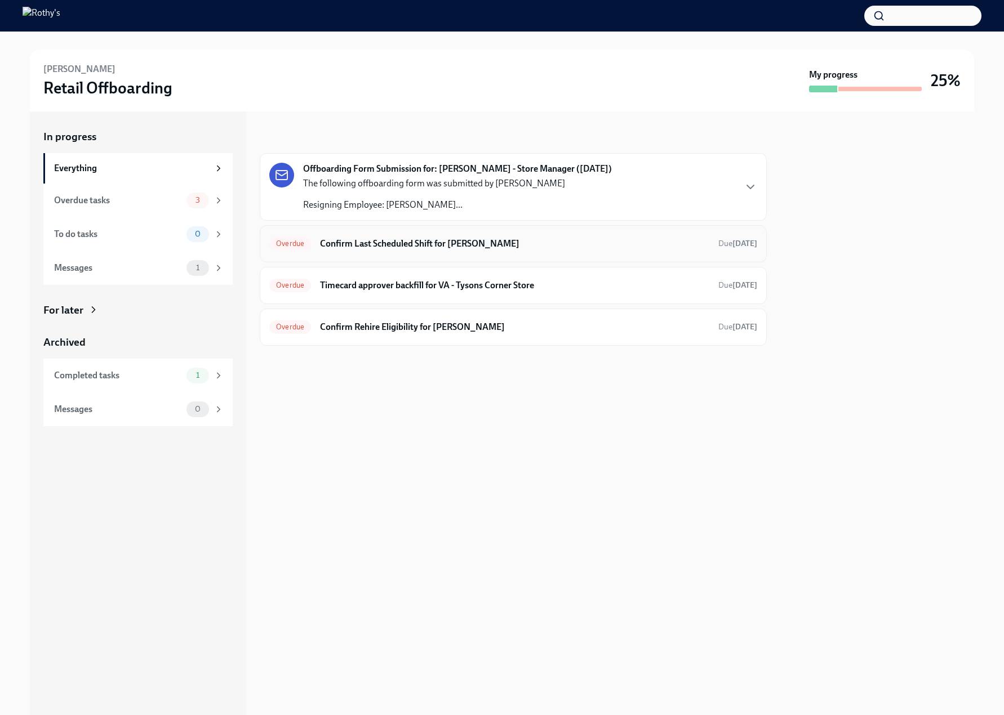
click at [424, 242] on h6 "Confirm Last Scheduled Shift for Kendra Kaywood" at bounding box center [514, 244] width 389 height 12
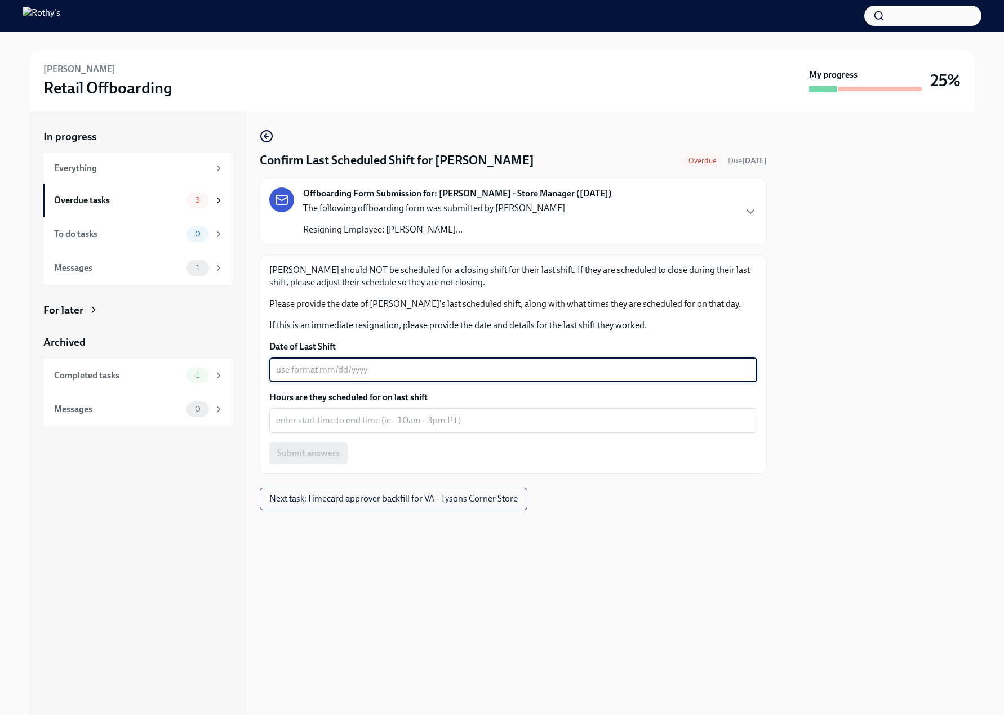
click at [300, 373] on textarea "Date of Last Shift" at bounding box center [513, 370] width 474 height 14
type textarea "09/23/2025"
click at [313, 421] on textarea "Hours are they scheduled for on last shift" at bounding box center [513, 421] width 474 height 14
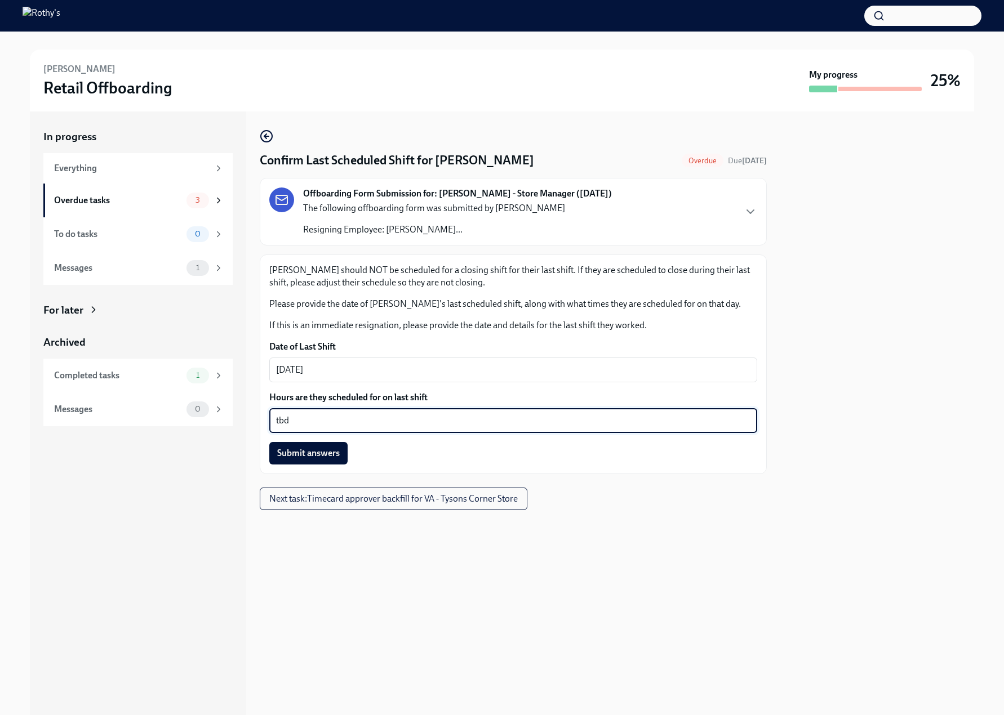
type textarea "tbd"
click at [480, 577] on div "Confirm Last Scheduled Shift for Kendra Kaywood Overdue Due 10 days ago Offboar…" at bounding box center [513, 414] width 507 height 604
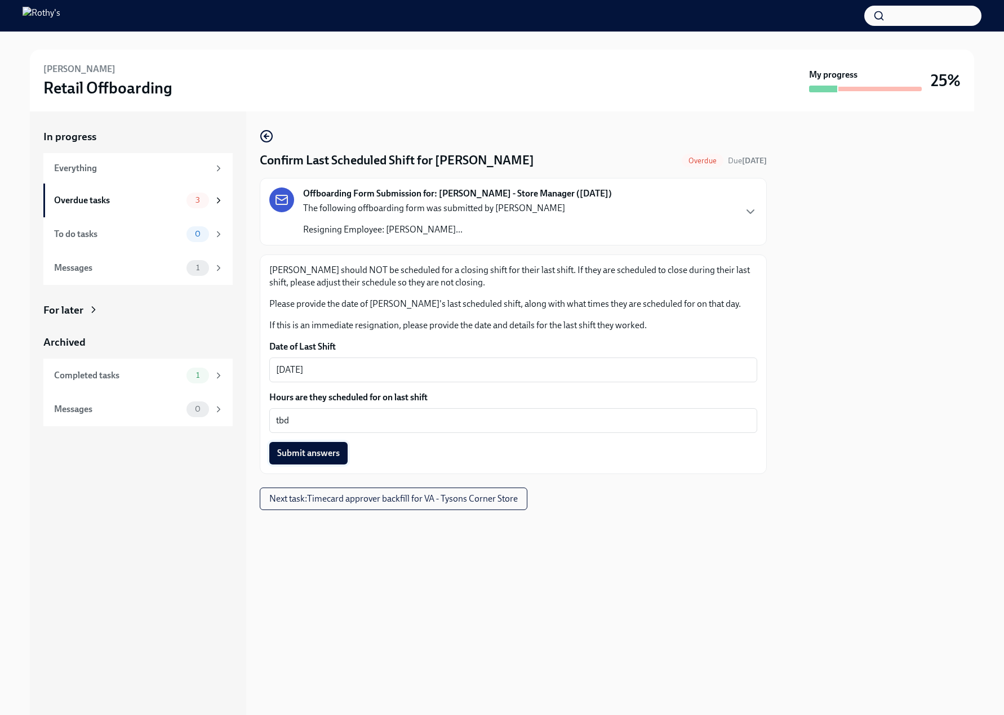
click at [310, 455] on span "Submit answers" at bounding box center [308, 453] width 63 height 11
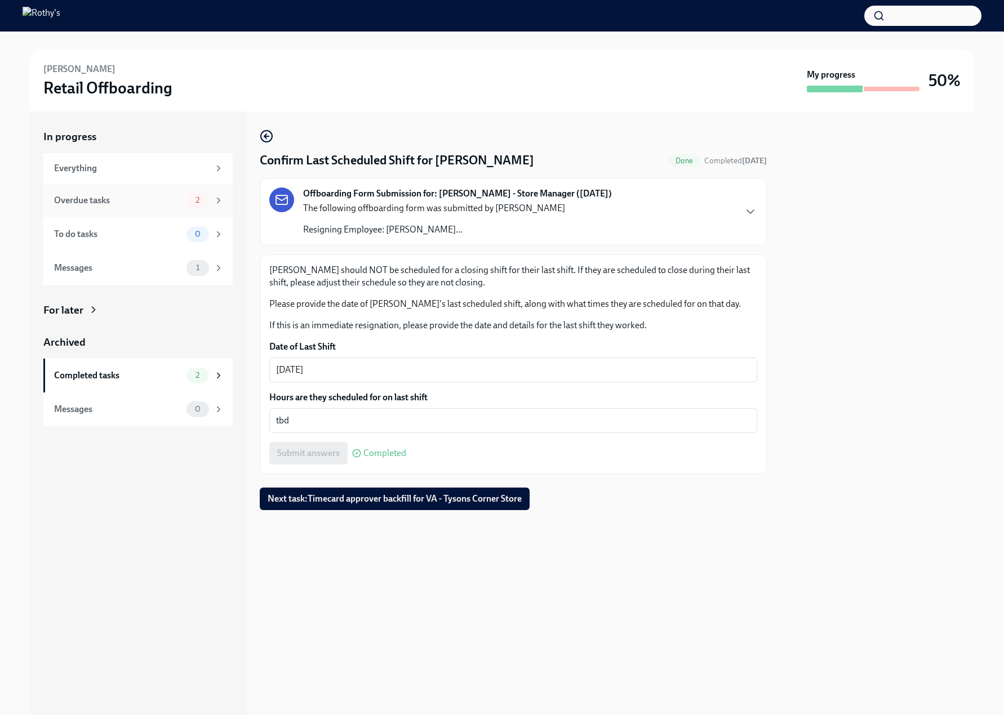
click at [113, 201] on div "Overdue tasks" at bounding box center [118, 200] width 128 height 12
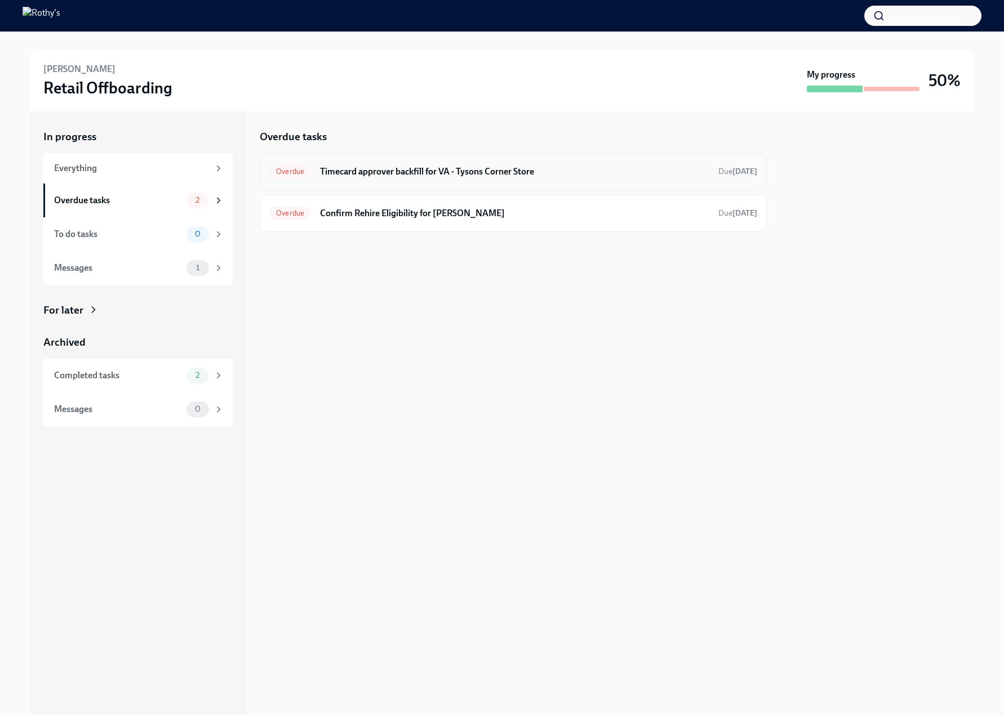
click at [500, 168] on h6 "Timecard approver backfill for VA - Tysons Corner Store" at bounding box center [514, 172] width 389 height 12
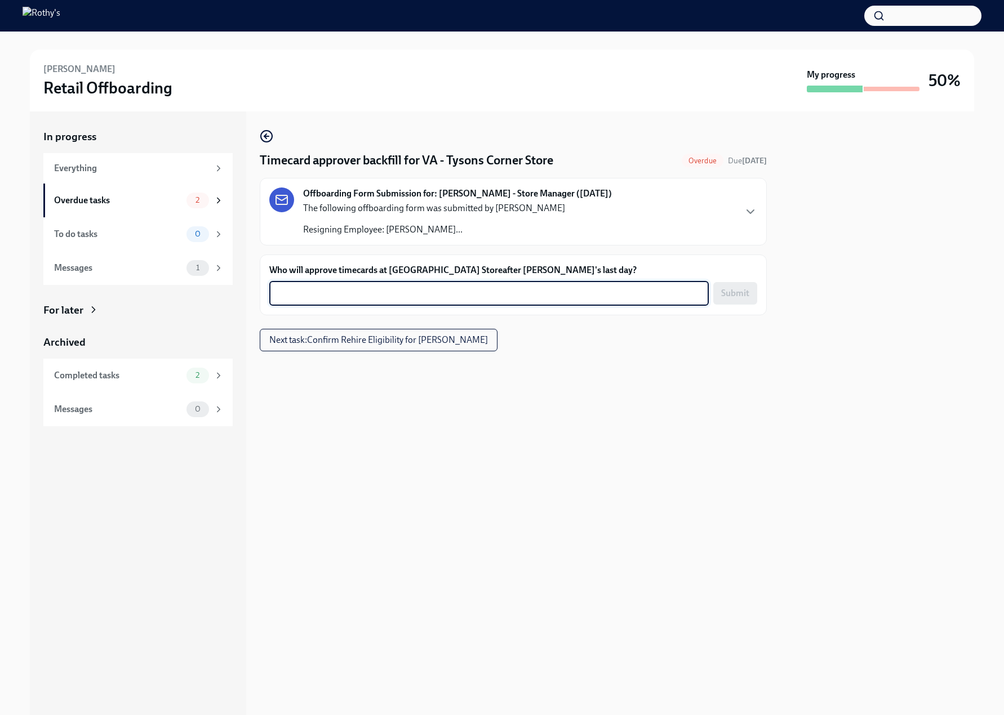
click at [599, 295] on textarea "Who will approve timecards at VA - Tysons Corner Storeafter Kendra's last day?" at bounding box center [489, 294] width 426 height 14
type textarea "John Moore"
click at [625, 453] on div "Timecard approver backfill for VA - Tysons Corner Store Overdue Due 10 days ago…" at bounding box center [513, 414] width 507 height 604
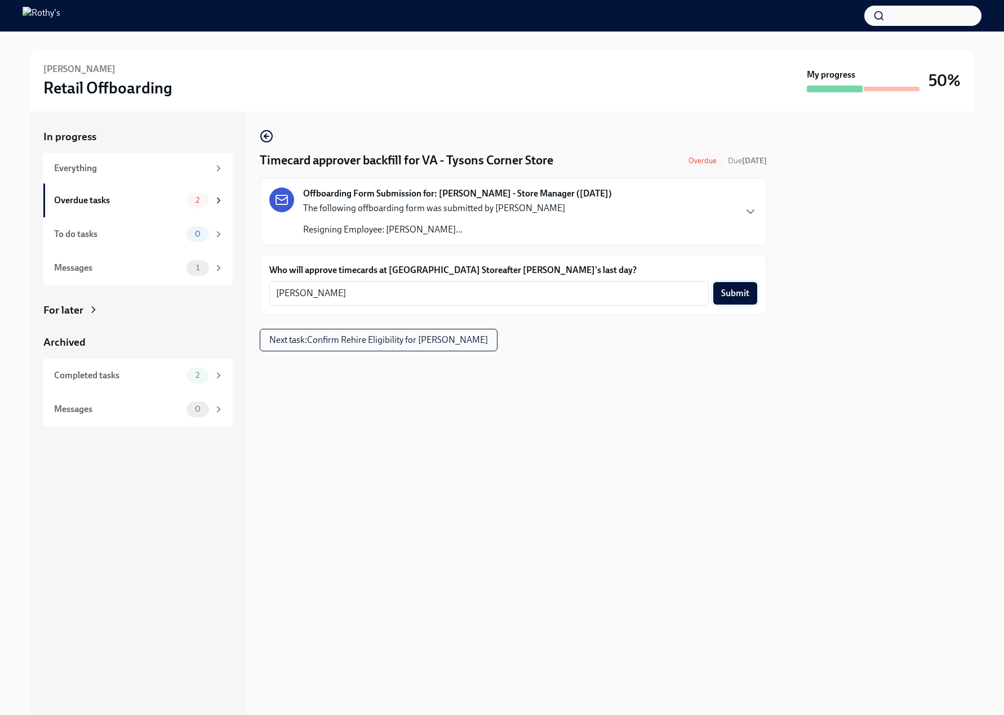
click at [722, 292] on span "Submit" at bounding box center [735, 293] width 28 height 11
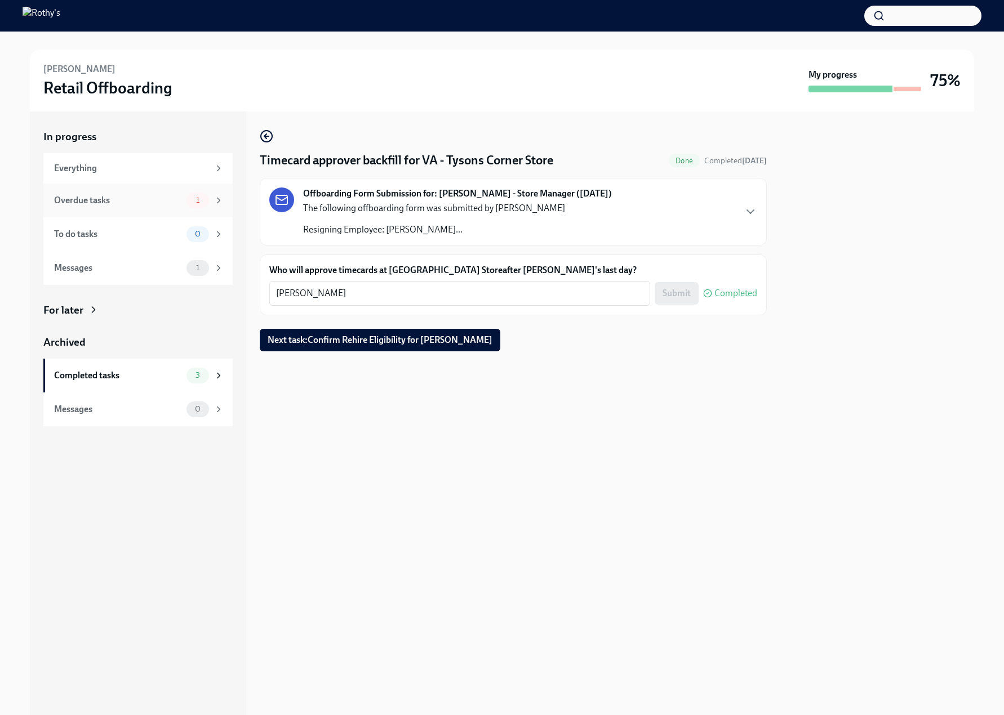
click at [158, 198] on div "Overdue tasks" at bounding box center [118, 200] width 128 height 12
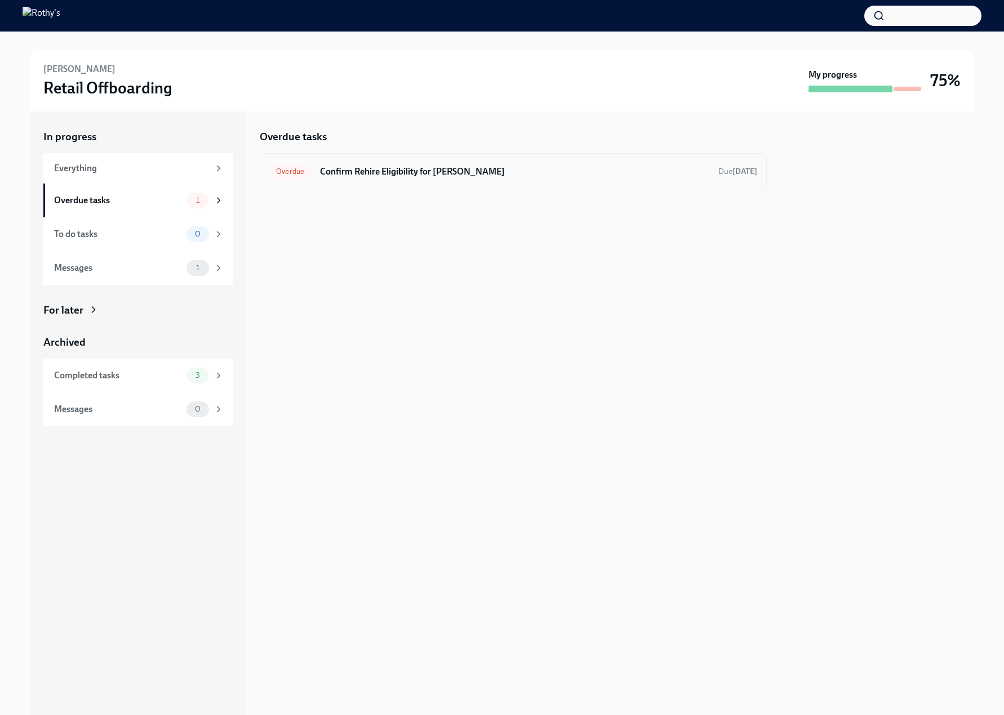
click at [414, 168] on h6 "Confirm Rehire Eligibility for Kendra Kaywood" at bounding box center [514, 172] width 389 height 12
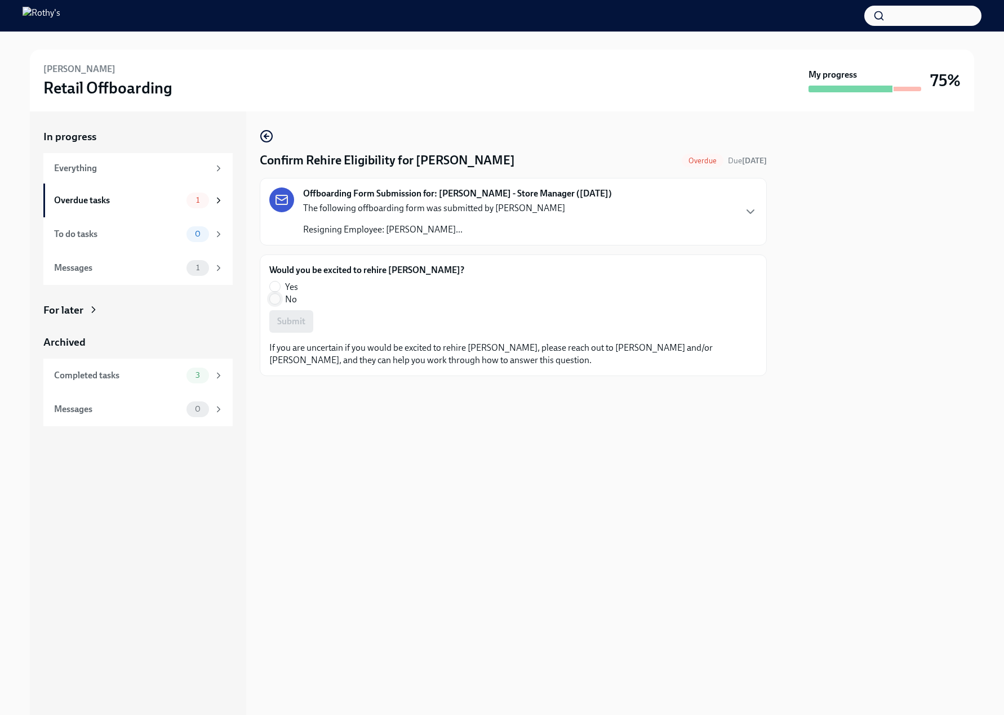
click at [280, 299] on span at bounding box center [274, 298] width 11 height 11
click at [280, 299] on input "No" at bounding box center [275, 299] width 10 height 10
radio input "true"
click at [294, 315] on button "Submit" at bounding box center [291, 321] width 44 height 23
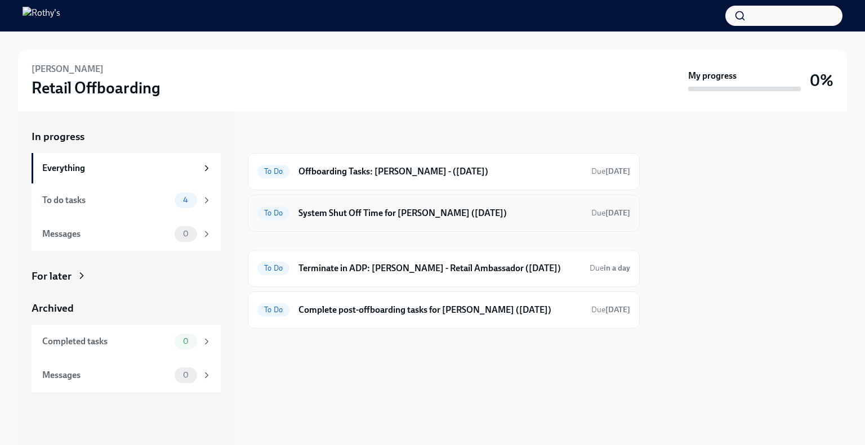
click at [378, 211] on h6 "System Shut Off Time for [PERSON_NAME] ([DATE])" at bounding box center [441, 213] width 284 height 12
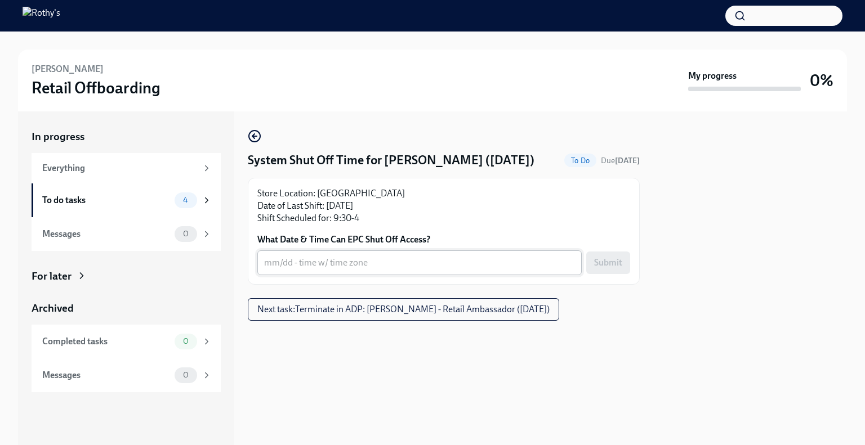
click at [494, 270] on div "x ​" at bounding box center [419, 263] width 324 height 25
paste textarea "Immediately"
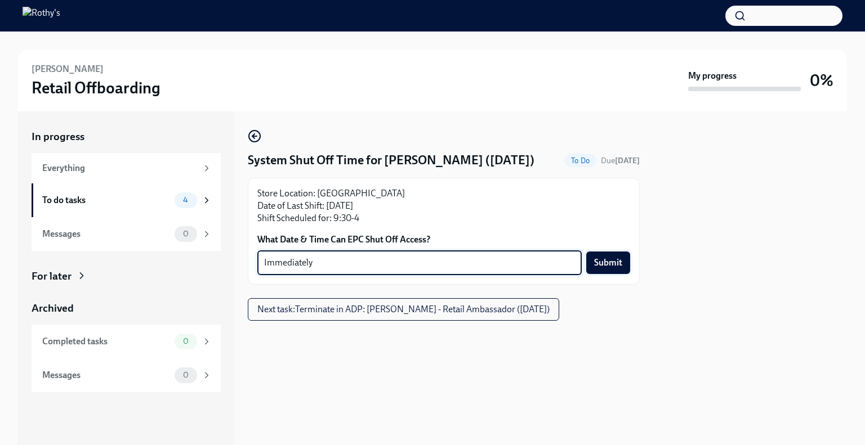
type textarea "Immediately"
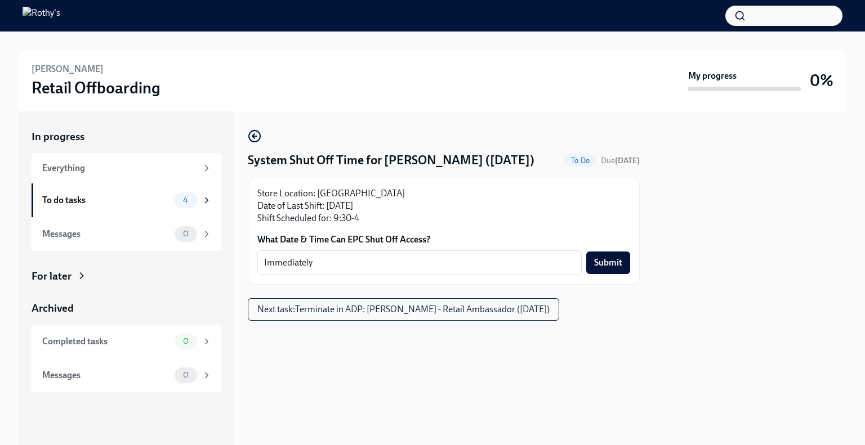
click at [624, 259] on button "Submit" at bounding box center [608, 263] width 44 height 23
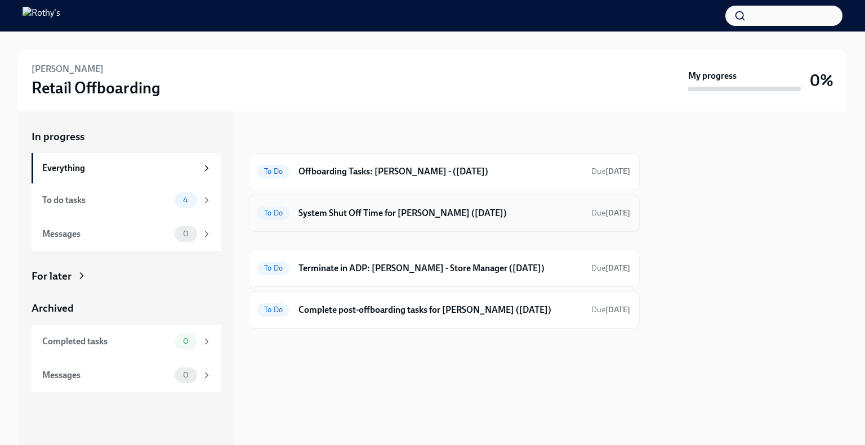
click at [386, 216] on h6 "System Shut Off Time for Kendra Kaywood (09/23/2025)" at bounding box center [441, 213] width 284 height 12
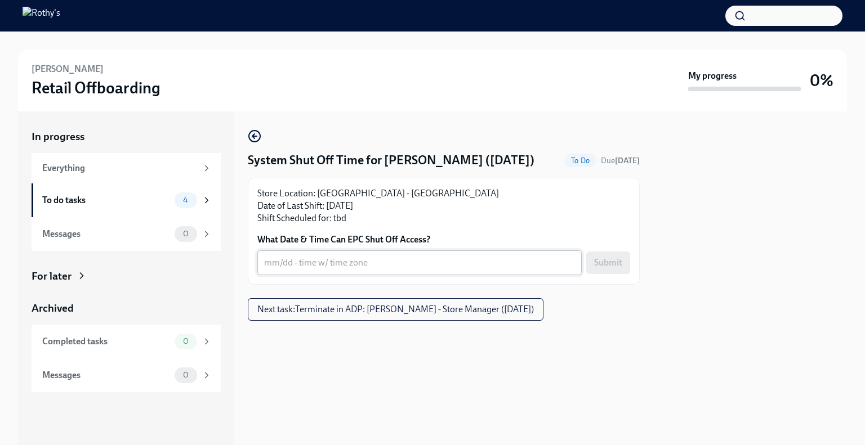
click at [364, 272] on div "x ​" at bounding box center [419, 263] width 324 height 25
paste textarea "Immediately"
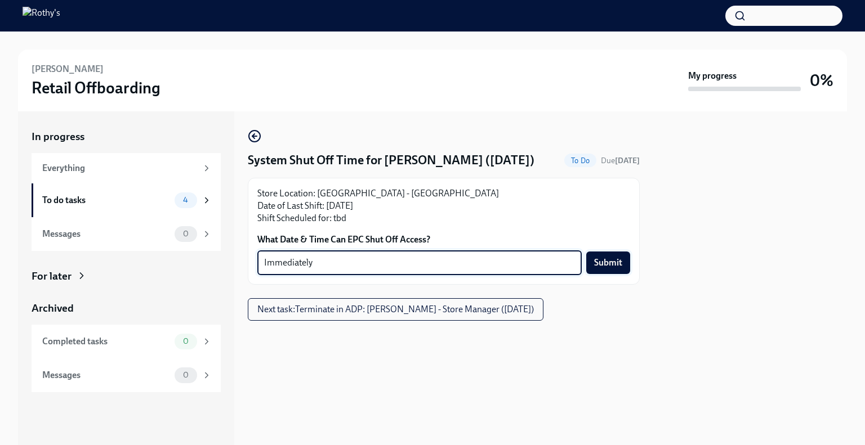
type textarea "Immediately"
click at [609, 274] on button "Submit" at bounding box center [608, 263] width 44 height 23
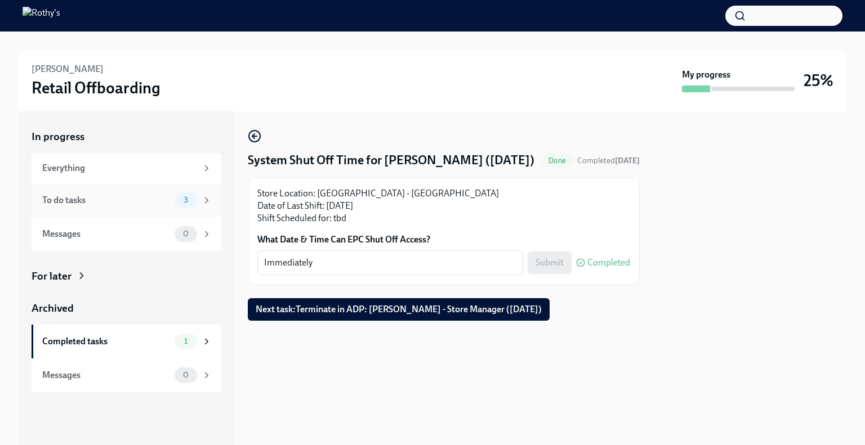
click at [130, 200] on div "To do tasks" at bounding box center [106, 200] width 128 height 12
